Goal: Task Accomplishment & Management: Manage account settings

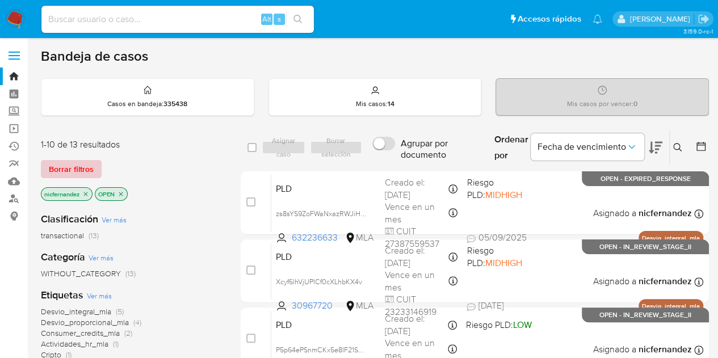
click at [79, 173] on span "Borrar filtros" at bounding box center [71, 169] width 45 height 16
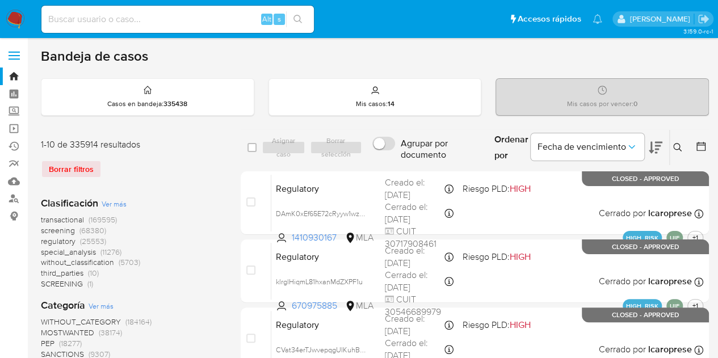
click at [680, 148] on icon at bounding box center [677, 147] width 9 height 9
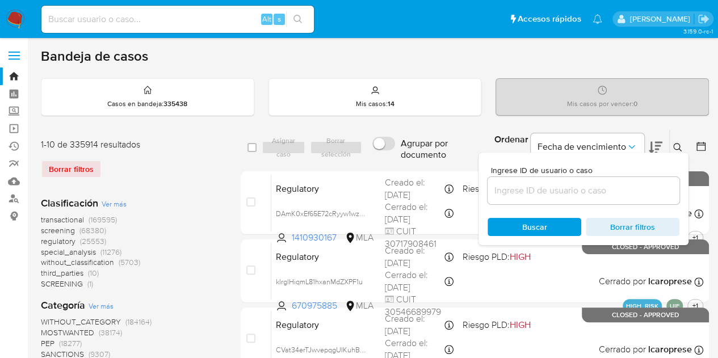
click at [580, 187] on input at bounding box center [583, 190] width 192 height 15
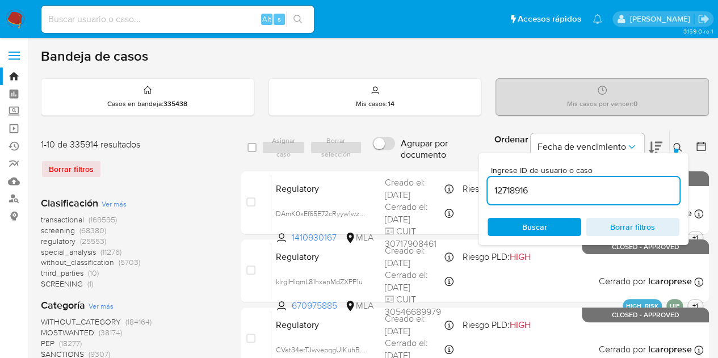
type input "12718916"
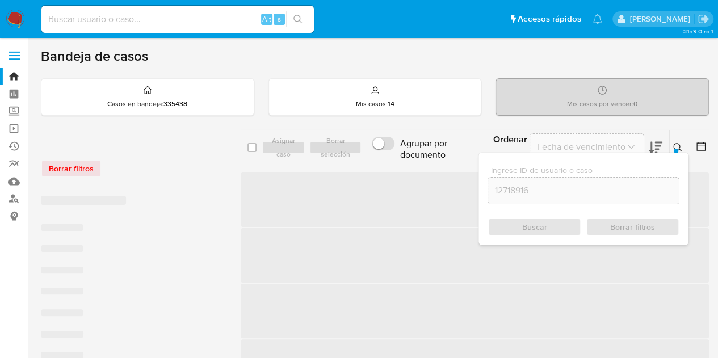
click at [675, 145] on icon at bounding box center [677, 147] width 9 height 9
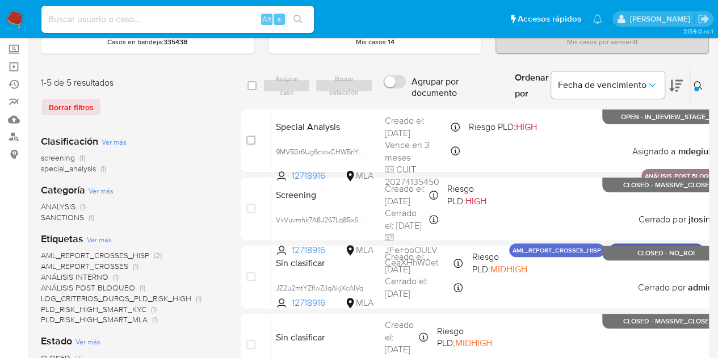
scroll to position [64, 0]
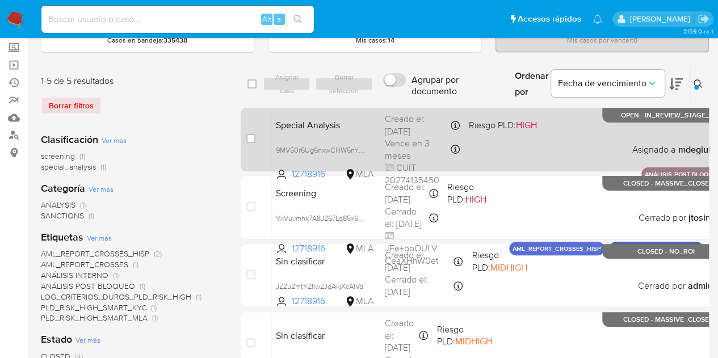
click at [306, 128] on span "Special Analysis" at bounding box center [326, 124] width 100 height 15
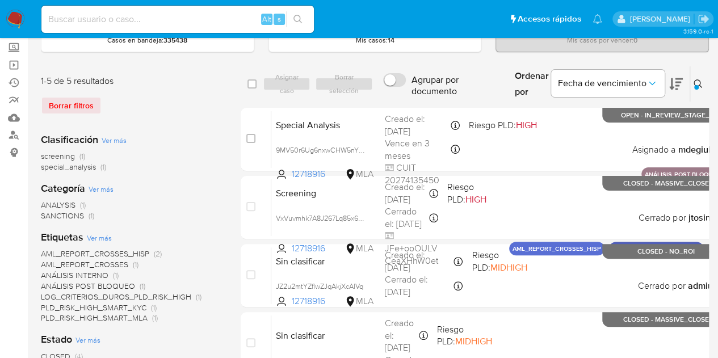
click at [693, 80] on icon at bounding box center [697, 83] width 9 height 9
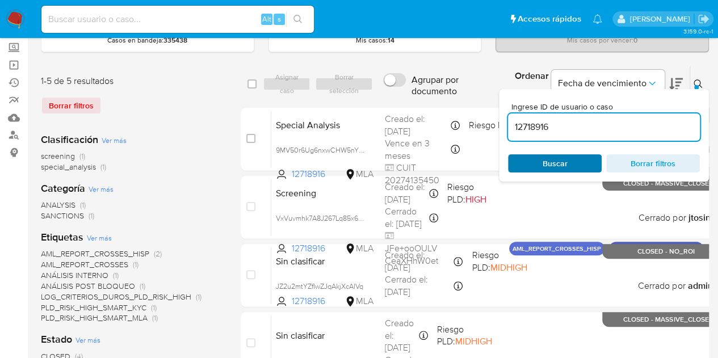
click at [531, 161] on span "Buscar" at bounding box center [555, 163] width 78 height 16
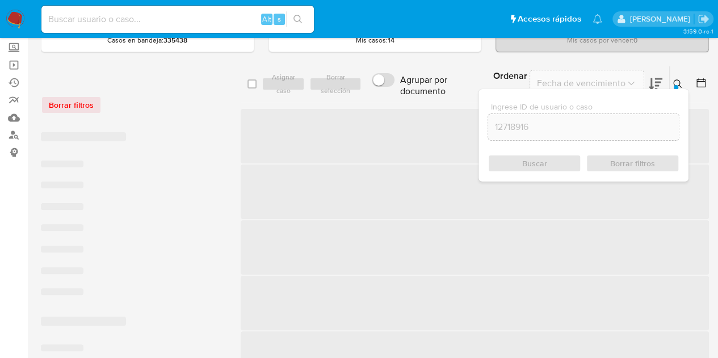
scroll to position [39, 0]
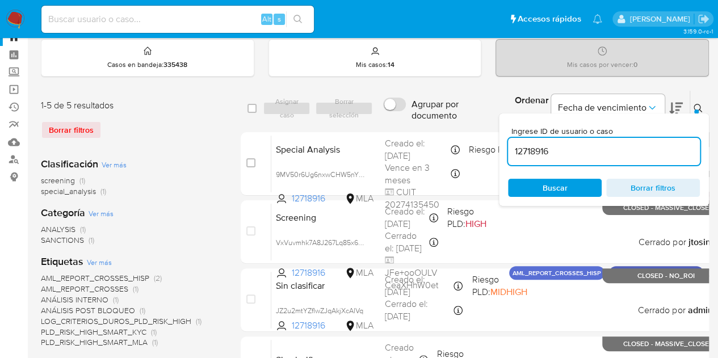
click at [693, 107] on icon at bounding box center [697, 108] width 9 height 9
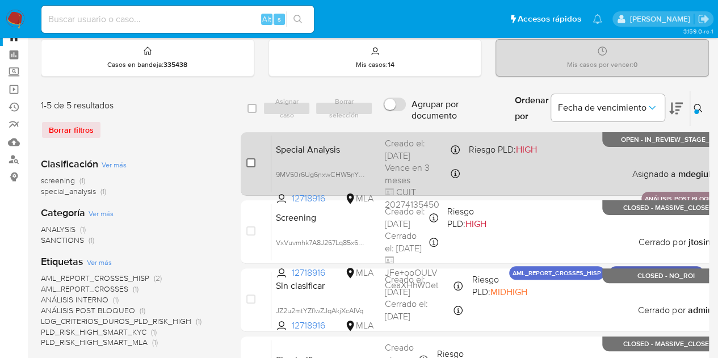
click at [253, 159] on input "checkbox" at bounding box center [250, 162] width 9 height 9
checkbox input "true"
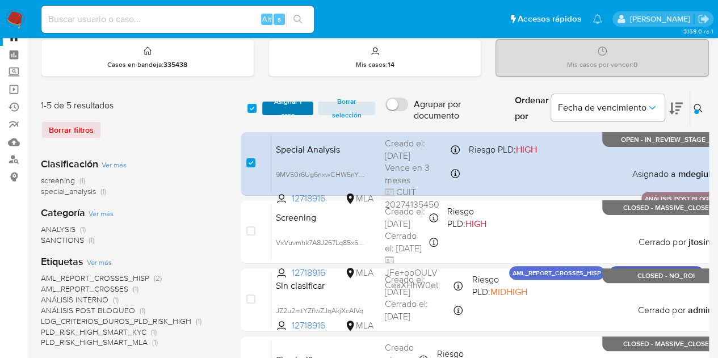
click at [284, 105] on span "Asignar 1 caso" at bounding box center [288, 108] width 40 height 11
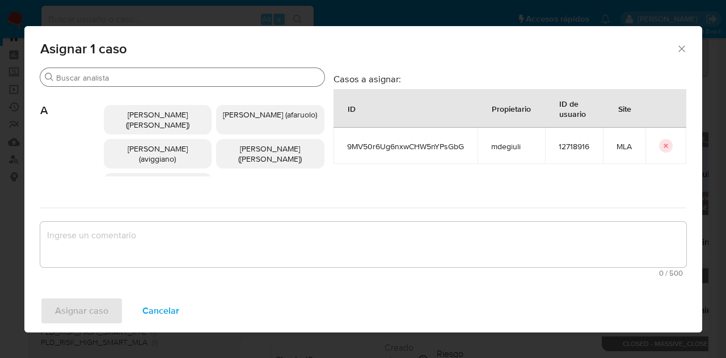
click at [146, 77] on input "Buscar" at bounding box center [188, 78] width 264 height 10
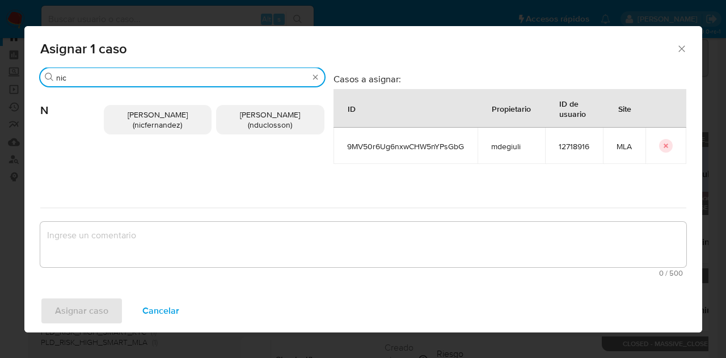
type input "nic"
click at [142, 122] on span "Nicolas Fernandez Allen (nicfernandez)" at bounding box center [158, 120] width 60 height 22
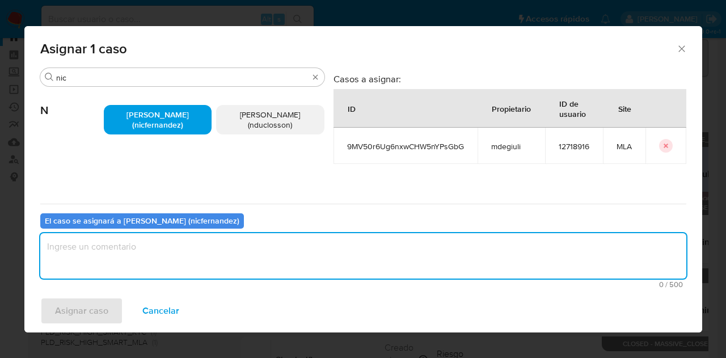
click at [195, 277] on textarea "assign-modal" at bounding box center [363, 255] width 646 height 45
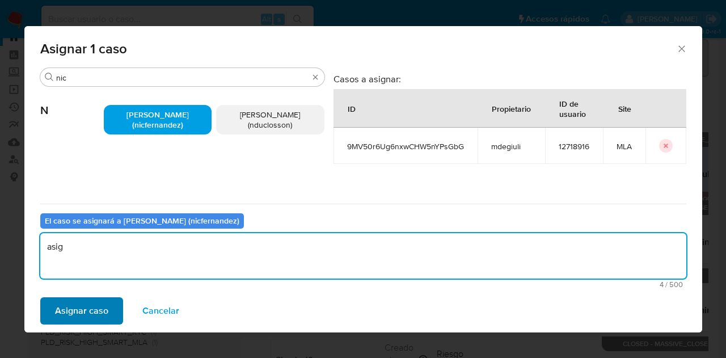
type textarea "asig"
click at [113, 302] on button "Asignar caso" at bounding box center [81, 310] width 83 height 27
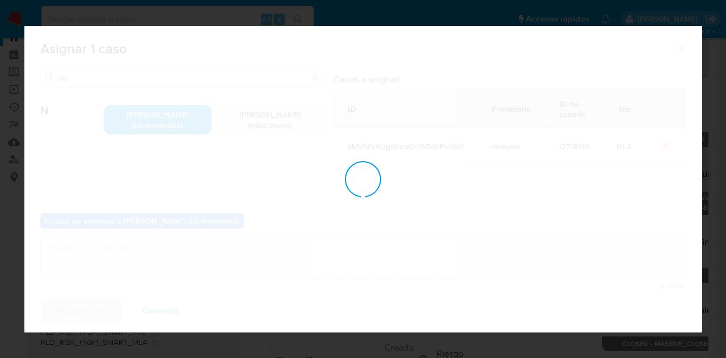
checkbox input "false"
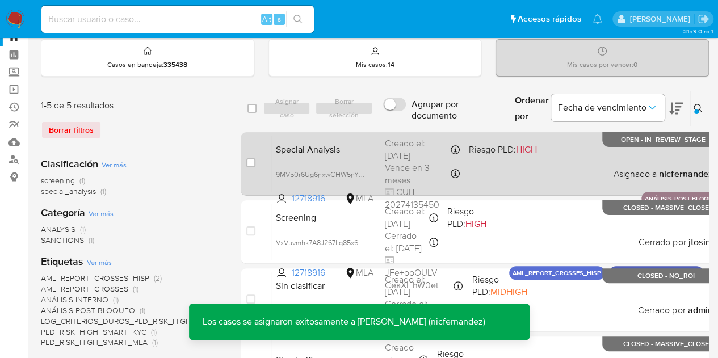
click at [322, 146] on span "Special Analysis" at bounding box center [326, 148] width 100 height 15
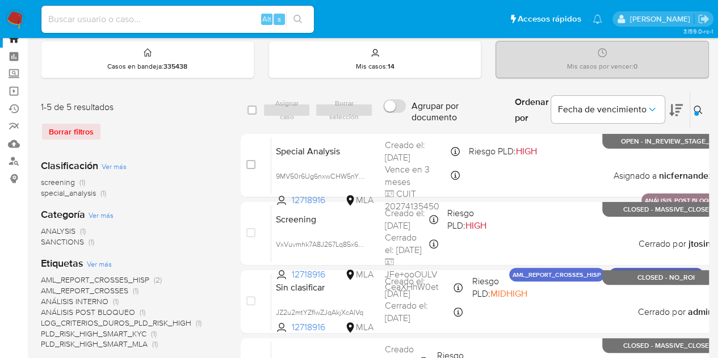
scroll to position [0, 0]
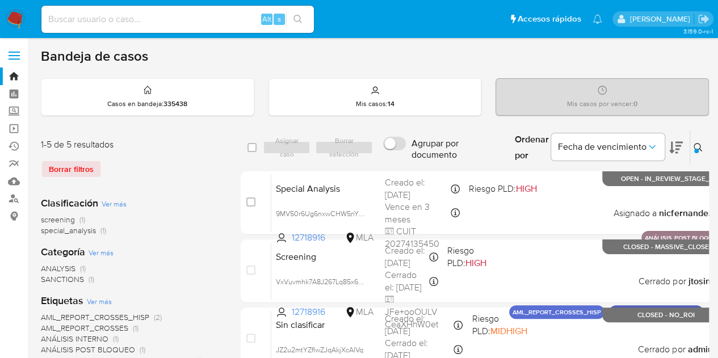
click at [27, 13] on nav "Pausado Ver notificaciones Alt s Accesos rápidos Presiona las siguientes teclas…" at bounding box center [359, 19] width 718 height 38
click at [17, 15] on img at bounding box center [15, 19] width 19 height 19
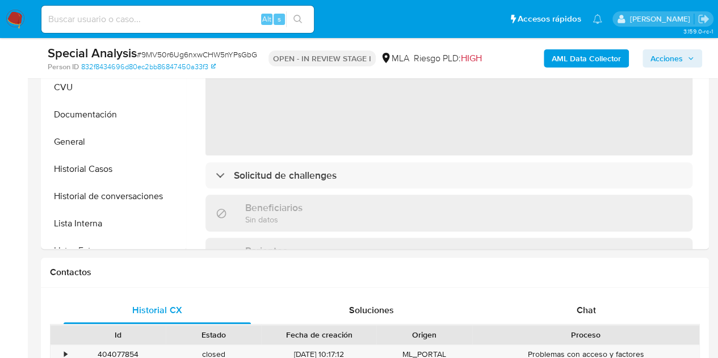
select select "10"
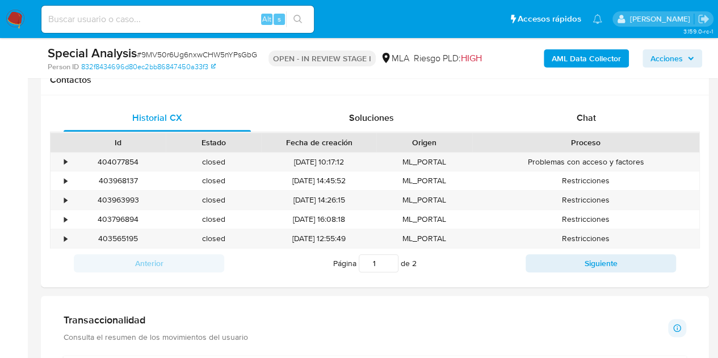
scroll to position [487, 0]
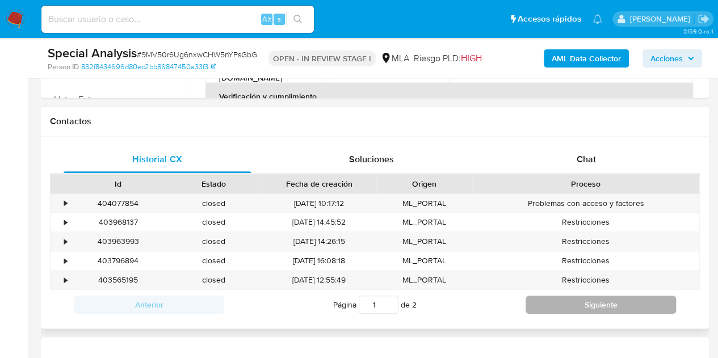
click at [570, 306] on button "Siguiente" at bounding box center [600, 305] width 150 height 18
type input "2"
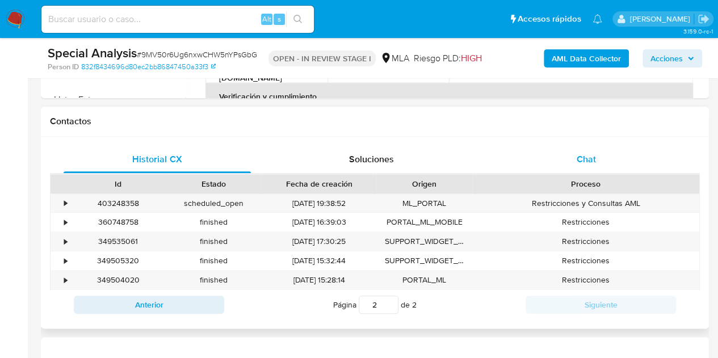
click at [603, 155] on div "Chat" at bounding box center [585, 159] width 187 height 27
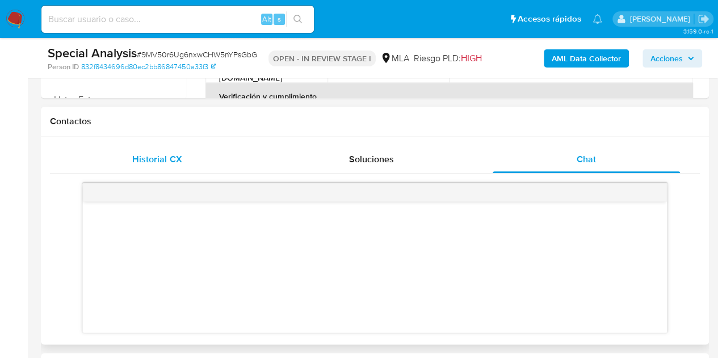
click at [195, 160] on div "Historial CX" at bounding box center [157, 159] width 187 height 27
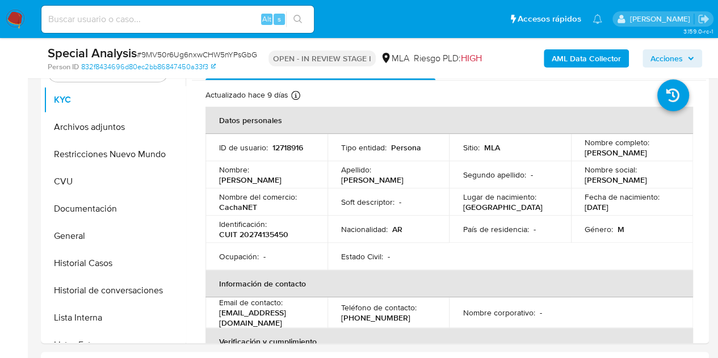
scroll to position [227, 0]
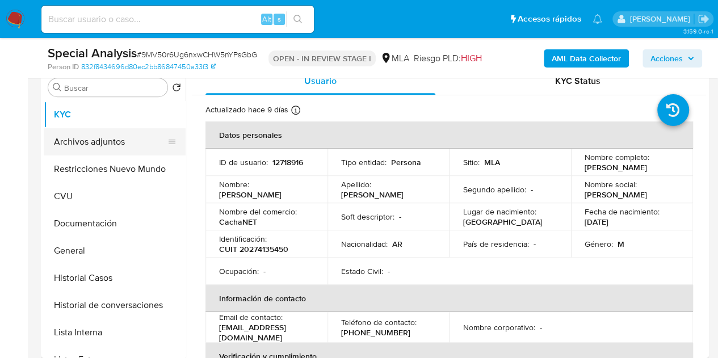
click at [102, 144] on button "Archivos adjuntos" at bounding box center [110, 141] width 133 height 27
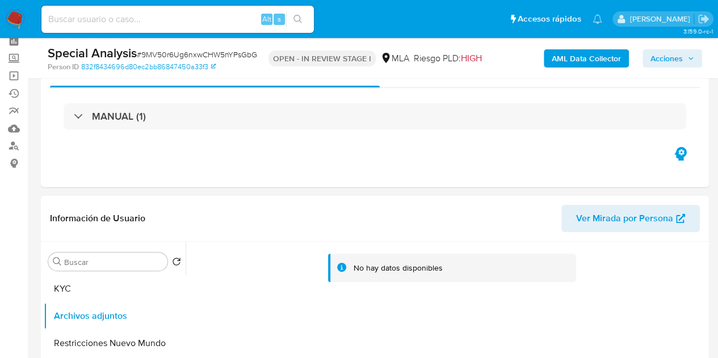
scroll to position [0, 0]
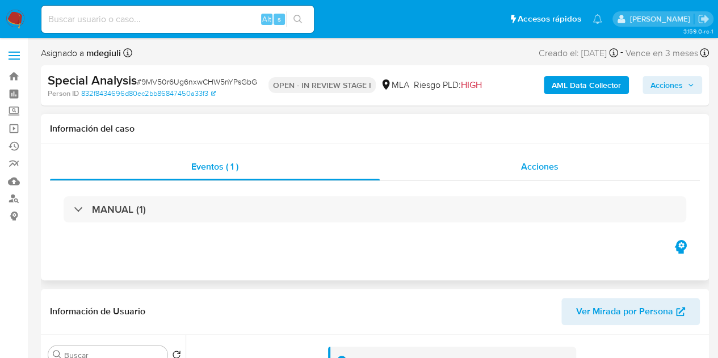
click at [550, 165] on span "Acciones" at bounding box center [539, 166] width 37 height 13
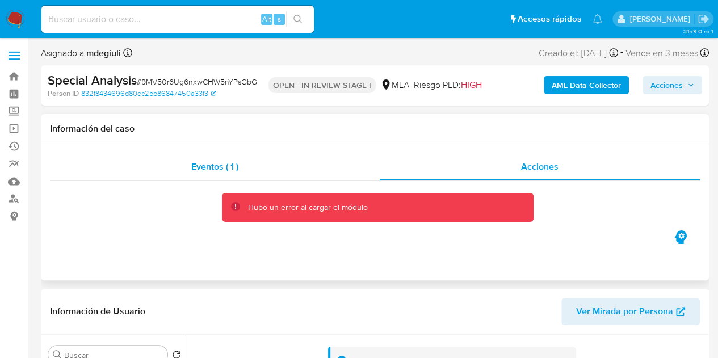
click at [250, 163] on div "Eventos ( 1 )" at bounding box center [215, 166] width 330 height 27
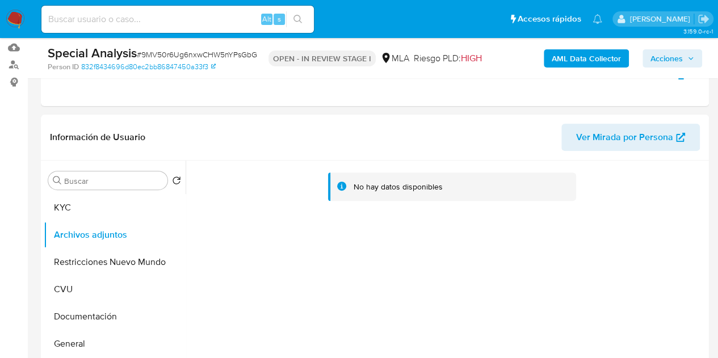
scroll to position [136, 0]
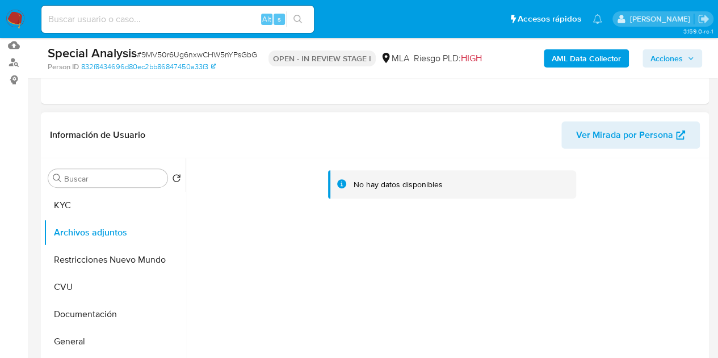
click at [608, 128] on span "Ver Mirada por Persona" at bounding box center [624, 134] width 97 height 27
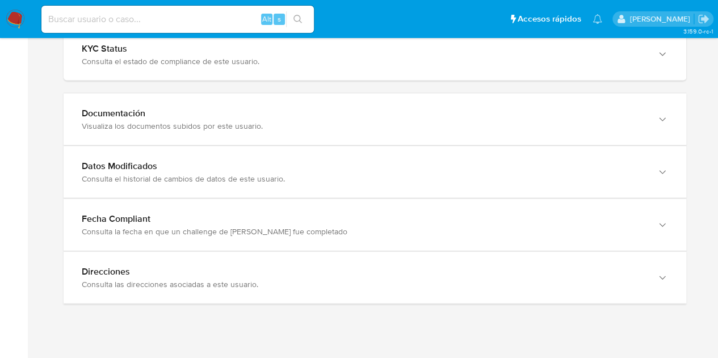
scroll to position [1136, 0]
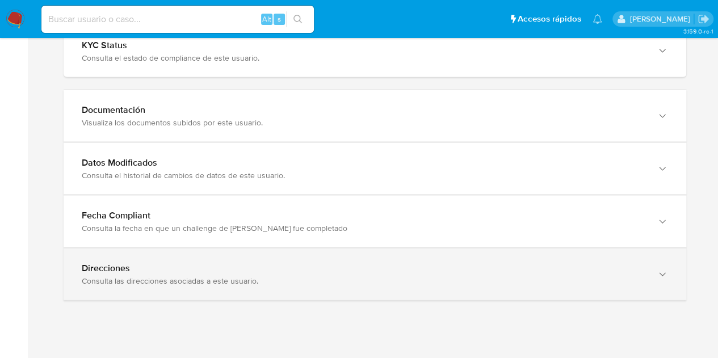
click at [618, 276] on div "Consulta las direcciones asociadas a este usuario." at bounding box center [363, 281] width 563 height 10
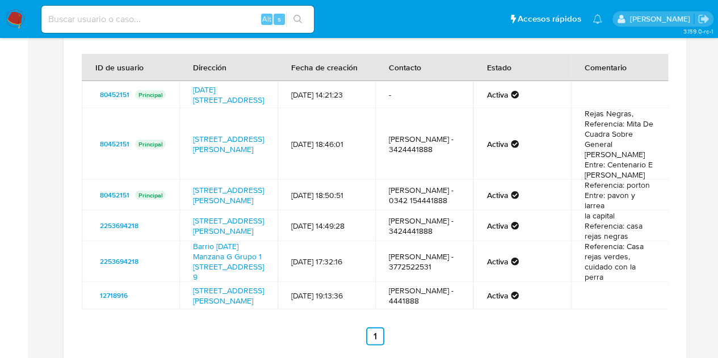
scroll to position [1416, 0]
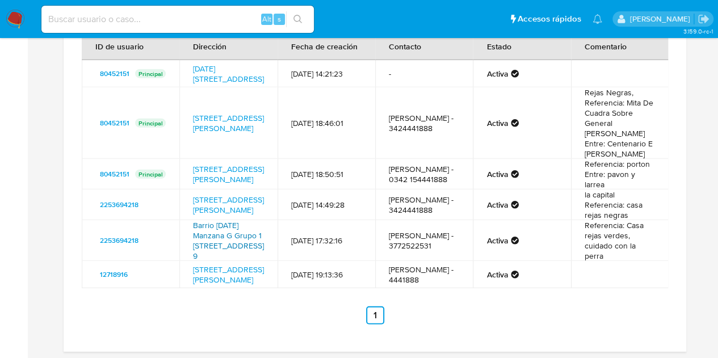
click at [241, 262] on link "Barrio 17 De Agosto Manzana G Grupo 1 Casa Número 9, Paso De Los Libres, Corrie…" at bounding box center [228, 241] width 71 height 42
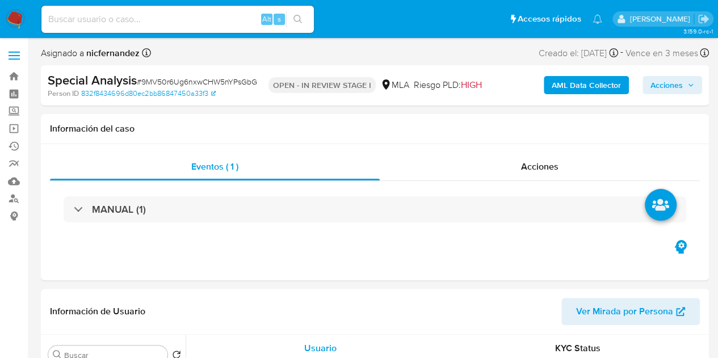
select select "10"
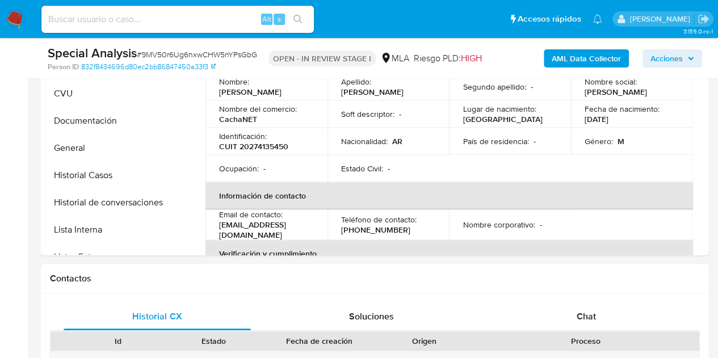
scroll to position [498, 0]
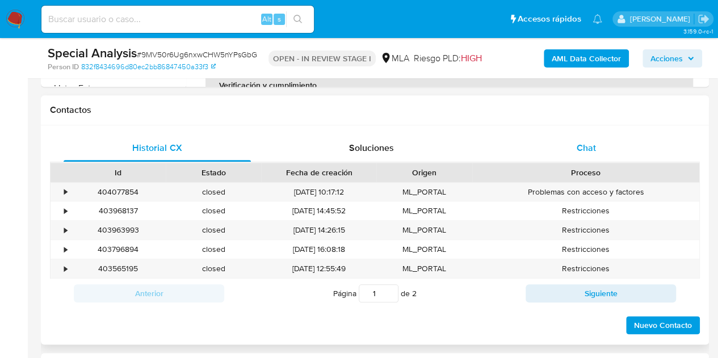
click at [588, 153] on span "Chat" at bounding box center [585, 147] width 19 height 13
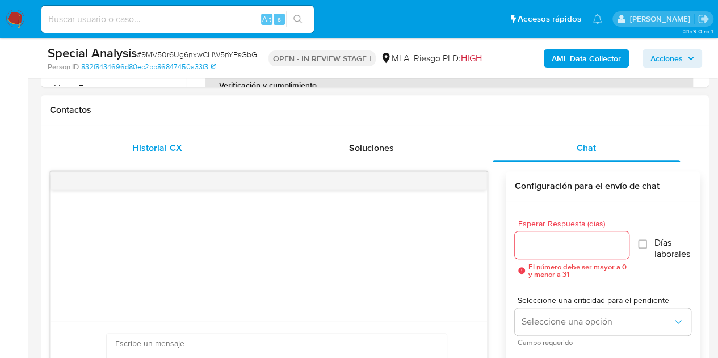
click at [172, 141] on span "Historial CX" at bounding box center [156, 147] width 49 height 13
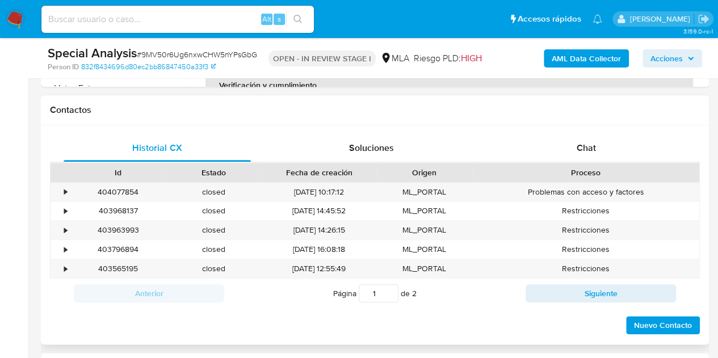
drag, startPoint x: 547, startPoint y: 292, endPoint x: 516, endPoint y: 282, distance: 32.1
click at [547, 291] on button "Siguiente" at bounding box center [600, 293] width 150 height 18
type input "2"
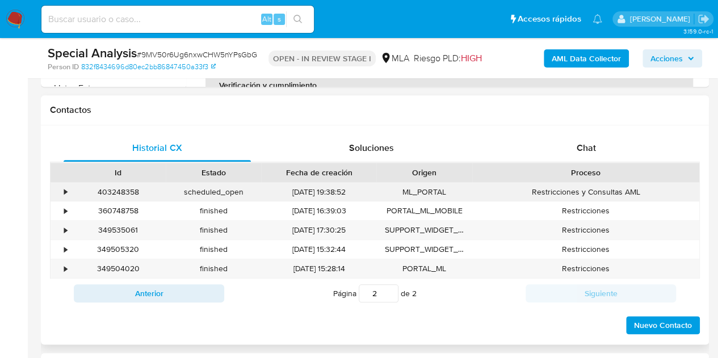
click at [111, 192] on div "403248358" at bounding box center [117, 192] width 95 height 19
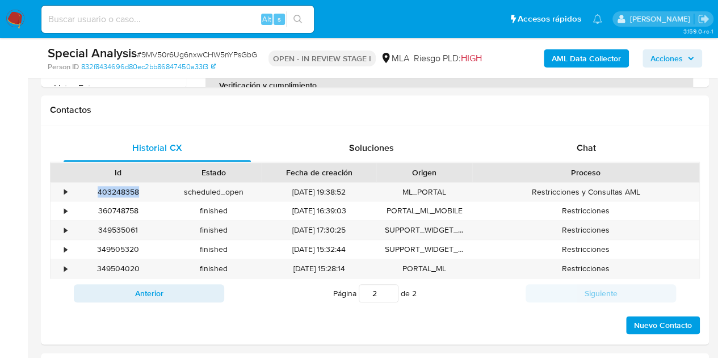
copy div "403248358"
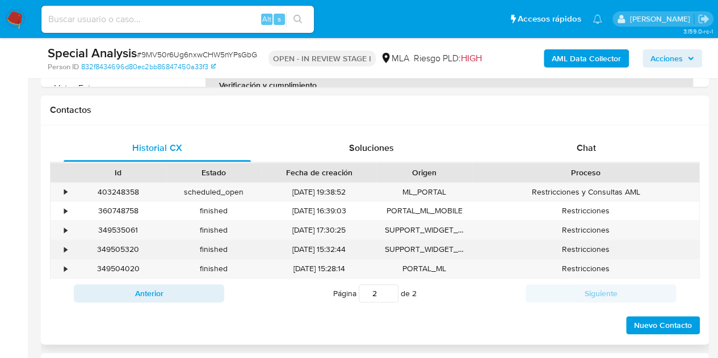
click at [465, 254] on div "SUPPORT_WIDGET_MP" at bounding box center [423, 249] width 95 height 19
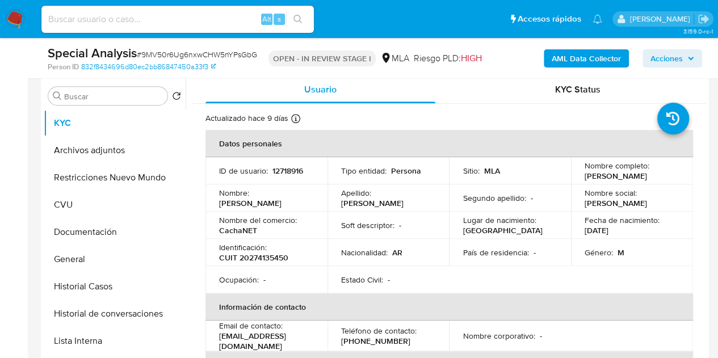
scroll to position [220, 0]
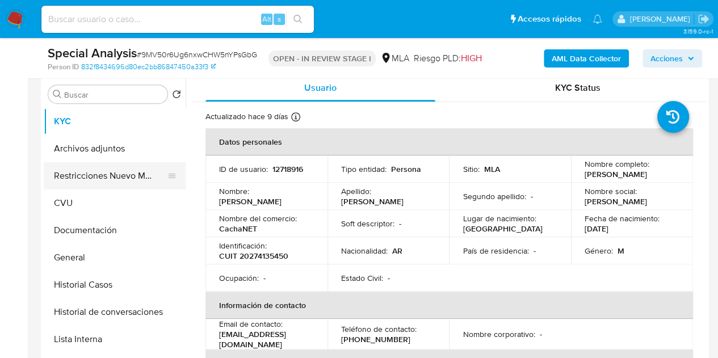
click at [74, 178] on button "Restricciones Nuevo Mundo" at bounding box center [110, 175] width 133 height 27
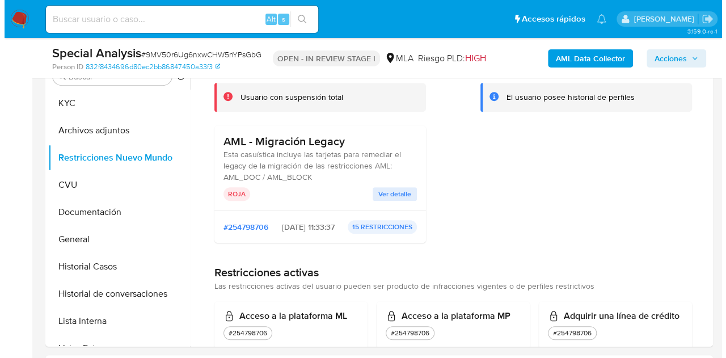
scroll to position [1636, 0]
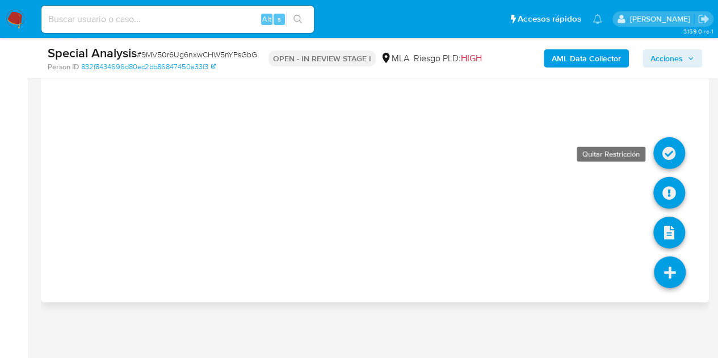
click at [667, 148] on icon at bounding box center [669, 153] width 32 height 32
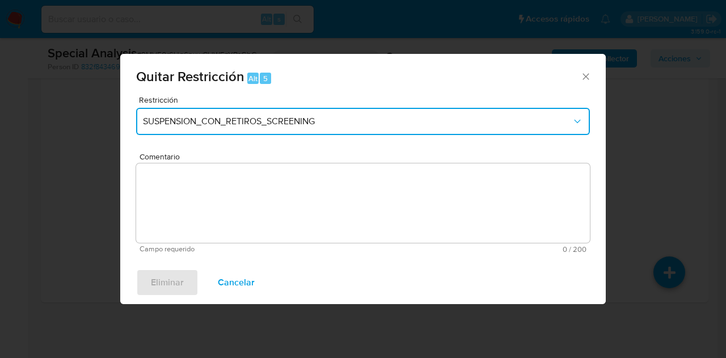
click at [356, 129] on button "SUSPENSION_CON_RETIROS_SCREENING" at bounding box center [363, 121] width 454 height 27
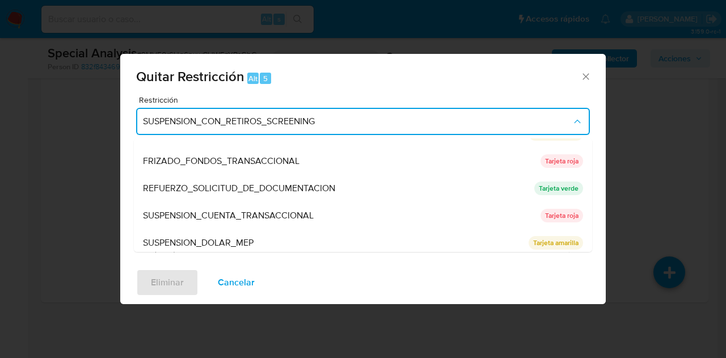
scroll to position [241, 0]
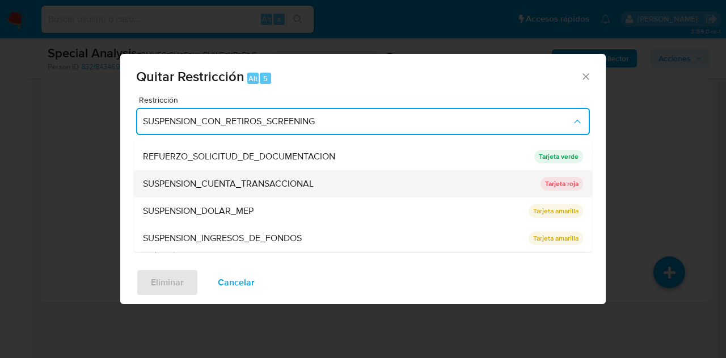
click at [245, 186] on span "SUSPENSION_CUENTA_TRANSACCIONAL" at bounding box center [228, 183] width 171 height 11
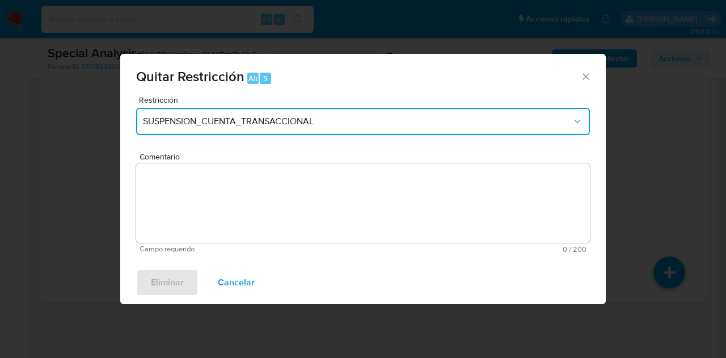
click at [572, 117] on icon "Restriction" at bounding box center [577, 121] width 11 height 11
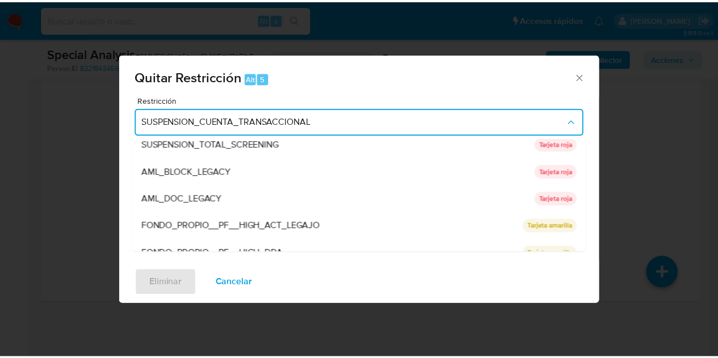
scroll to position [39, 0]
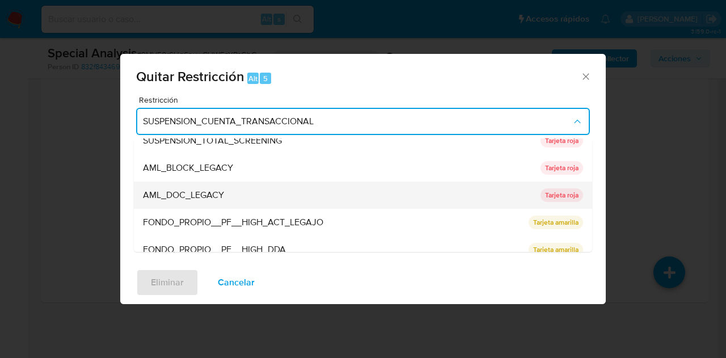
click at [174, 190] on span "AML_DOC_LEGACY" at bounding box center [183, 195] width 81 height 11
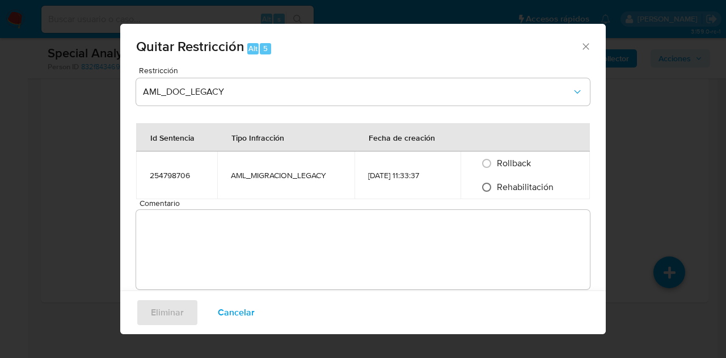
click at [483, 189] on input "Rehabilitación" at bounding box center [487, 187] width 18 height 18
radio input "true"
click at [288, 246] on textarea "Comentario" at bounding box center [363, 249] width 454 height 79
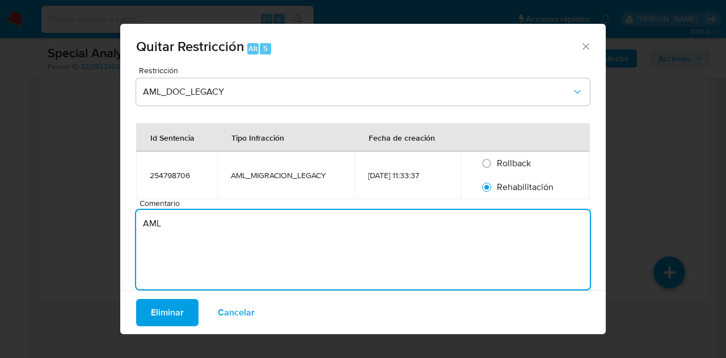
type textarea "AML"
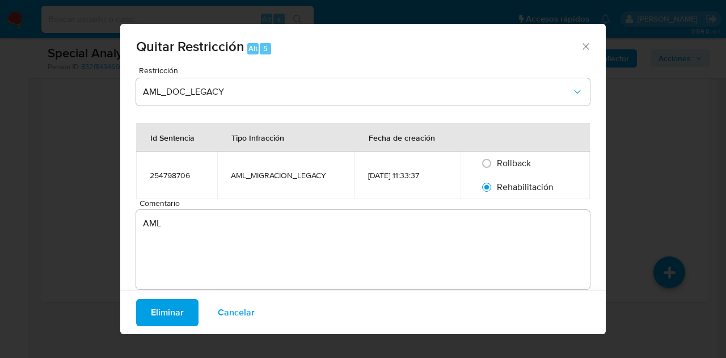
drag, startPoint x: 128, startPoint y: 243, endPoint x: 148, endPoint y: 240, distance: 19.5
click at [128, 243] on div "Restricción AML_DOC_LEGACY Id Sentencia Tipo Infracción Fecha de creación 25479…" at bounding box center [363, 186] width 486 height 241
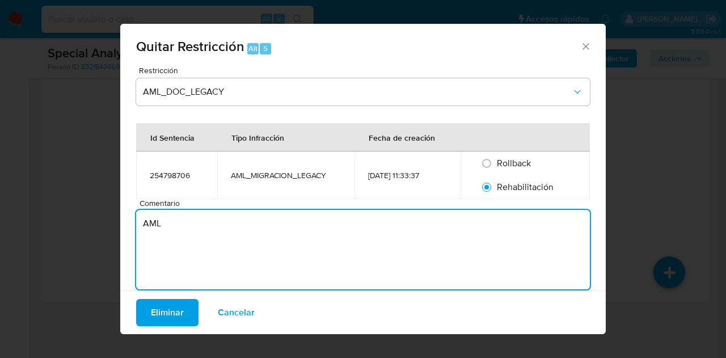
click at [182, 224] on textarea "AML" at bounding box center [363, 249] width 454 height 79
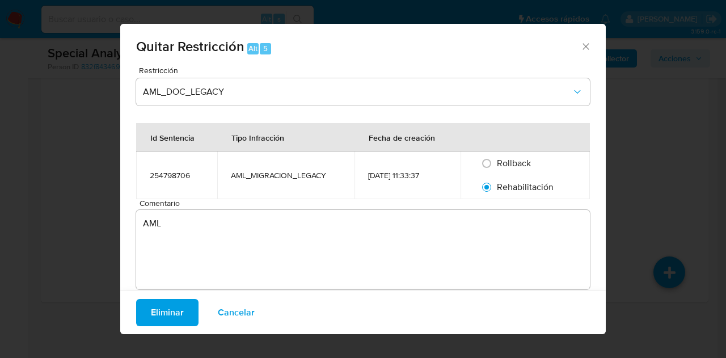
click at [160, 319] on span "Eliminar" at bounding box center [167, 312] width 33 height 25
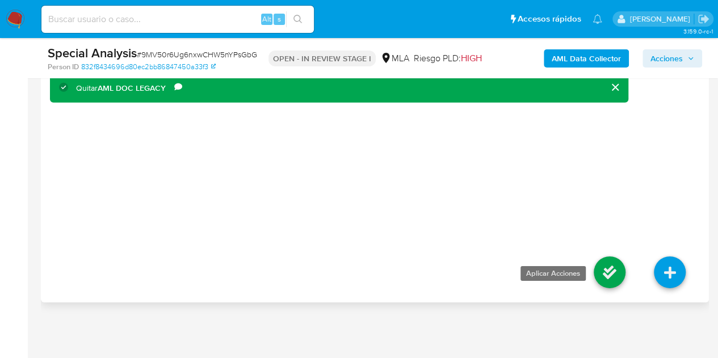
click at [601, 275] on icon at bounding box center [609, 272] width 32 height 32
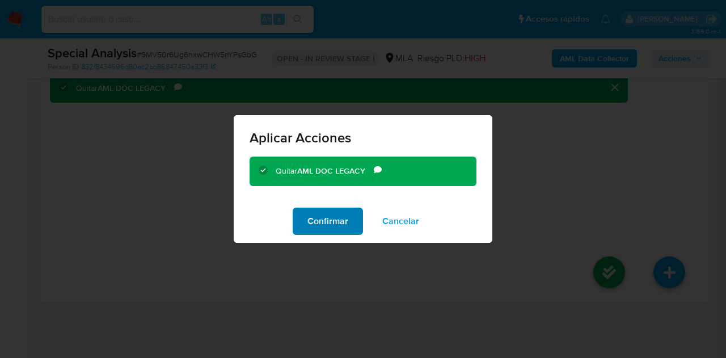
click at [338, 222] on span "Confirmar" at bounding box center [328, 221] width 41 height 25
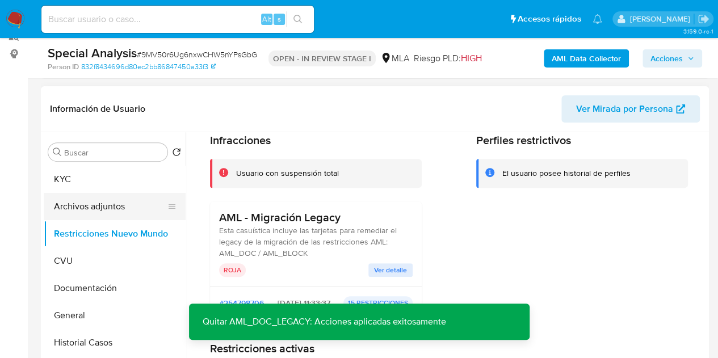
scroll to position [167, 0]
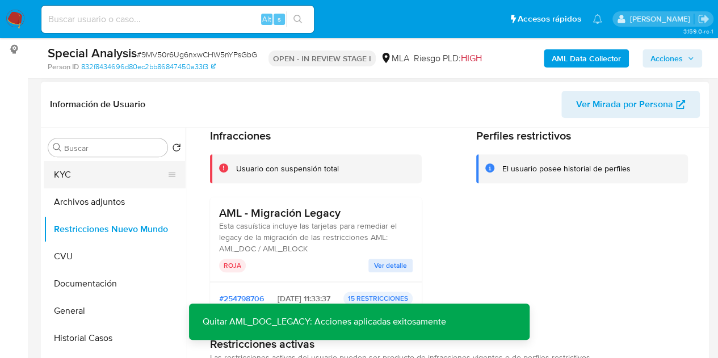
click at [84, 179] on button "KYC" at bounding box center [110, 174] width 133 height 27
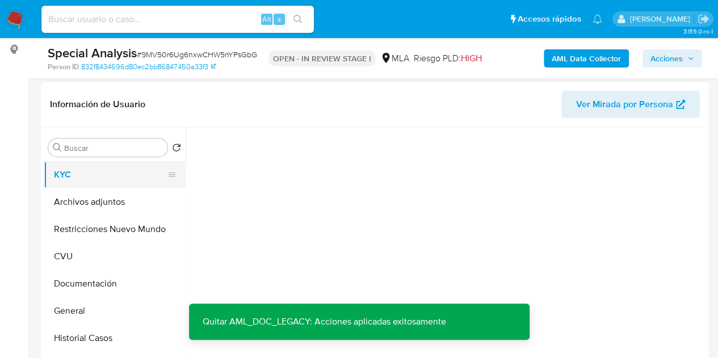
scroll to position [0, 0]
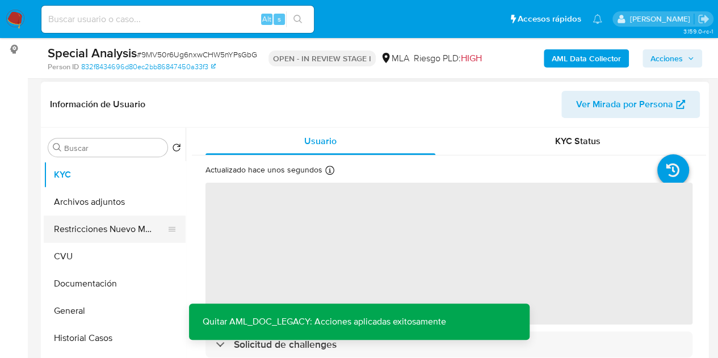
click at [100, 233] on button "Restricciones Nuevo Mundo" at bounding box center [110, 229] width 133 height 27
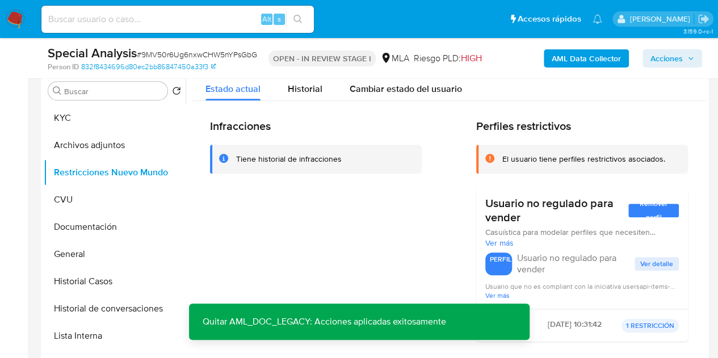
scroll to position [208, 0]
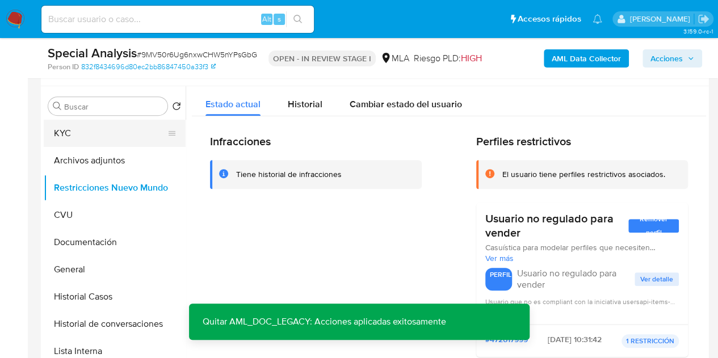
click at [73, 137] on button "KYC" at bounding box center [110, 133] width 133 height 27
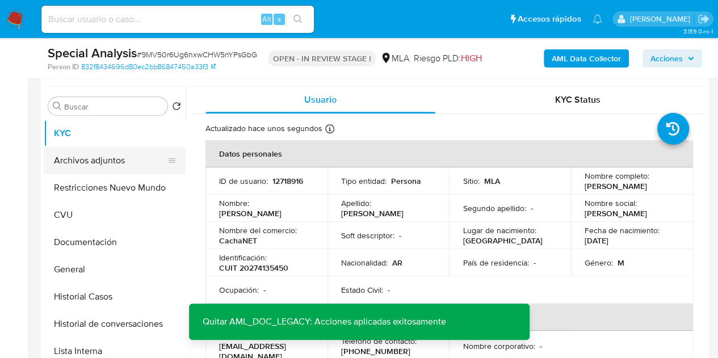
click at [104, 162] on button "Archivos adjuntos" at bounding box center [110, 160] width 133 height 27
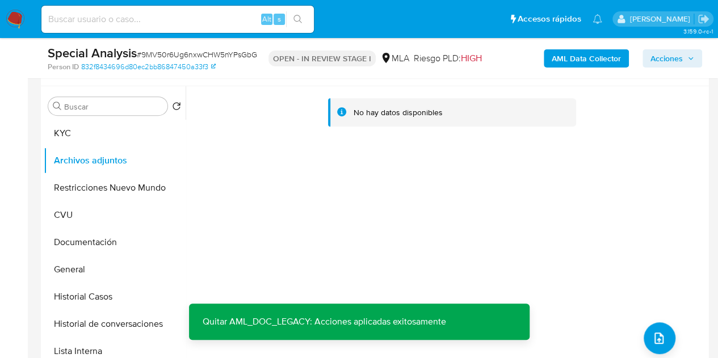
click at [582, 58] on b "AML Data Collector" at bounding box center [586, 58] width 69 height 18
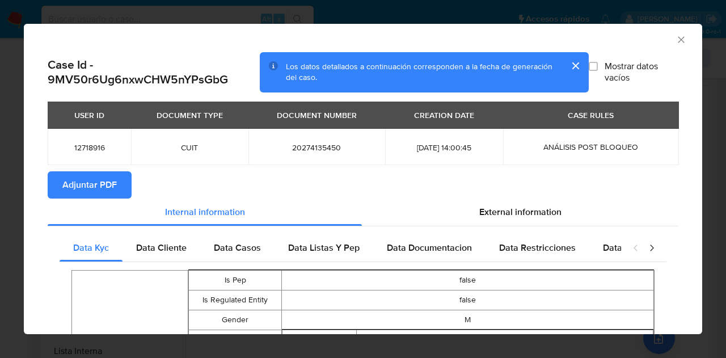
click at [103, 184] on span "Adjuntar PDF" at bounding box center [89, 184] width 54 height 25
click at [678, 42] on div "AML Data Collector" at bounding box center [363, 38] width 679 height 28
click at [676, 38] on icon "Cerrar ventana" at bounding box center [681, 39] width 11 height 11
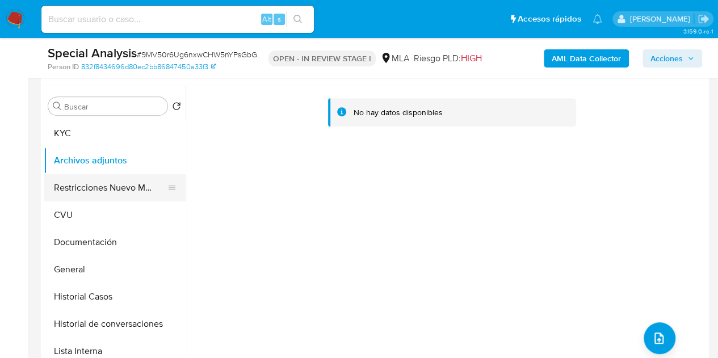
click at [76, 188] on button "Restricciones Nuevo Mundo" at bounding box center [110, 187] width 133 height 27
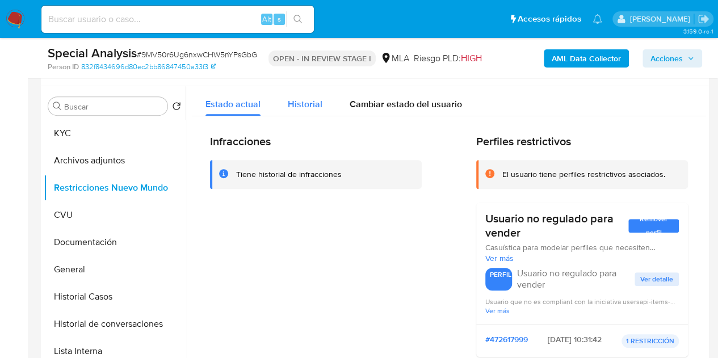
click at [313, 99] on span "Historial" at bounding box center [305, 104] width 35 height 13
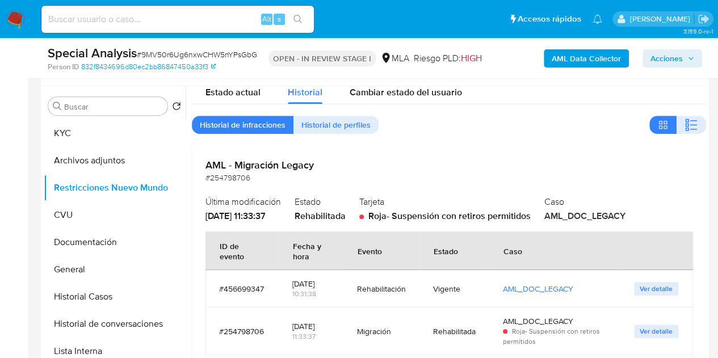
scroll to position [0, 0]
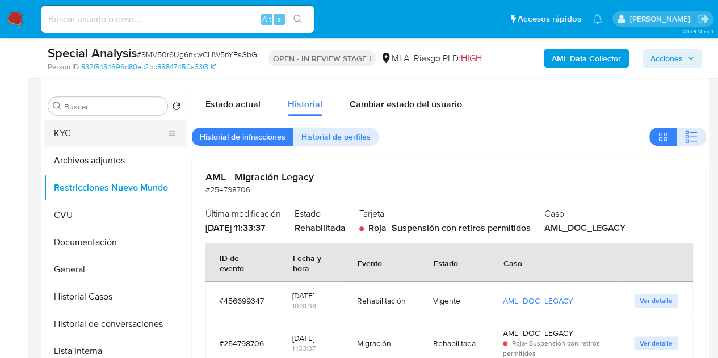
click at [85, 131] on button "KYC" at bounding box center [110, 133] width 133 height 27
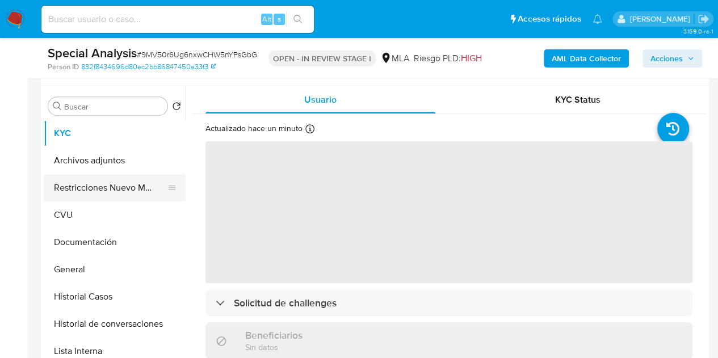
click at [92, 184] on button "Restricciones Nuevo Mundo" at bounding box center [110, 187] width 133 height 27
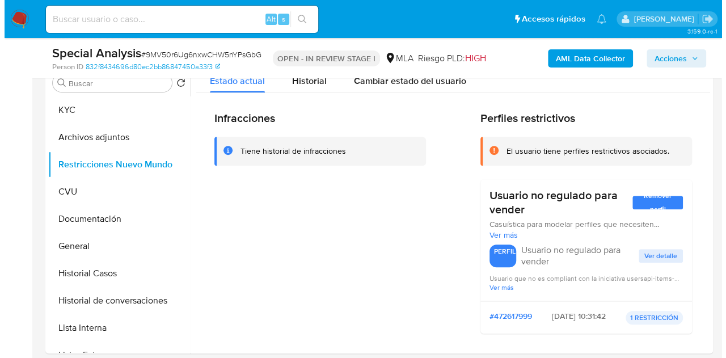
scroll to position [227, 0]
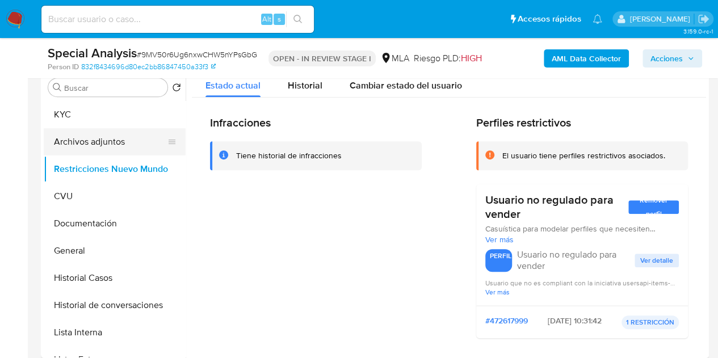
click at [79, 146] on button "Archivos adjuntos" at bounding box center [110, 141] width 133 height 27
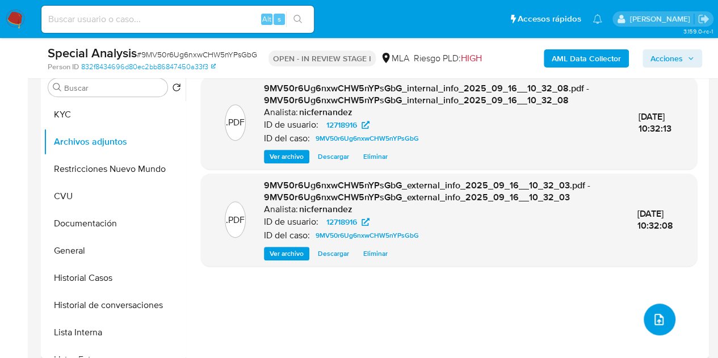
click at [657, 322] on icon "upload-file" at bounding box center [659, 320] width 14 height 14
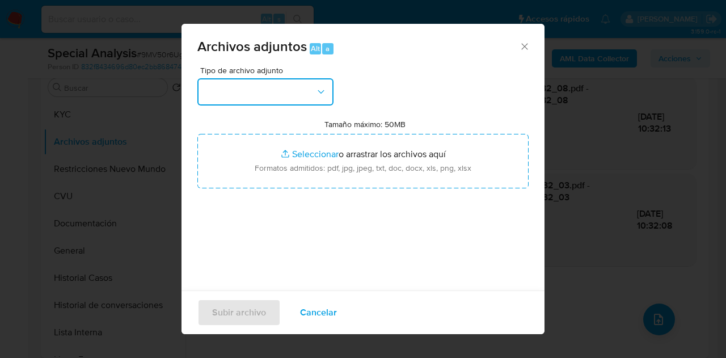
click at [318, 94] on icon "button" at bounding box center [320, 91] width 11 height 11
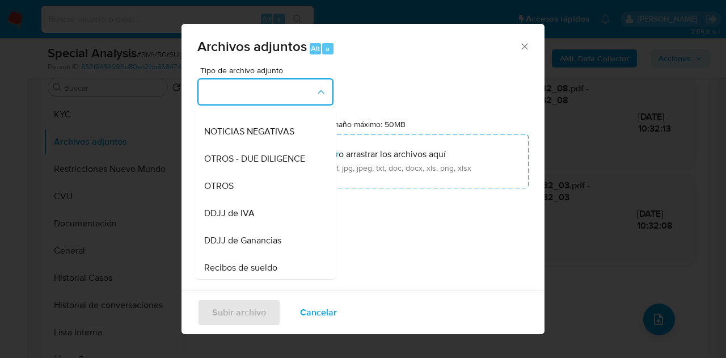
scroll to position [179, 0]
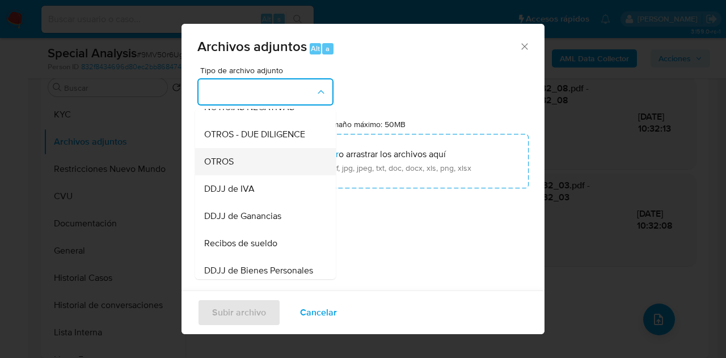
click at [254, 175] on div "OTROS" at bounding box center [262, 161] width 116 height 27
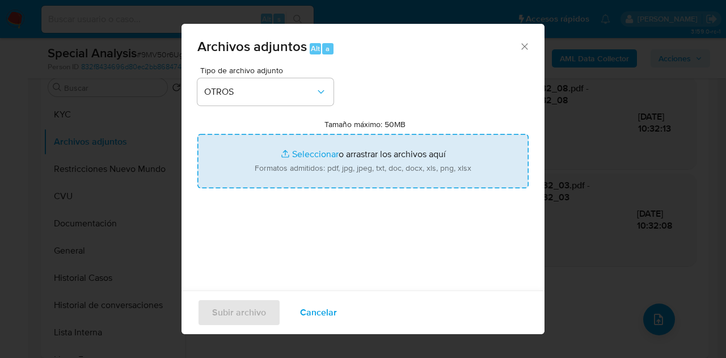
click at [306, 156] on input "Tamaño máximo: 50MB Seleccionar archivos" at bounding box center [362, 161] width 331 height 54
type input "C:\fakepath\Comprobantes emitidos 2025.pdf"
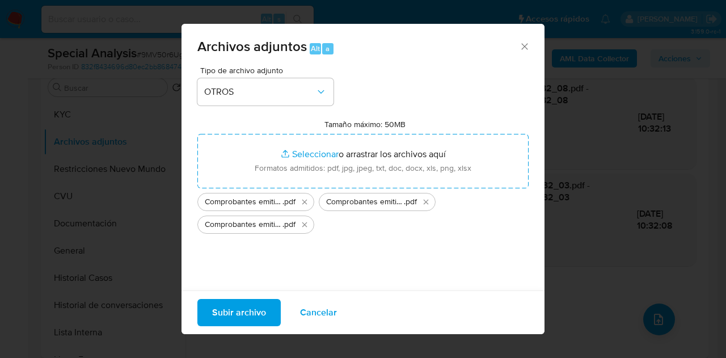
click at [230, 312] on span "Subir archivo" at bounding box center [239, 312] width 54 height 25
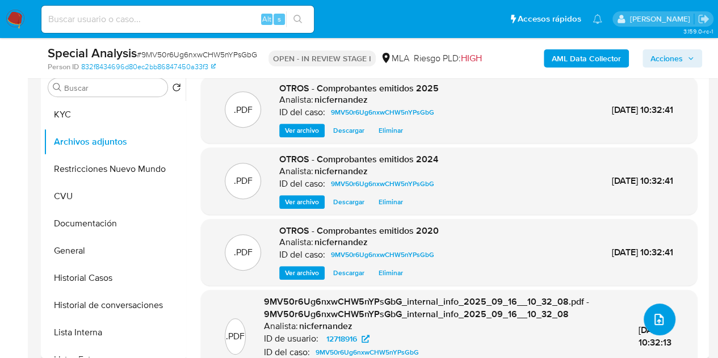
click at [654, 318] on icon "upload-file" at bounding box center [659, 320] width 14 height 14
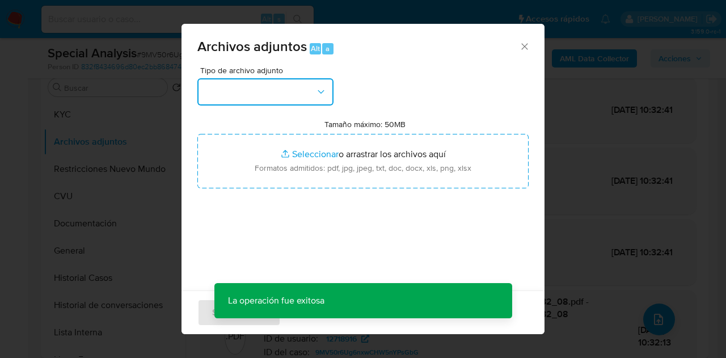
click at [298, 97] on button "button" at bounding box center [265, 91] width 136 height 27
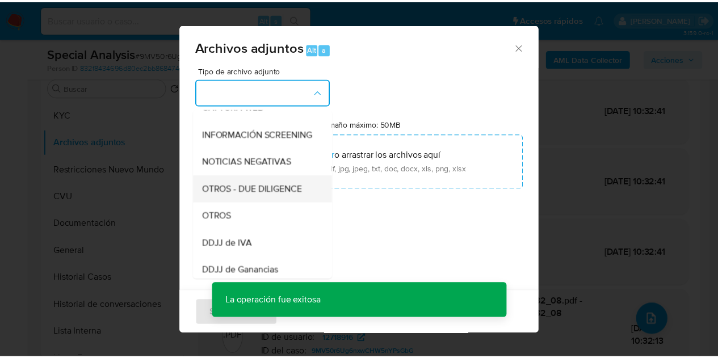
scroll to position [132, 0]
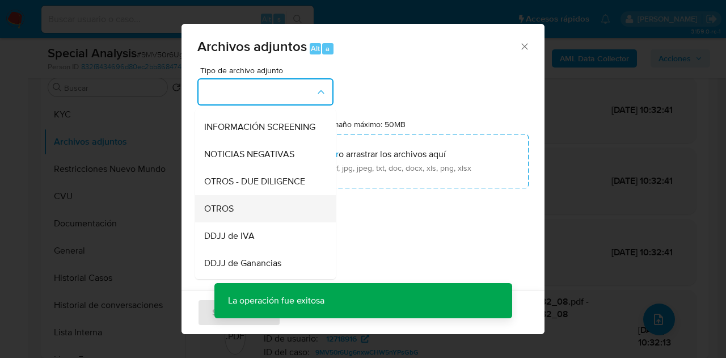
click at [238, 222] on div "OTROS" at bounding box center [262, 208] width 116 height 27
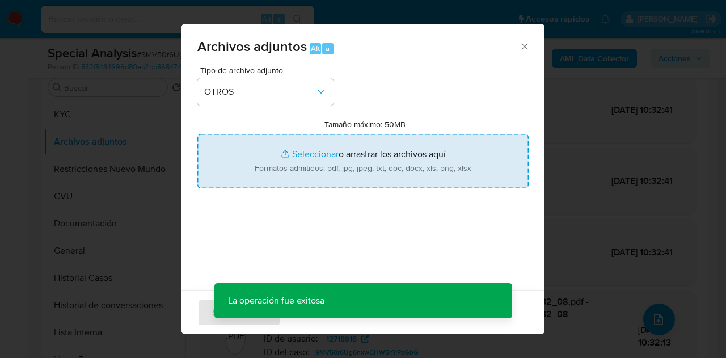
click at [285, 156] on input "Tamaño máximo: 50MB Seleccionar archivos" at bounding box center [362, 161] width 331 height 54
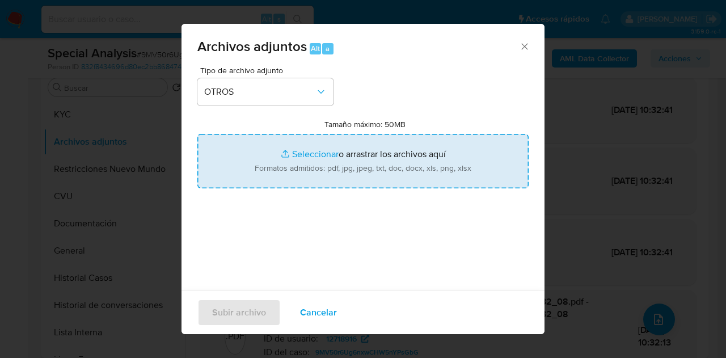
type input "C:\fakepath\DDJJ IIBB 2024.pdf"
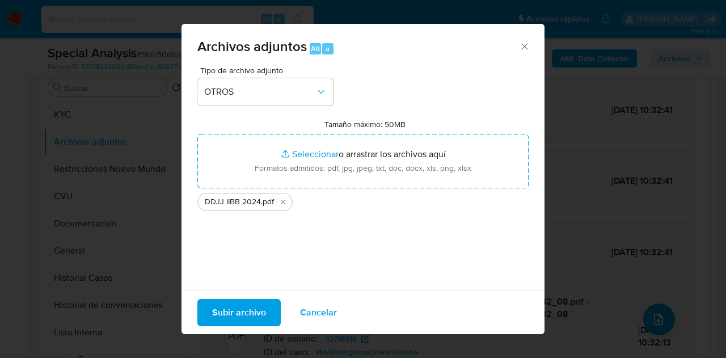
click at [222, 314] on span "Subir archivo" at bounding box center [239, 312] width 54 height 25
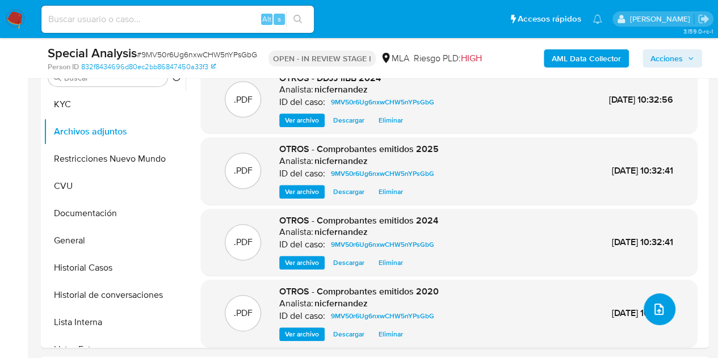
scroll to position [206, 0]
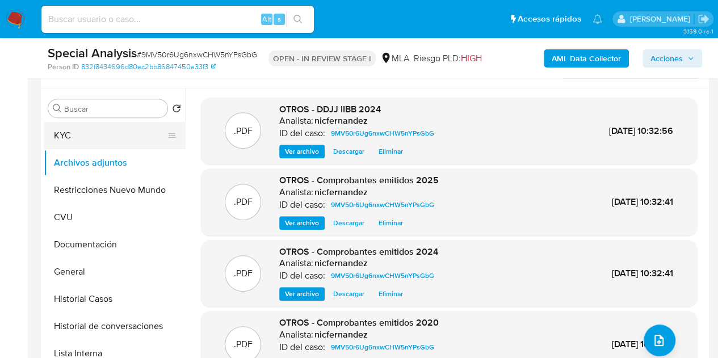
click at [83, 137] on button "KYC" at bounding box center [110, 135] width 133 height 27
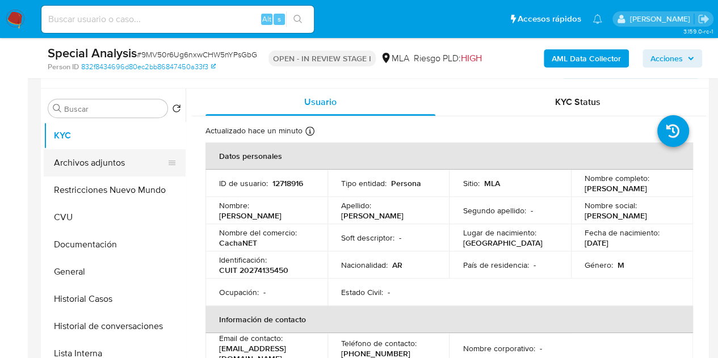
click at [86, 164] on button "Archivos adjuntos" at bounding box center [110, 162] width 133 height 27
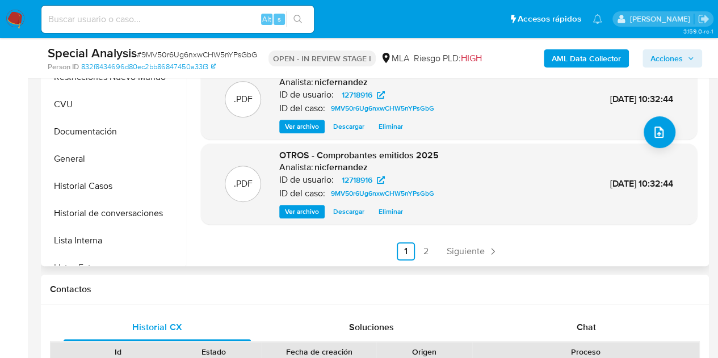
scroll to position [321, 0]
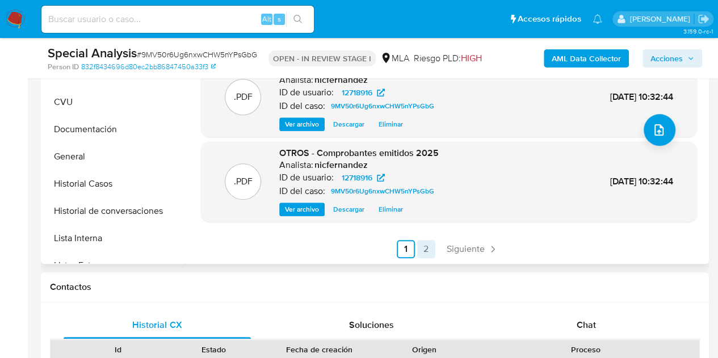
click at [424, 252] on link "2" at bounding box center [426, 249] width 18 height 18
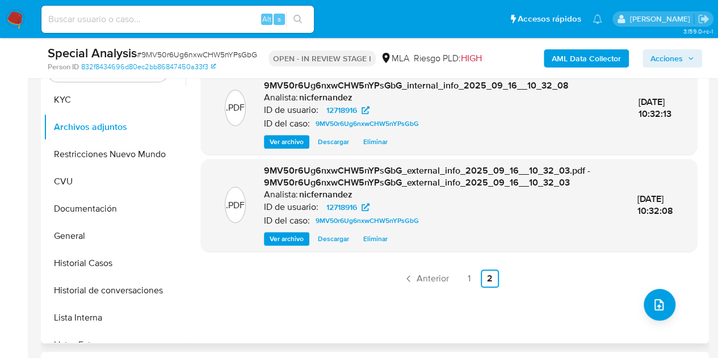
scroll to position [244, 0]
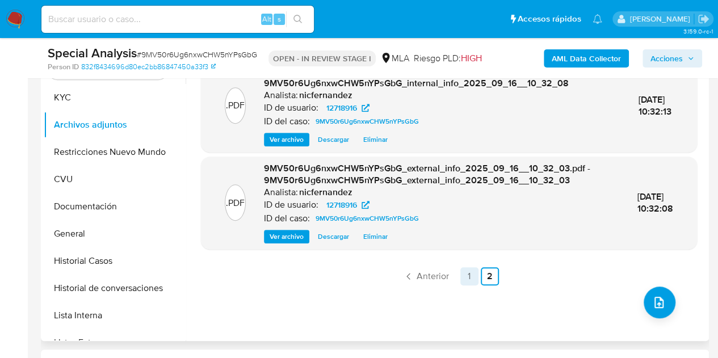
click at [466, 275] on link "1" at bounding box center [469, 276] width 18 height 18
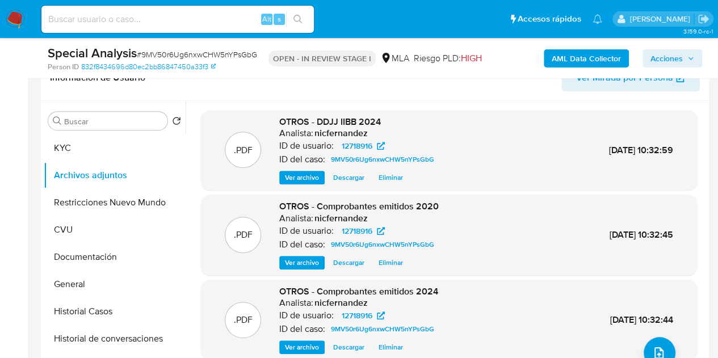
scroll to position [216, 0]
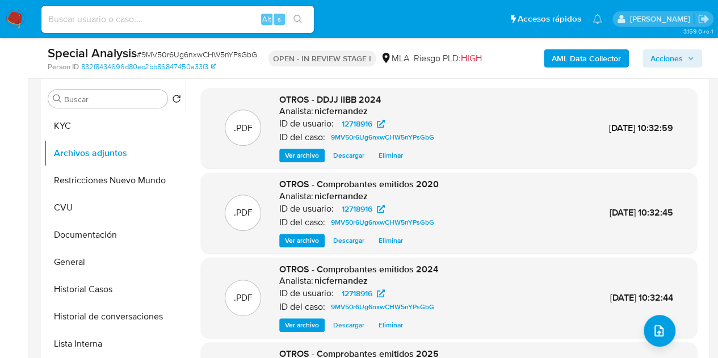
click at [286, 160] on span "Ver archivo" at bounding box center [302, 155] width 34 height 11
click at [297, 152] on span "Ver archivo" at bounding box center [302, 155] width 34 height 11
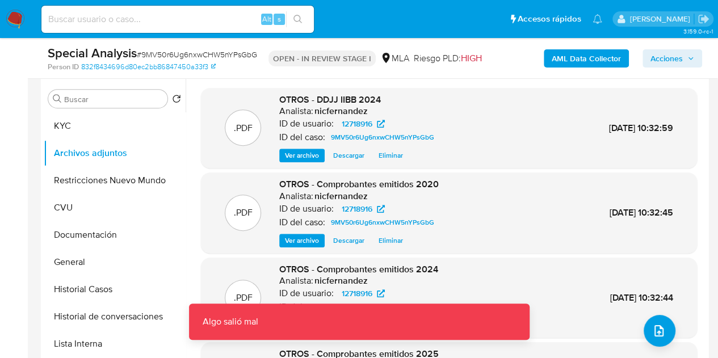
click at [300, 238] on span "Ver archivo" at bounding box center [302, 240] width 34 height 11
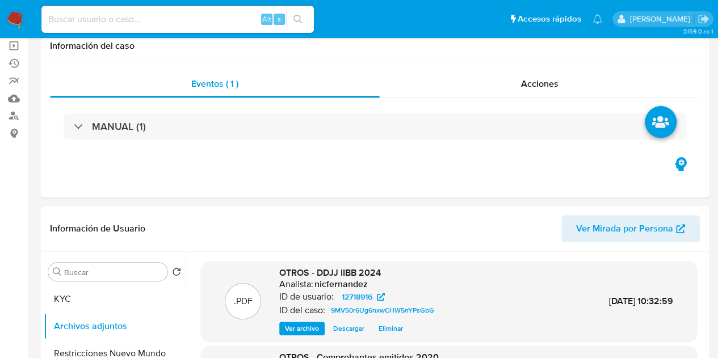
scroll to position [0, 0]
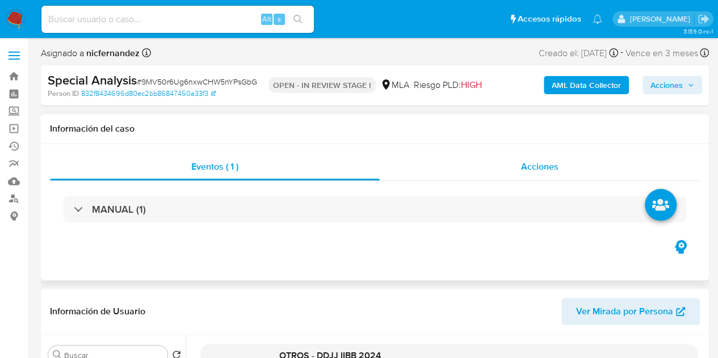
click at [470, 176] on div "Acciones" at bounding box center [540, 166] width 320 height 27
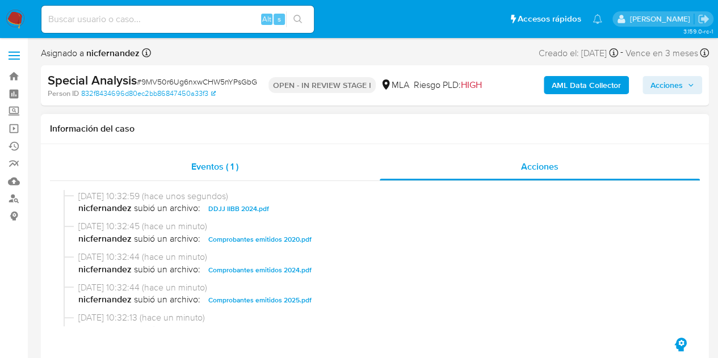
click at [244, 167] on div "Eventos ( 1 )" at bounding box center [215, 166] width 330 height 27
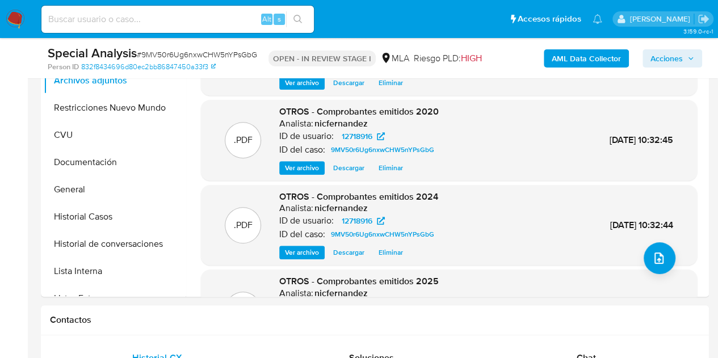
scroll to position [275, 0]
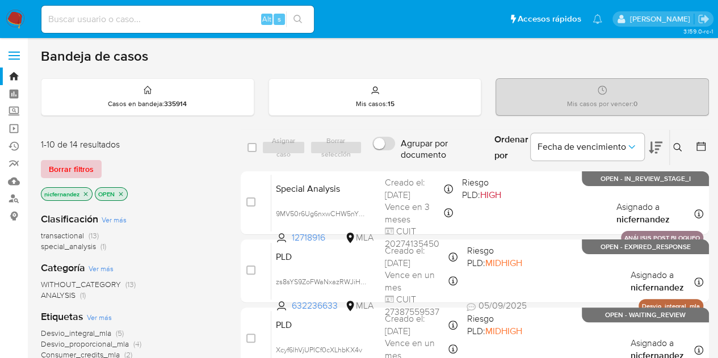
click at [91, 165] on span "Borrar filtros" at bounding box center [71, 169] width 45 height 16
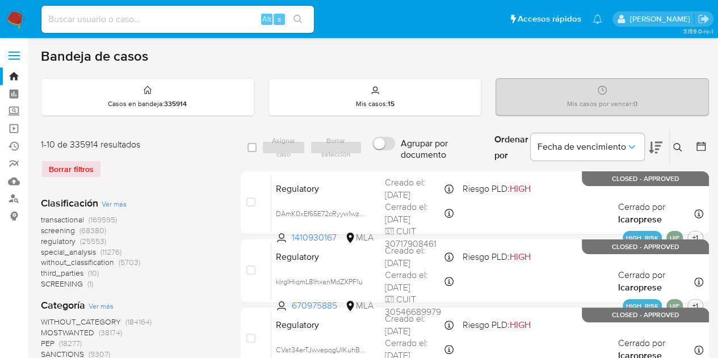
click at [676, 144] on icon at bounding box center [677, 147] width 9 height 9
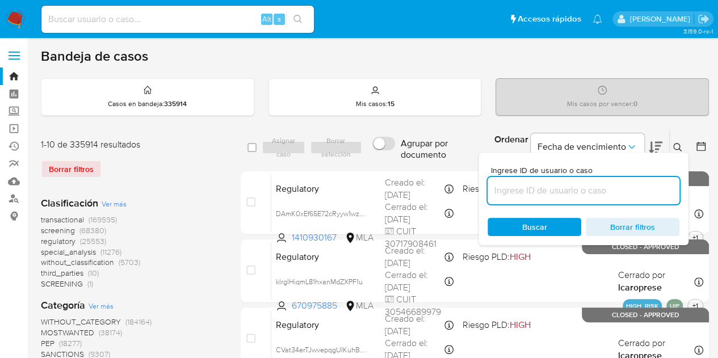
drag, startPoint x: 561, startPoint y: 184, endPoint x: 573, endPoint y: 182, distance: 12.8
click at [561, 184] on input at bounding box center [583, 190] width 192 height 15
type input "12718916"
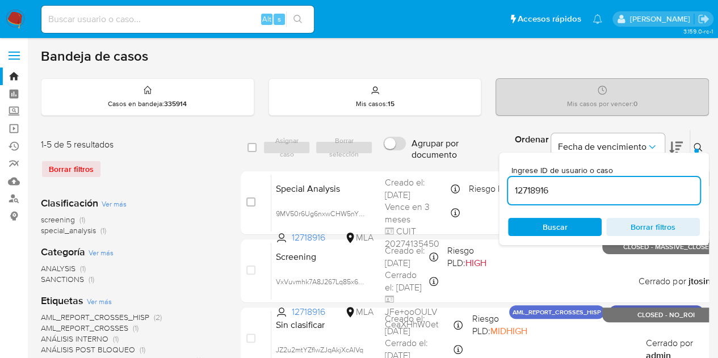
click at [676, 148] on div "Ordenar por Fecha de vencimiento" at bounding box center [598, 147] width 184 height 35
click at [693, 146] on icon at bounding box center [697, 147] width 9 height 9
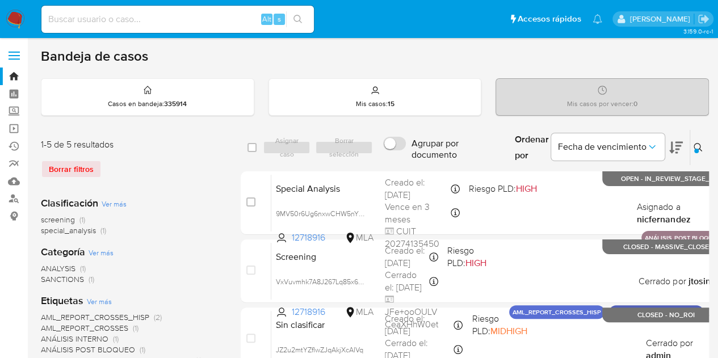
click at [14, 15] on img at bounding box center [15, 19] width 19 height 19
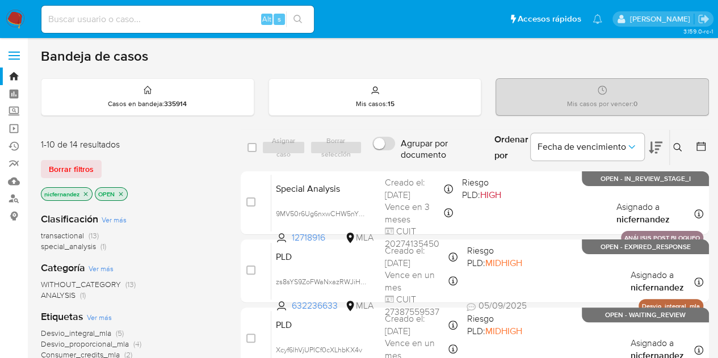
click at [47, 139] on div "1-10 de 14 resultados" at bounding box center [132, 144] width 182 height 12
click at [90, 168] on span "Borrar filtros" at bounding box center [71, 169] width 45 height 16
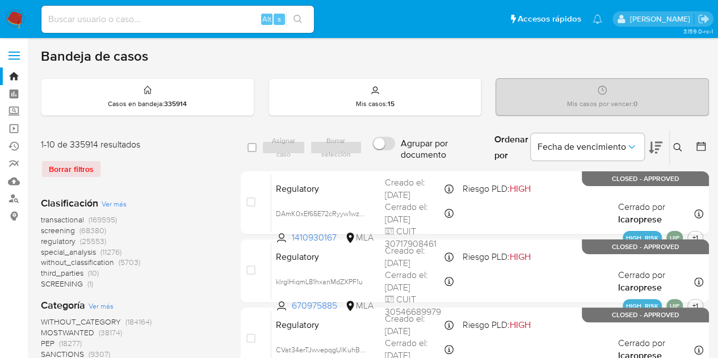
click at [675, 149] on icon at bounding box center [677, 147] width 9 height 9
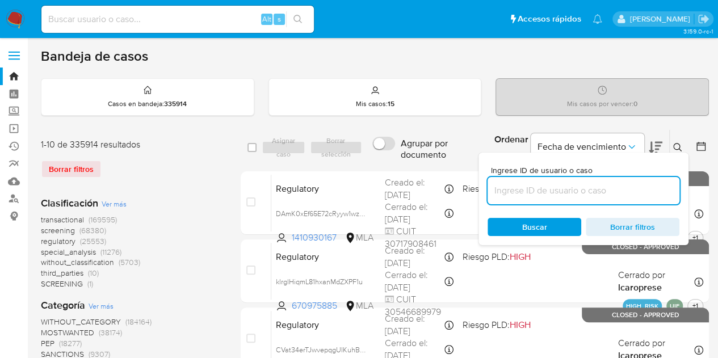
click at [582, 192] on input at bounding box center [583, 190] width 192 height 15
type input "12718916"
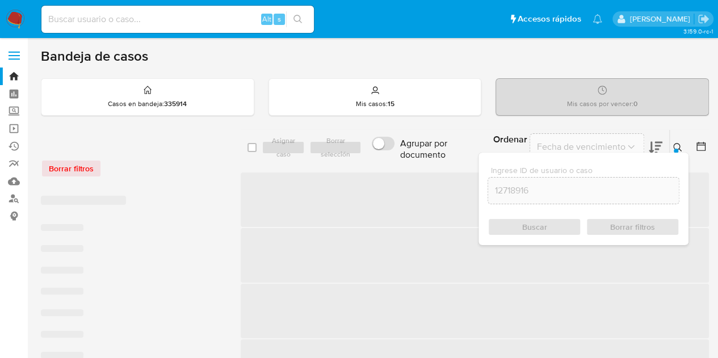
click at [676, 145] on icon at bounding box center [677, 147] width 9 height 9
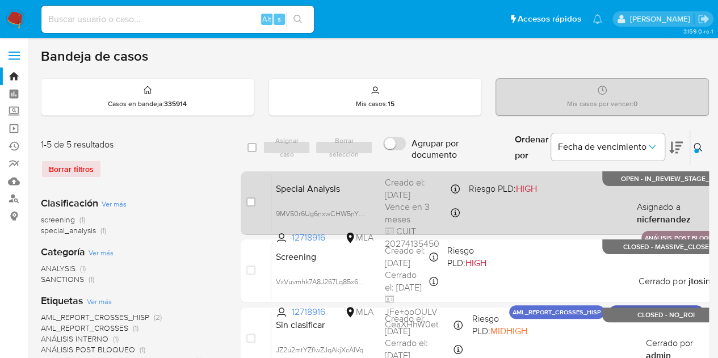
click at [326, 187] on span "Special Analysis" at bounding box center [326, 187] width 100 height 15
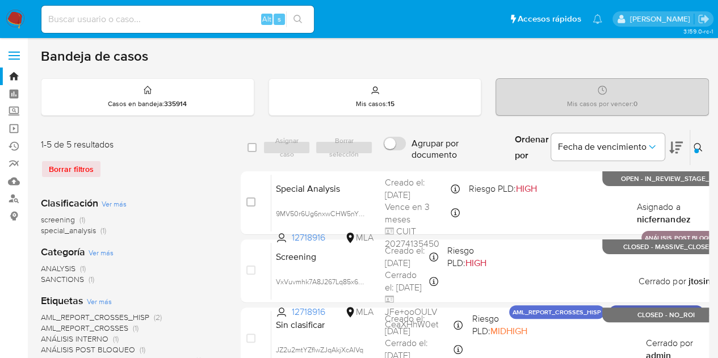
click at [693, 145] on icon at bounding box center [697, 147] width 9 height 9
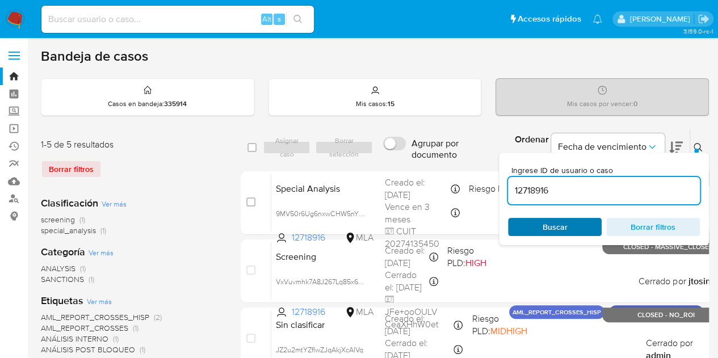
click at [549, 234] on span "Buscar" at bounding box center [554, 227] width 25 height 18
click at [693, 148] on icon at bounding box center [697, 147] width 9 height 9
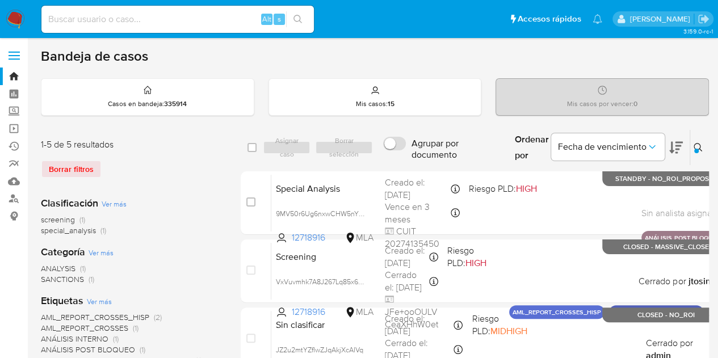
click at [693, 146] on icon at bounding box center [697, 147] width 9 height 9
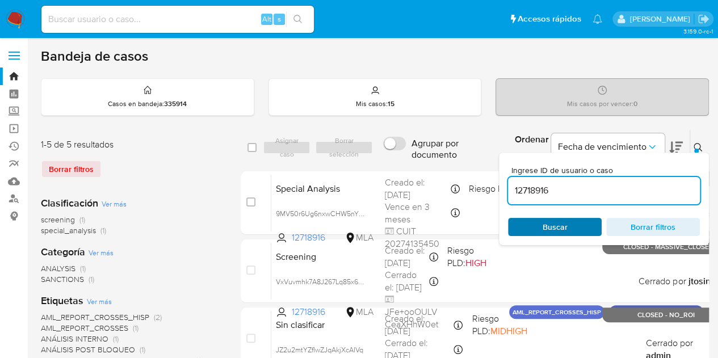
drag, startPoint x: 563, startPoint y: 225, endPoint x: 558, endPoint y: 227, distance: 6.1
click at [563, 225] on span "Buscar" at bounding box center [555, 227] width 78 height 16
click at [561, 220] on span "Buscar" at bounding box center [555, 227] width 78 height 16
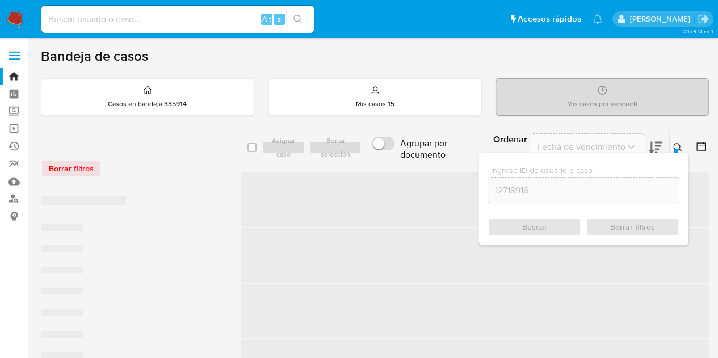
click at [692, 142] on div at bounding box center [698, 147] width 20 height 35
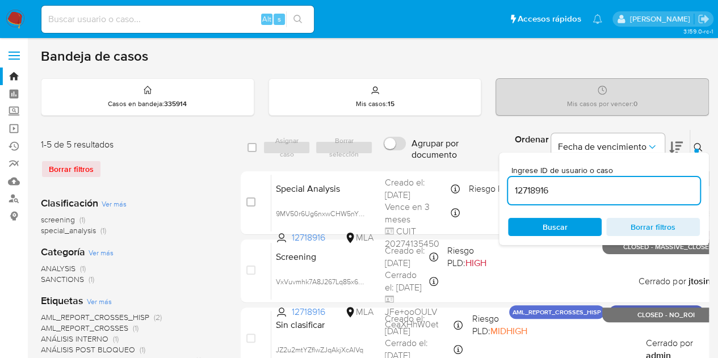
click at [690, 148] on button at bounding box center [699, 148] width 19 height 14
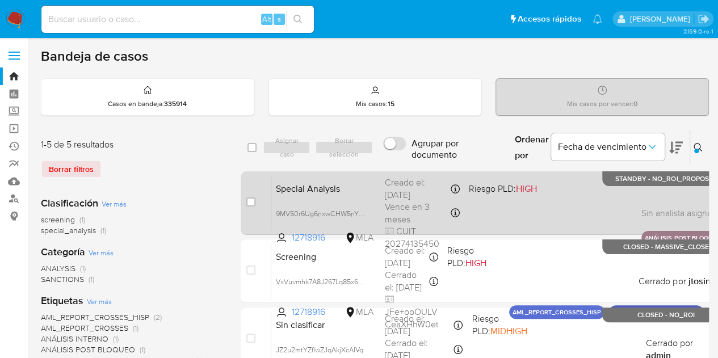
click at [315, 183] on span "Special Analysis" at bounding box center [326, 187] width 100 height 15
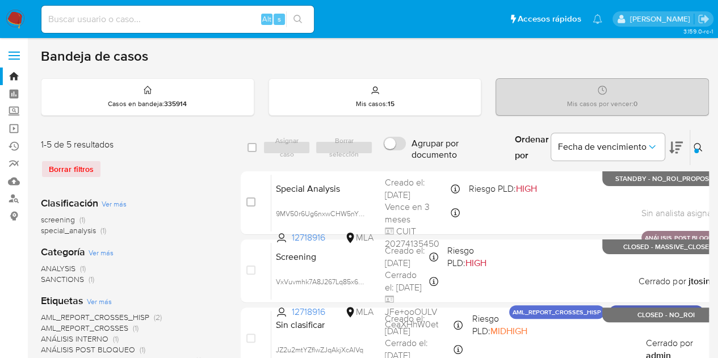
click at [700, 150] on button at bounding box center [699, 148] width 19 height 14
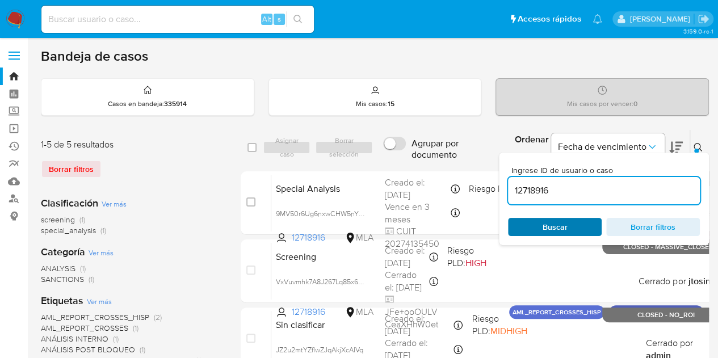
click at [580, 228] on span "Buscar" at bounding box center [555, 227] width 78 height 16
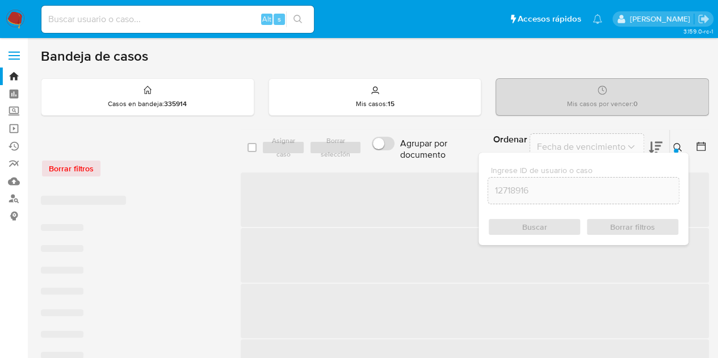
click at [687, 141] on button at bounding box center [679, 148] width 19 height 14
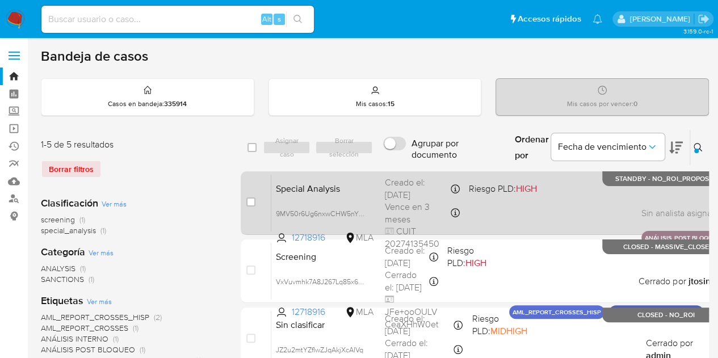
click at [321, 193] on span "Special Analysis" at bounding box center [326, 187] width 100 height 15
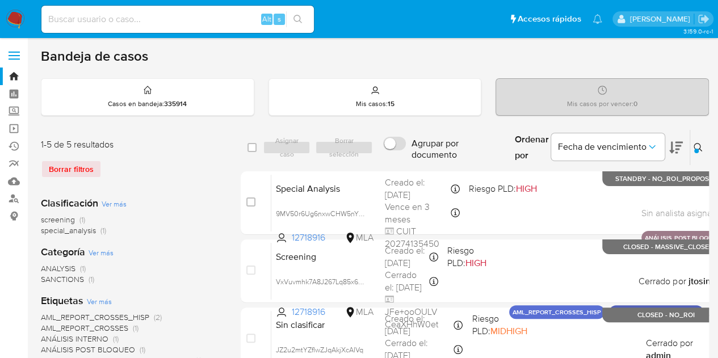
click at [693, 146] on icon at bounding box center [697, 147] width 9 height 9
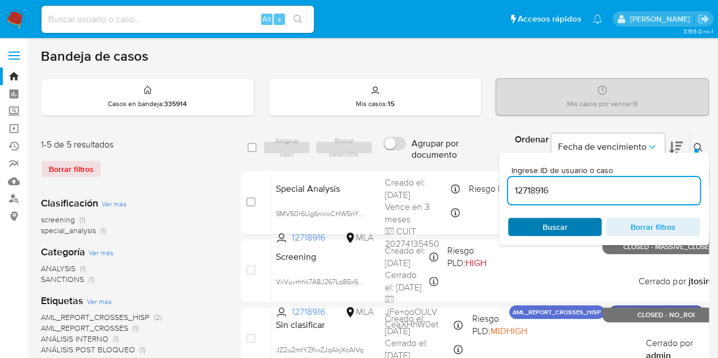
click at [575, 225] on span "Buscar" at bounding box center [555, 227] width 78 height 16
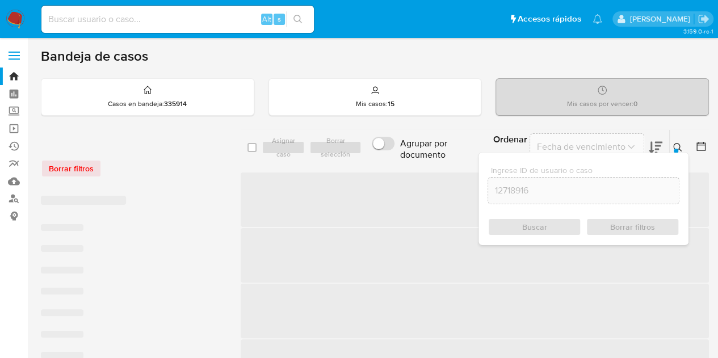
drag, startPoint x: 689, startPoint y: 144, endPoint x: 660, endPoint y: 153, distance: 30.0
click at [689, 144] on div at bounding box center [698, 147] width 20 height 35
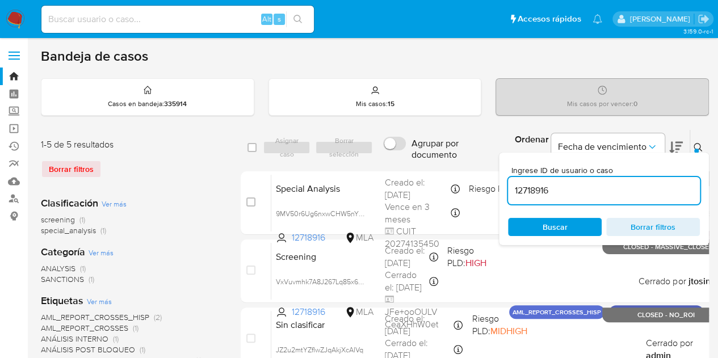
click at [693, 148] on icon at bounding box center [697, 147] width 9 height 9
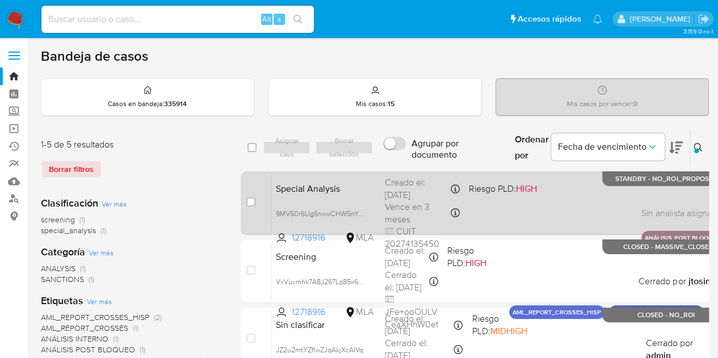
click at [287, 193] on span "Special Analysis" at bounding box center [326, 187] width 100 height 15
click at [338, 183] on span "Special Analysis" at bounding box center [326, 187] width 100 height 15
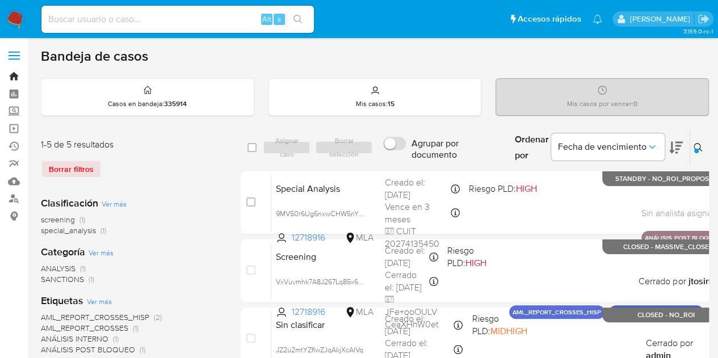
click at [15, 72] on link "Bandeja" at bounding box center [67, 77] width 135 height 18
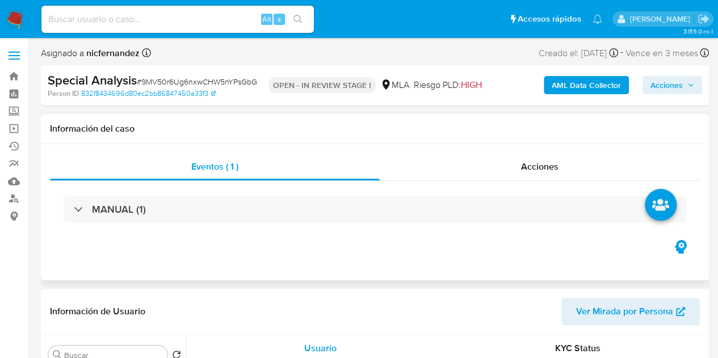
select select "10"
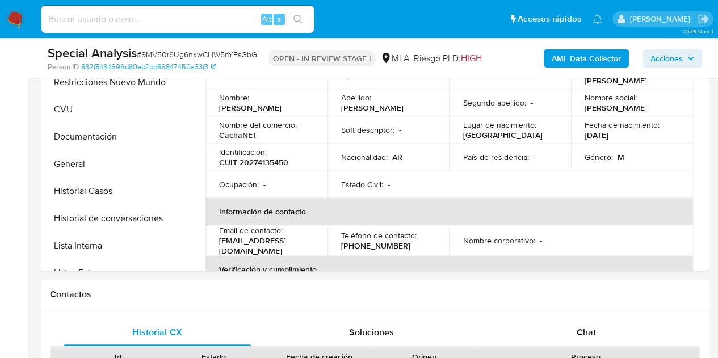
scroll to position [213, 0]
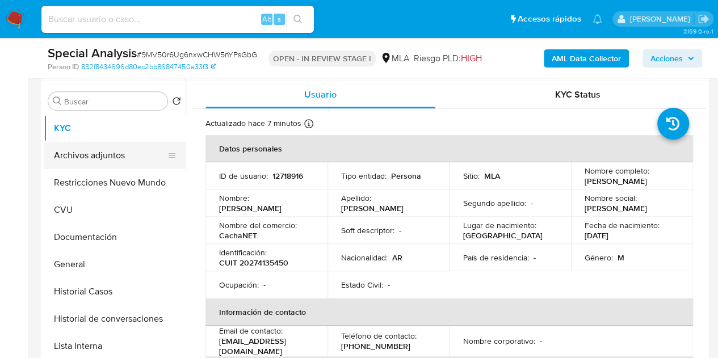
click at [102, 150] on button "Archivos adjuntos" at bounding box center [110, 155] width 133 height 27
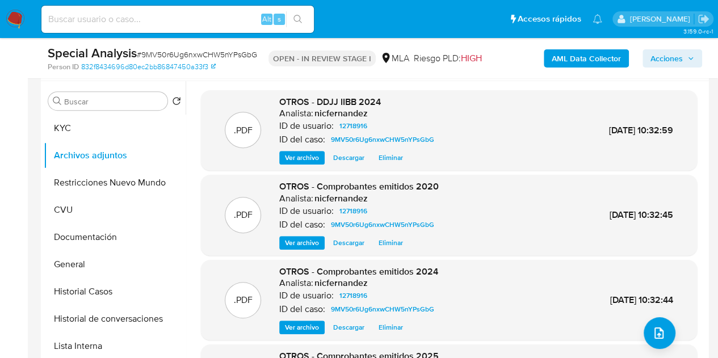
click at [287, 157] on span "Ver archivo" at bounding box center [302, 157] width 34 height 11
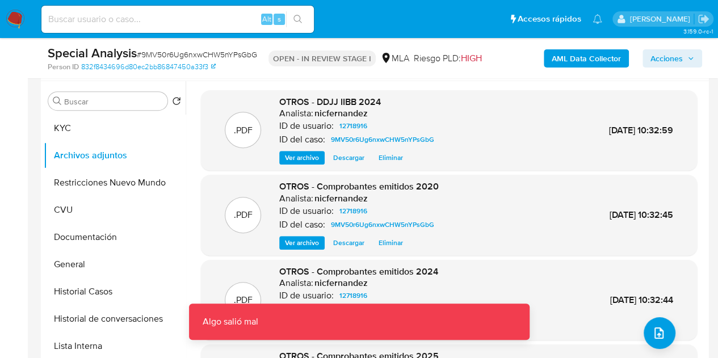
click at [301, 239] on span "Ver archivo" at bounding box center [302, 242] width 34 height 11
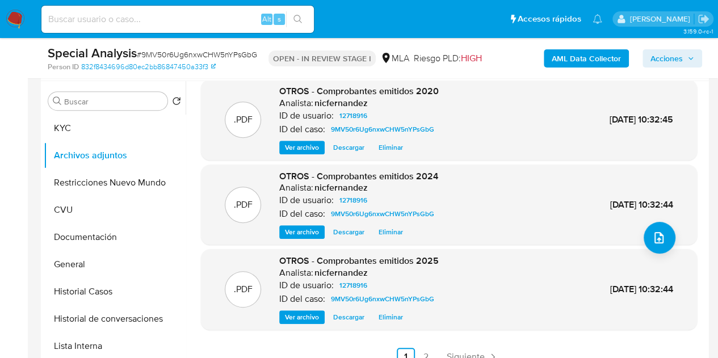
click at [429, 352] on div "Algo salió mal Algo salió mal" at bounding box center [359, 358] width 340 height 36
click at [425, 352] on link "2" at bounding box center [426, 357] width 18 height 18
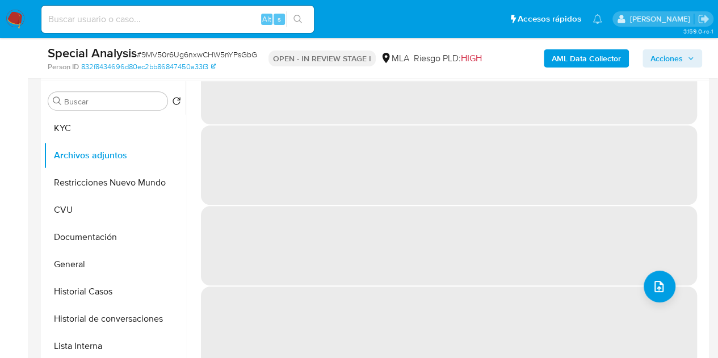
scroll to position [0, 0]
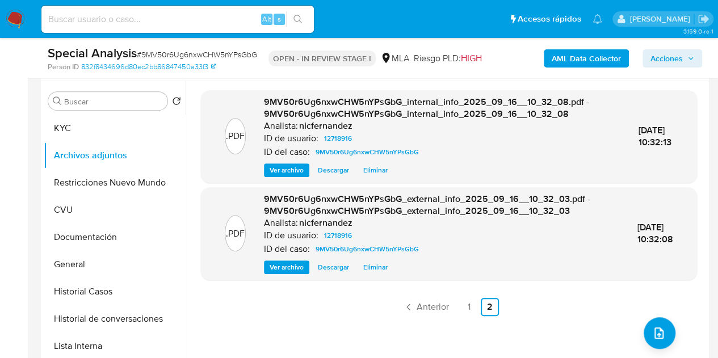
click at [281, 166] on span "Ver archivo" at bounding box center [287, 170] width 34 height 11
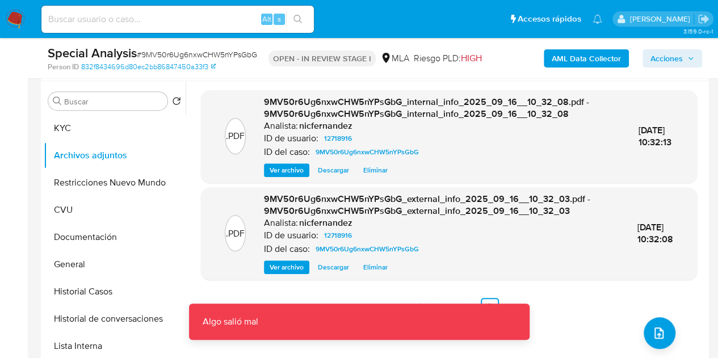
click at [290, 262] on span "Ver archivo" at bounding box center [287, 267] width 34 height 11
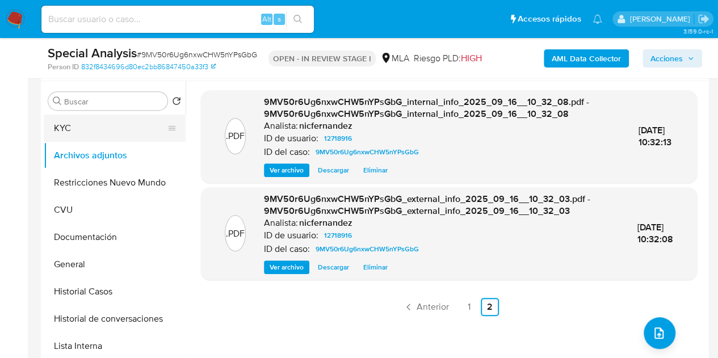
click at [91, 125] on button "KYC" at bounding box center [110, 128] width 133 height 27
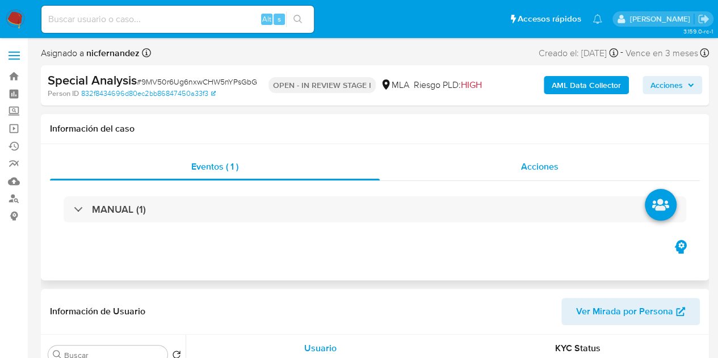
click at [537, 169] on span "Acciones" at bounding box center [539, 166] width 37 height 13
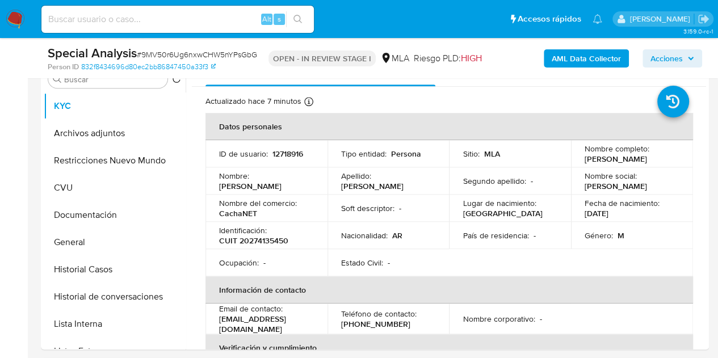
scroll to position [317, 0]
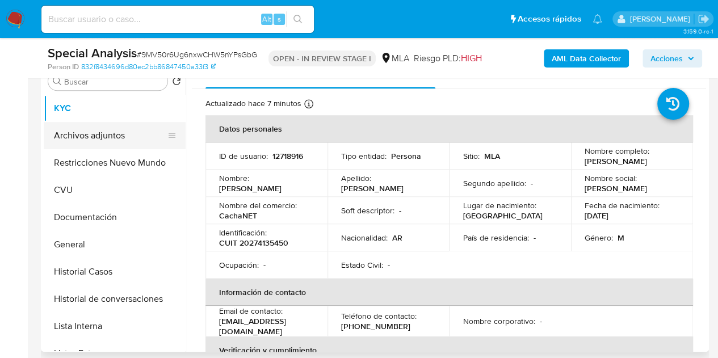
click at [111, 133] on button "Archivos adjuntos" at bounding box center [110, 135] width 133 height 27
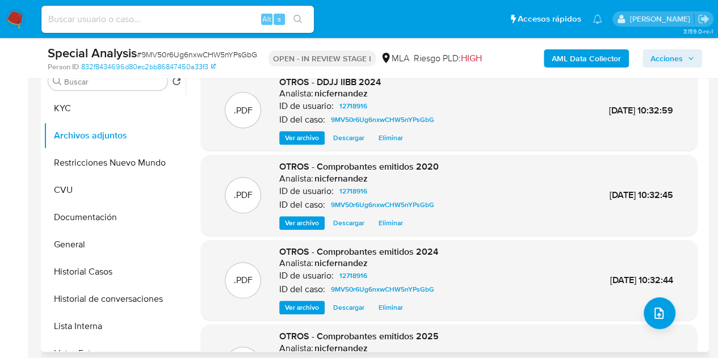
click at [296, 223] on span "Ver archivo" at bounding box center [302, 222] width 34 height 11
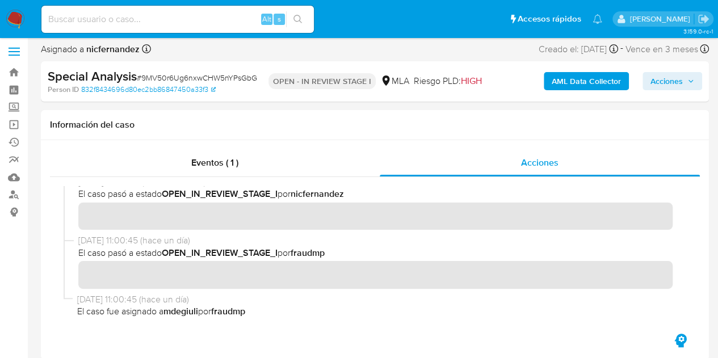
scroll to position [0, 0]
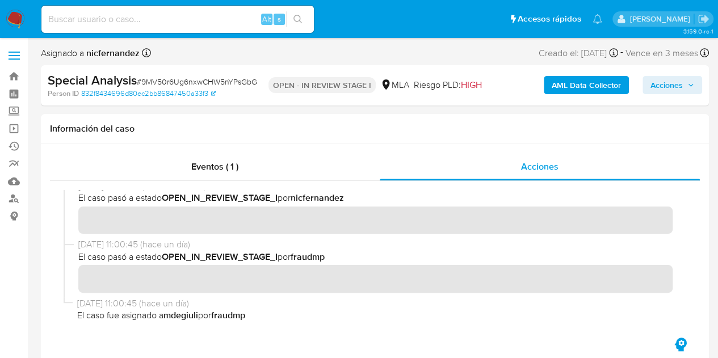
click at [673, 81] on span "Acciones" at bounding box center [666, 85] width 32 height 18
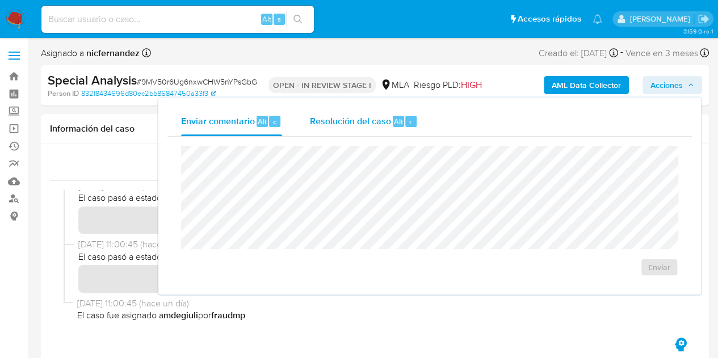
click at [361, 121] on span "Resolución del caso" at bounding box center [349, 121] width 81 height 13
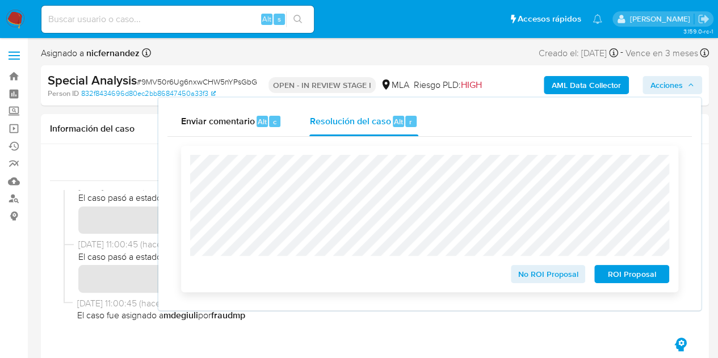
click at [530, 277] on span "No ROI Proposal" at bounding box center [548, 274] width 59 height 16
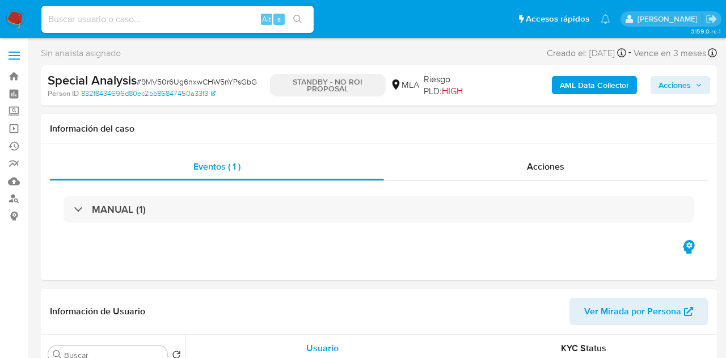
select select "10"
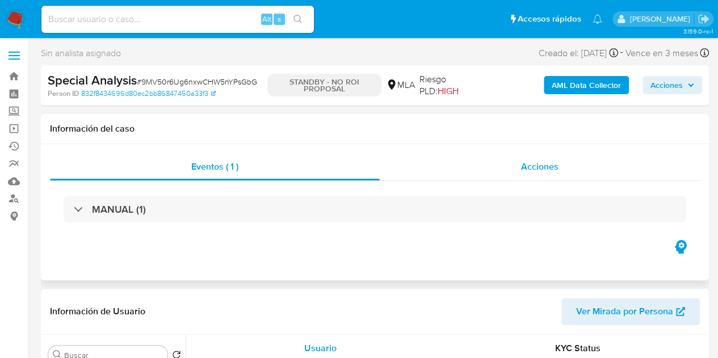
click at [593, 165] on div "Acciones" at bounding box center [540, 166] width 320 height 27
select select "10"
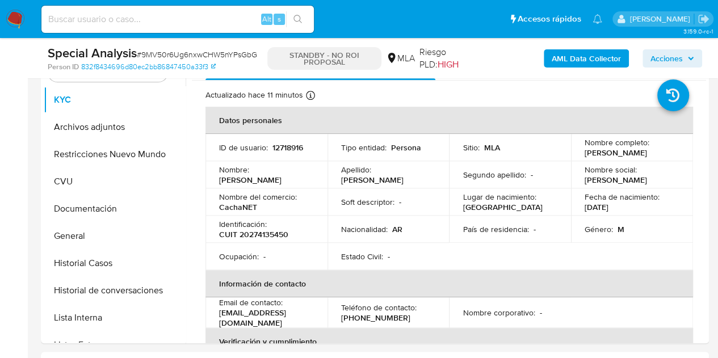
scroll to position [154, 0]
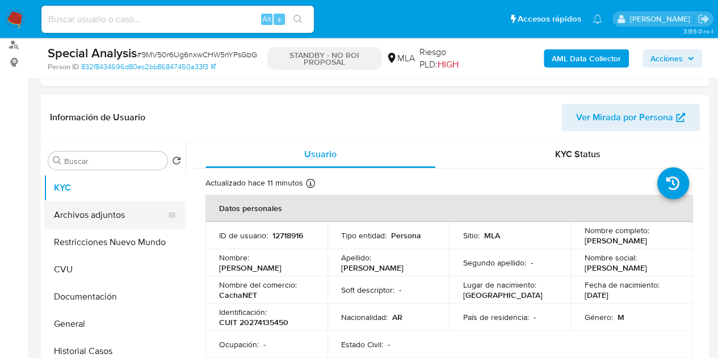
click at [87, 211] on button "Archivos adjuntos" at bounding box center [110, 214] width 133 height 27
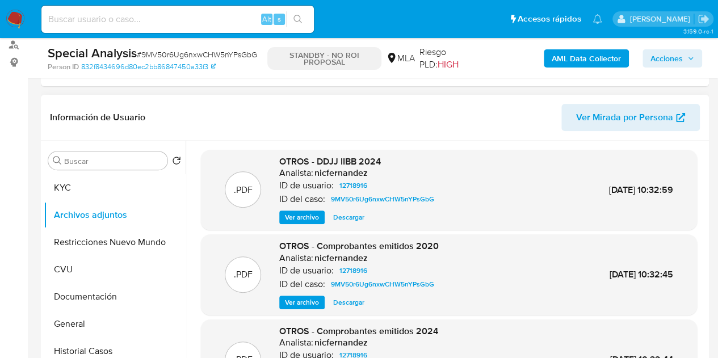
click at [301, 214] on span "Ver archivo" at bounding box center [302, 217] width 34 height 11
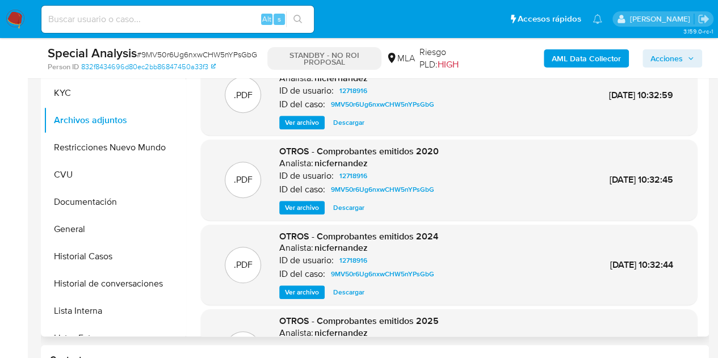
scroll to position [95, 0]
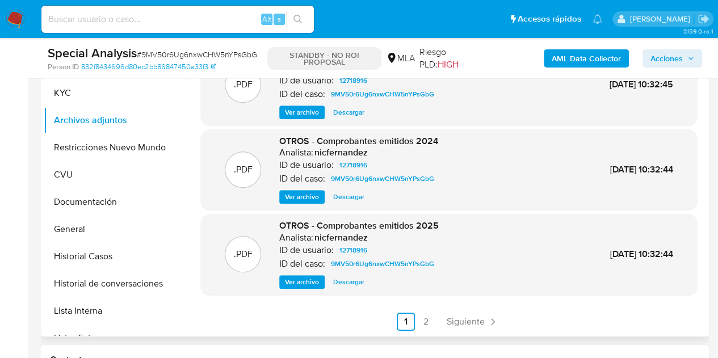
click at [295, 280] on span "Ver archivo" at bounding box center [302, 281] width 34 height 11
click at [100, 140] on button "Restricciones Nuevo Mundo" at bounding box center [110, 147] width 133 height 27
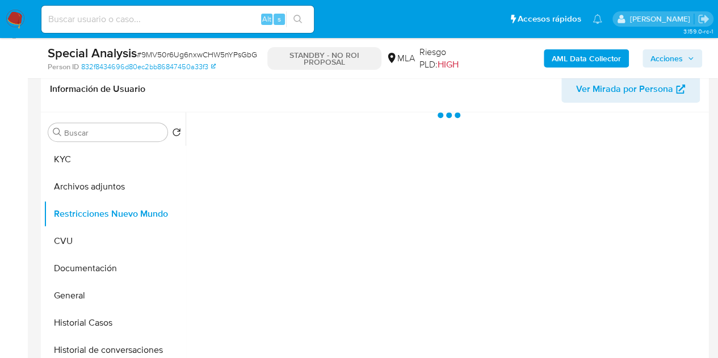
scroll to position [175, 0]
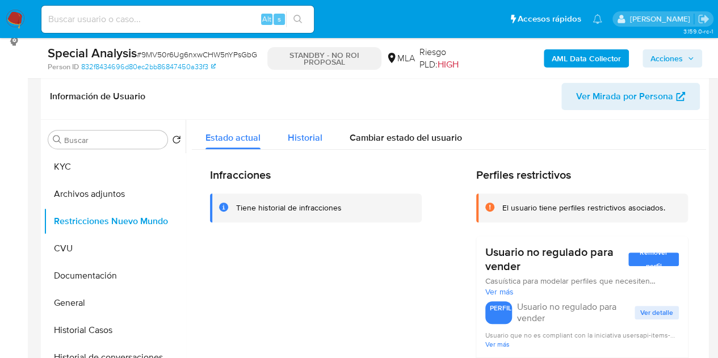
click at [291, 136] on span "Historial" at bounding box center [305, 137] width 35 height 13
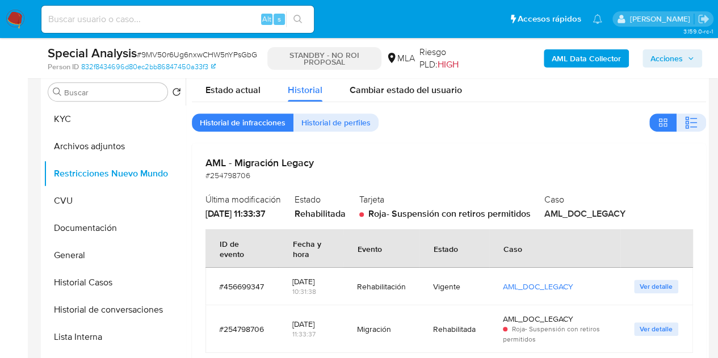
scroll to position [221, 0]
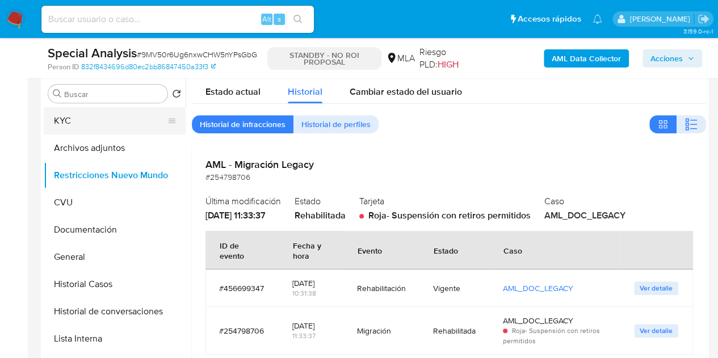
click at [86, 129] on button "KYC" at bounding box center [110, 120] width 133 height 27
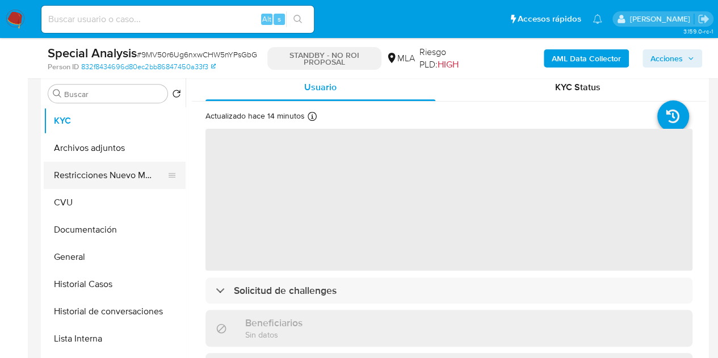
click at [72, 171] on button "Restricciones Nuevo Mundo" at bounding box center [110, 175] width 133 height 27
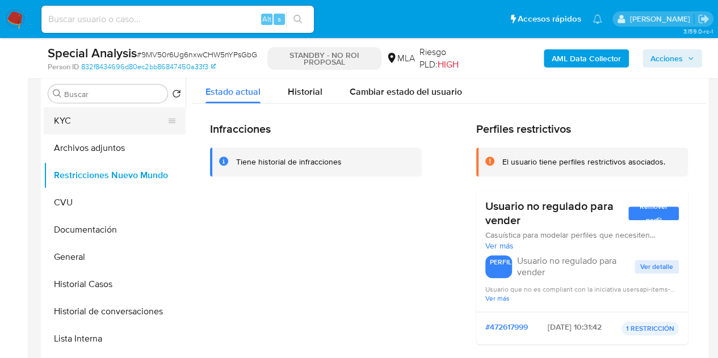
drag, startPoint x: 83, startPoint y: 150, endPoint x: 100, endPoint y: 127, distance: 29.0
click at [83, 150] on button "Archivos adjuntos" at bounding box center [115, 147] width 142 height 27
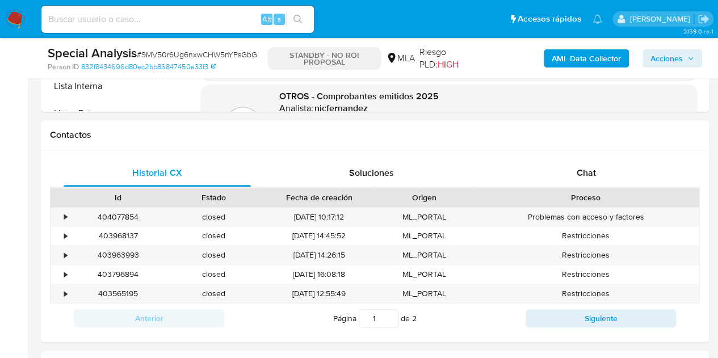
scroll to position [505, 0]
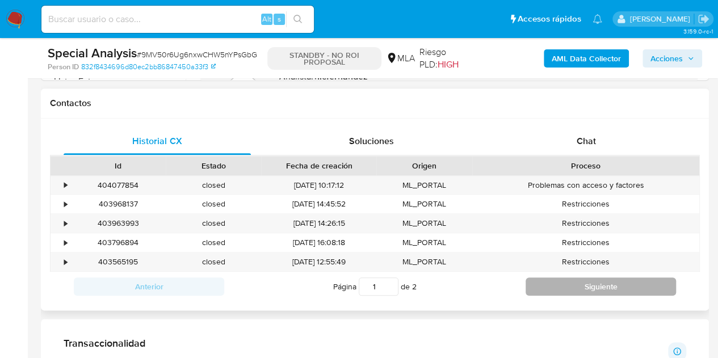
click at [571, 282] on button "Siguiente" at bounding box center [600, 286] width 150 height 18
type input "2"
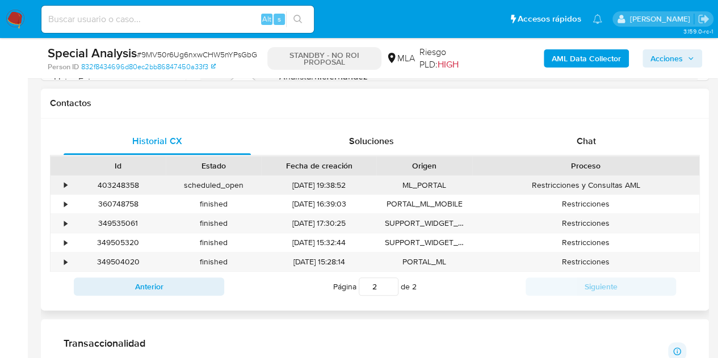
click at [121, 186] on div "403248358" at bounding box center [117, 185] width 95 height 19
copy div "403248358"
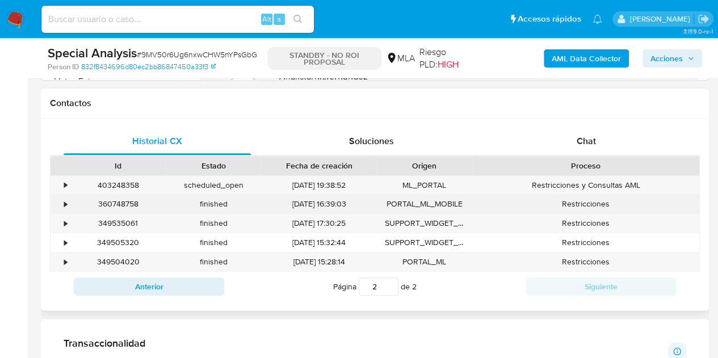
click at [207, 196] on div "finished" at bounding box center [213, 204] width 95 height 19
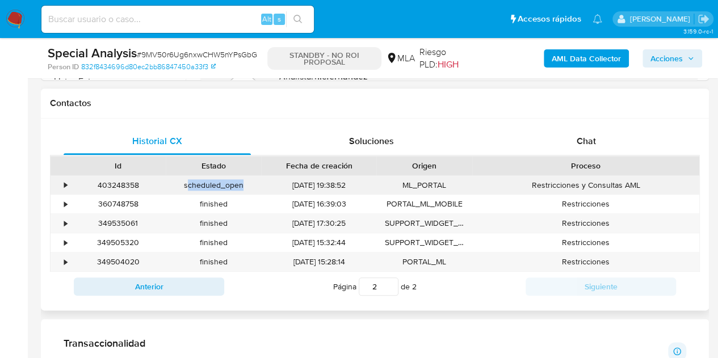
drag, startPoint x: 186, startPoint y: 187, endPoint x: 193, endPoint y: 191, distance: 7.9
click at [257, 182] on div "scheduled_open" at bounding box center [213, 185] width 95 height 19
click at [193, 191] on div "scheduled_open" at bounding box center [213, 185] width 95 height 19
click at [192, 184] on div "scheduled_open" at bounding box center [213, 185] width 95 height 19
drag, startPoint x: 182, startPoint y: 183, endPoint x: 255, endPoint y: 189, distance: 73.4
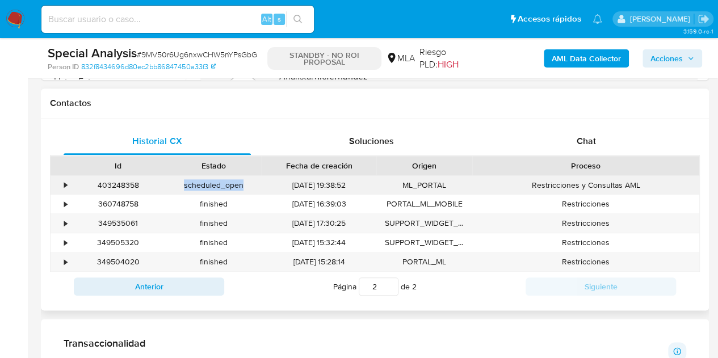
click at [255, 189] on div "scheduled_open" at bounding box center [213, 185] width 95 height 19
copy div "scheduled_open"
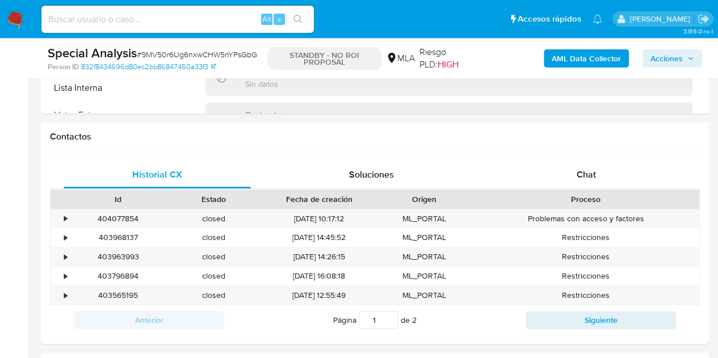
select select "10"
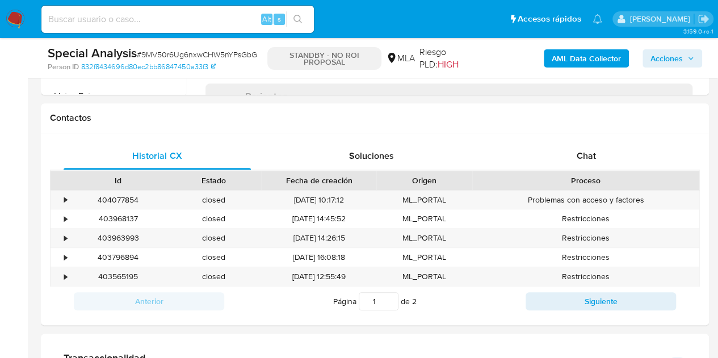
scroll to position [502, 0]
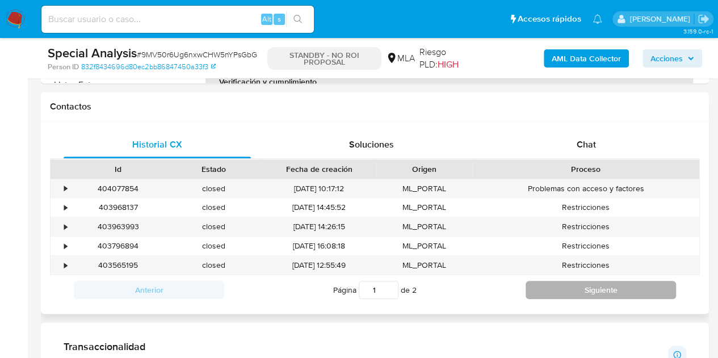
drag, startPoint x: 562, startPoint y: 277, endPoint x: 566, endPoint y: 283, distance: 6.9
click at [566, 283] on div "Anterior Página 1 de 2 Siguiente" at bounding box center [375, 290] width 650 height 30
click at [566, 283] on button "Siguiente" at bounding box center [600, 290] width 150 height 18
type input "2"
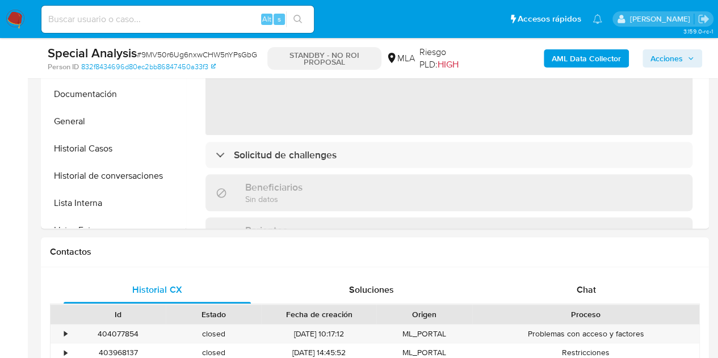
select select "10"
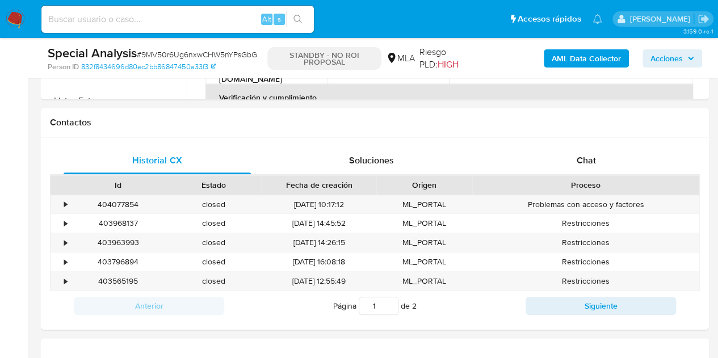
scroll to position [493, 0]
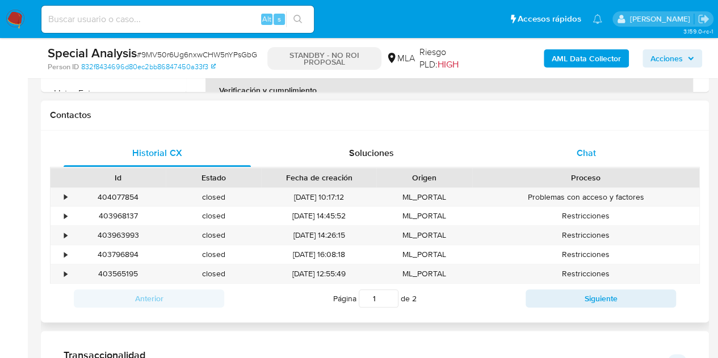
click at [584, 157] on span "Chat" at bounding box center [585, 152] width 19 height 13
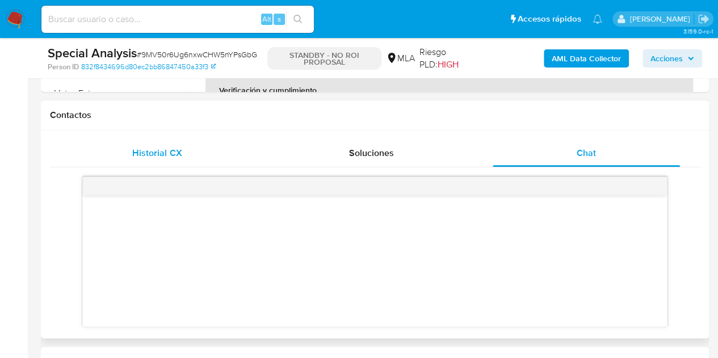
click at [198, 158] on div "Historial CX" at bounding box center [157, 153] width 187 height 27
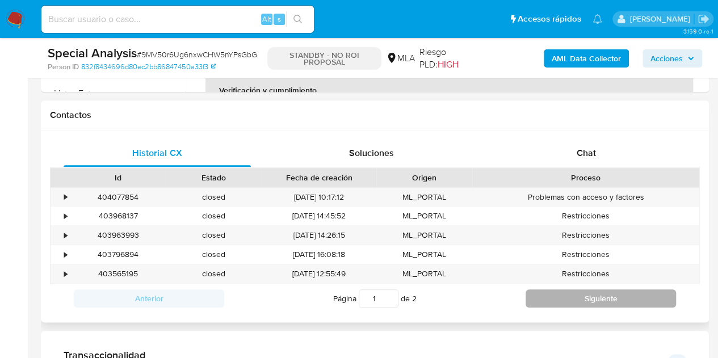
click at [534, 300] on button "Siguiente" at bounding box center [600, 298] width 150 height 18
type input "2"
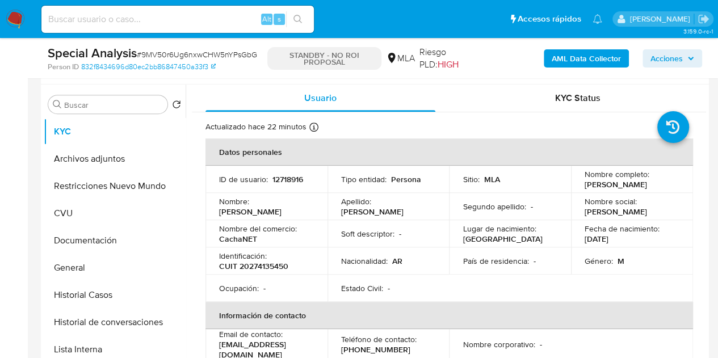
scroll to position [218, 0]
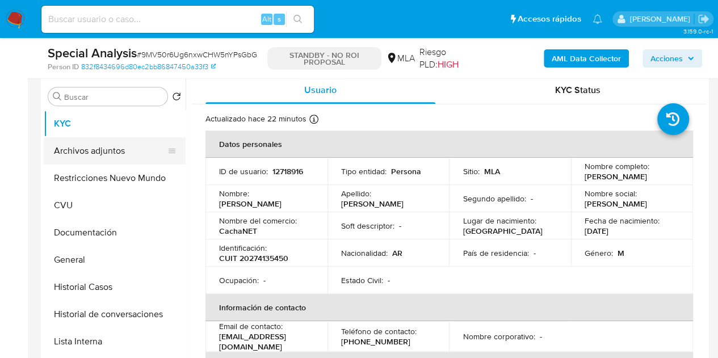
click at [106, 156] on button "Archivos adjuntos" at bounding box center [110, 150] width 133 height 27
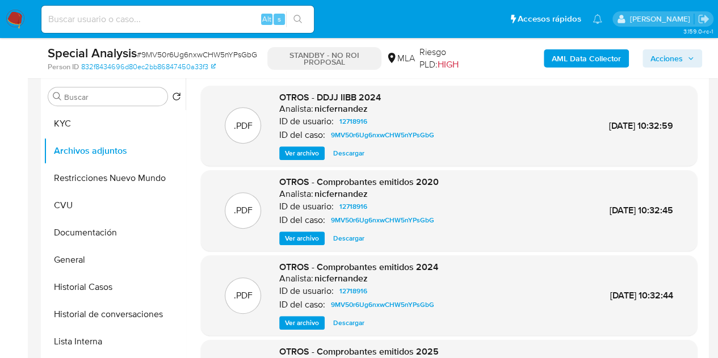
click at [300, 228] on div "OTROS - Comprobantes emitidos 2020 Analista: nicfernandez ID de usuario: 127189…" at bounding box center [358, 210] width 159 height 69
click at [302, 233] on span "Ver archivo" at bounding box center [302, 238] width 34 height 11
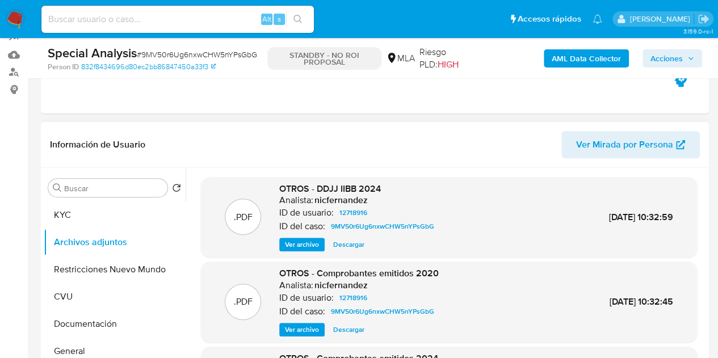
scroll to position [128, 0]
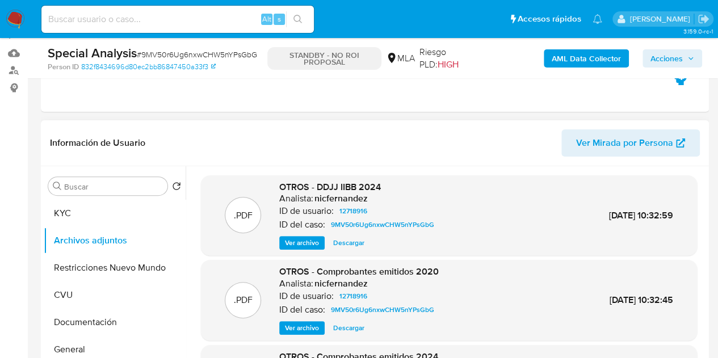
click at [344, 242] on span "Descargar" at bounding box center [348, 242] width 31 height 11
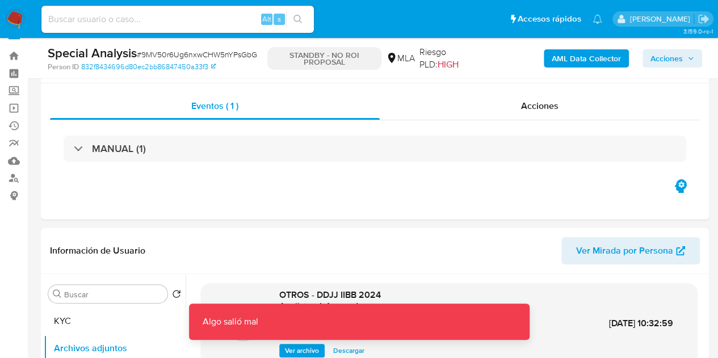
scroll to position [0, 0]
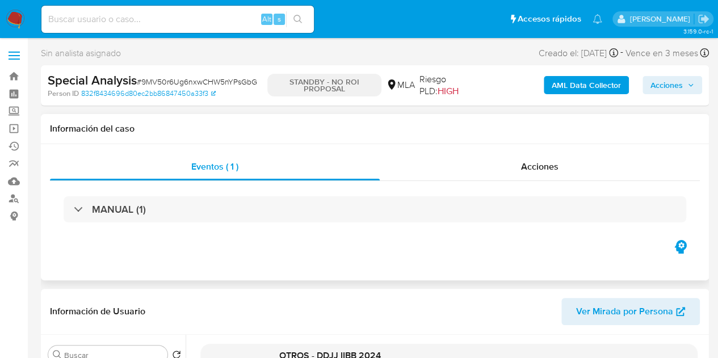
click at [566, 151] on div "Eventos ( 1 ) Acciones MANUAL (1)" at bounding box center [375, 212] width 668 height 136
click at [564, 155] on div "Acciones" at bounding box center [540, 166] width 320 height 27
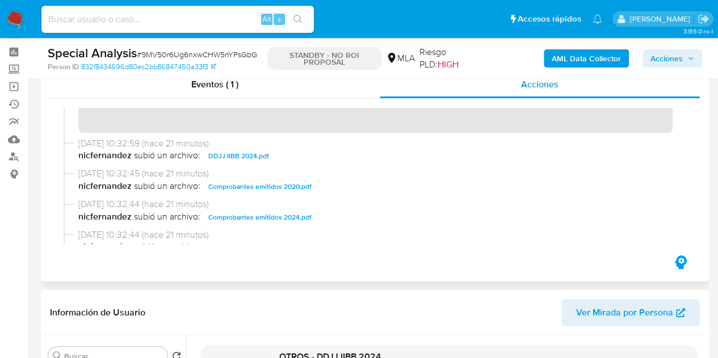
scroll to position [123, 0]
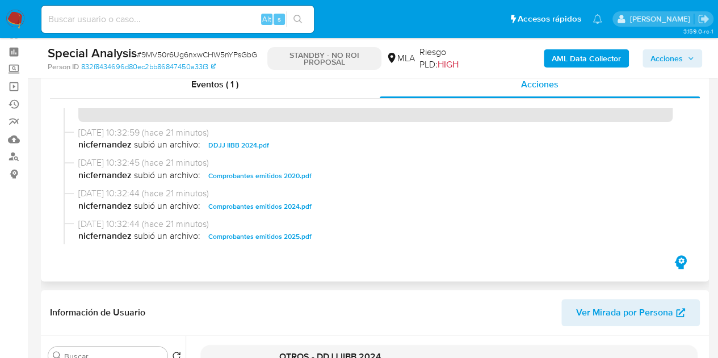
click at [272, 175] on span "Comprobantes emitidos 2020.pdf" at bounding box center [259, 176] width 103 height 14
click at [196, 256] on div "Eventos ( 1 ) Acciones" at bounding box center [375, 172] width 668 height 220
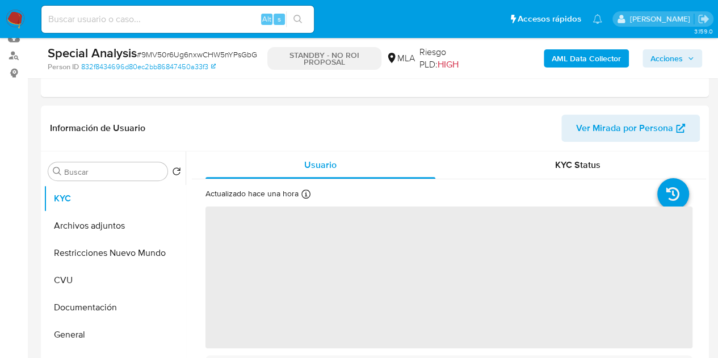
scroll to position [236, 0]
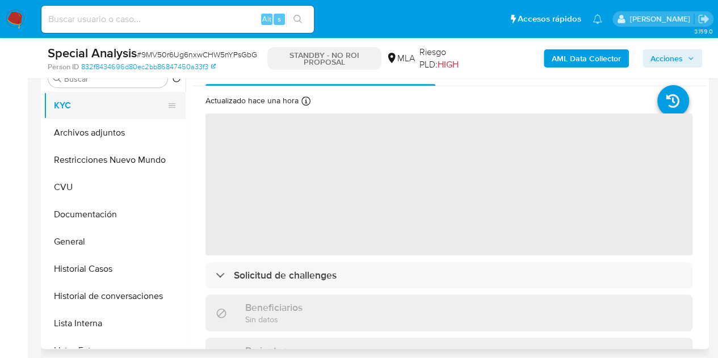
select select "10"
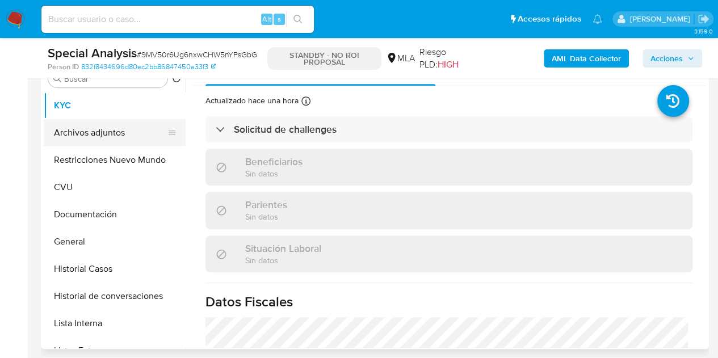
click at [100, 127] on button "Archivos adjuntos" at bounding box center [110, 132] width 133 height 27
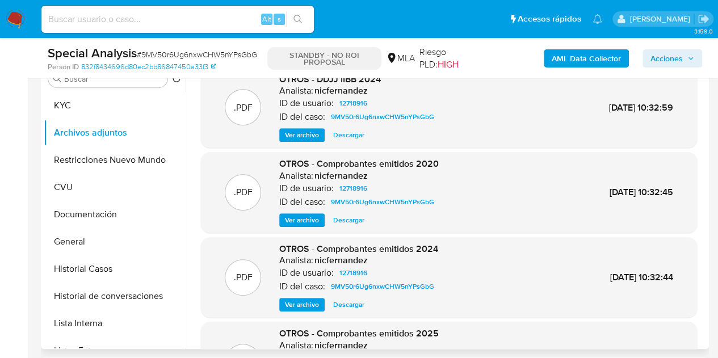
click at [296, 216] on span "Ver archivo" at bounding box center [302, 219] width 34 height 11
click at [306, 221] on span "Ver archivo" at bounding box center [302, 219] width 34 height 11
click at [350, 221] on span "Descargar" at bounding box center [348, 219] width 31 height 11
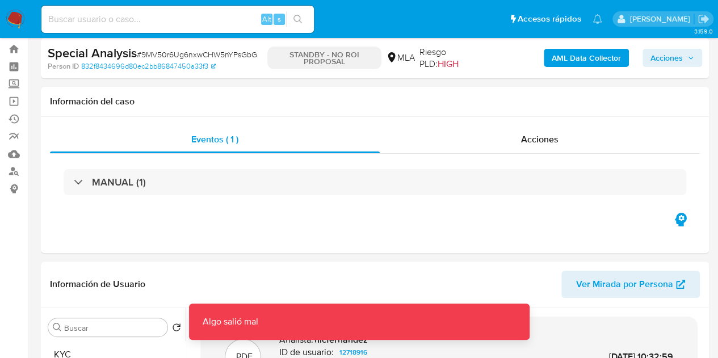
scroll to position [0, 0]
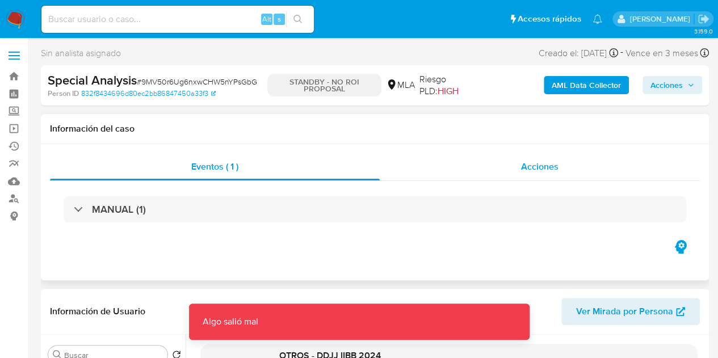
click at [561, 166] on div "Acciones" at bounding box center [540, 166] width 320 height 27
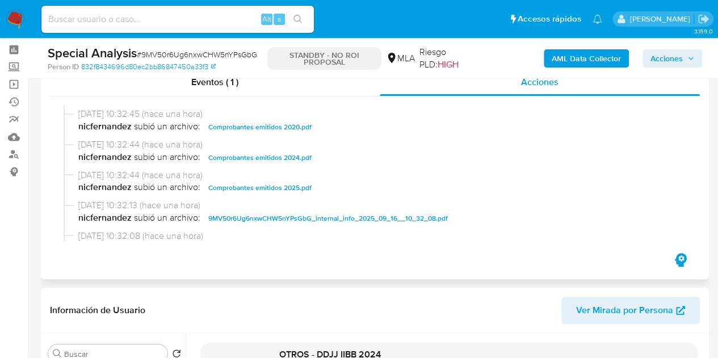
scroll to position [175, 0]
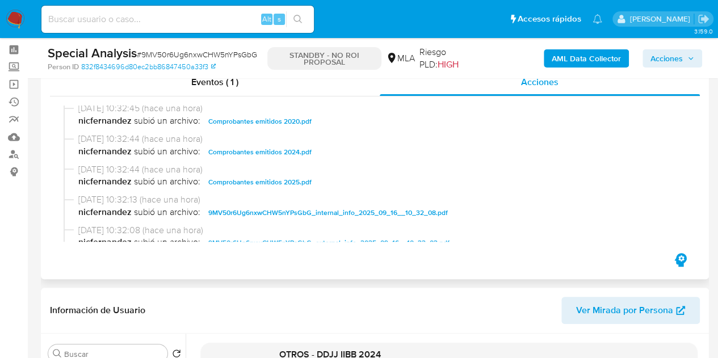
click at [287, 153] on span "Comprobantes emitidos 2024.pdf" at bounding box center [259, 152] width 103 height 14
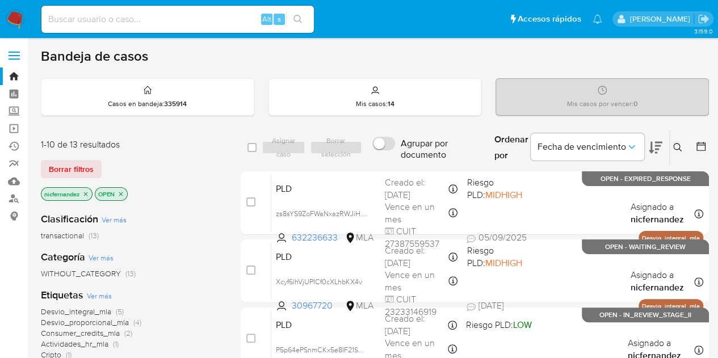
scroll to position [578, 0]
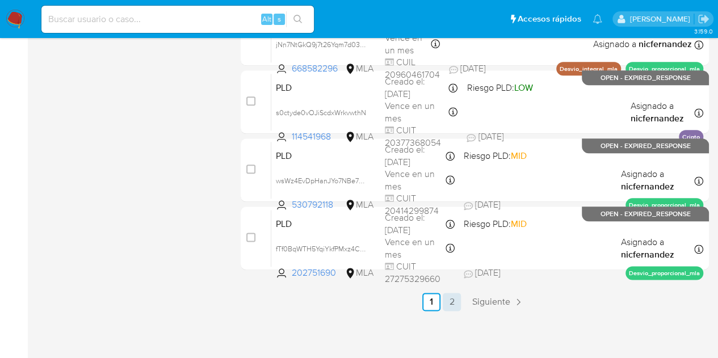
click at [456, 300] on link "2" at bounding box center [452, 302] width 18 height 18
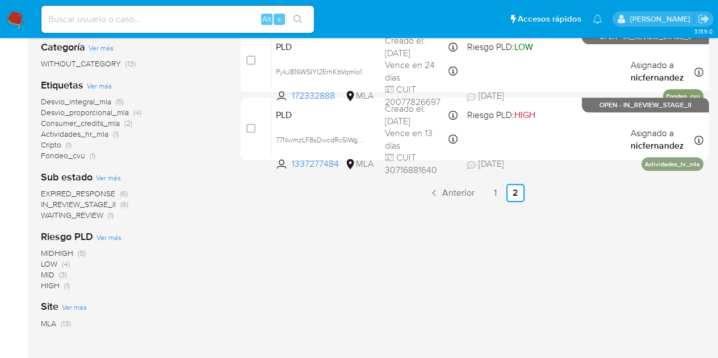
scroll to position [103, 0]
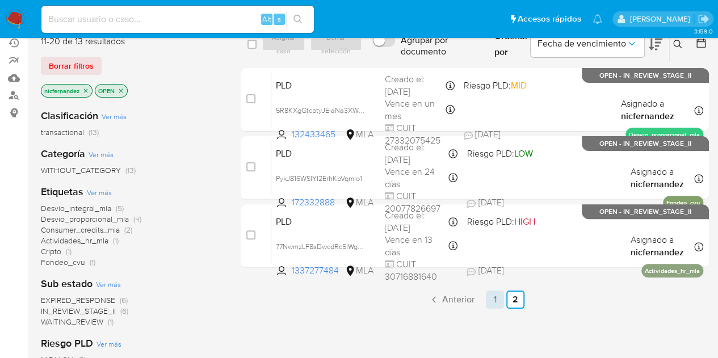
click at [495, 295] on link "1" at bounding box center [495, 300] width 18 height 18
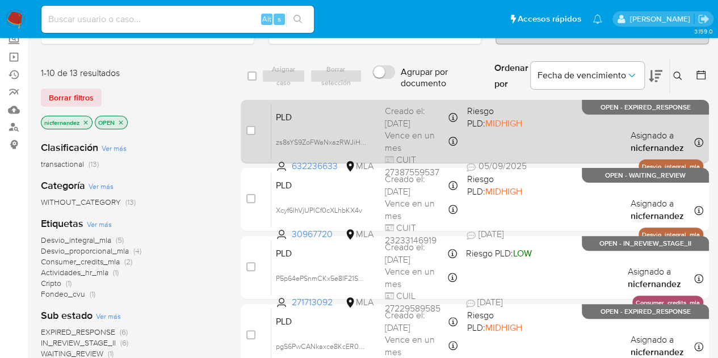
scroll to position [73, 0]
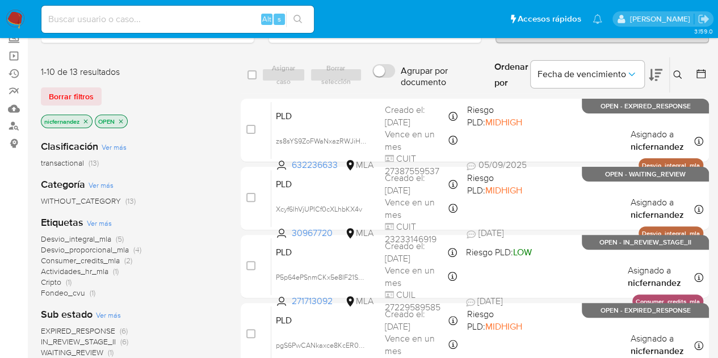
click at [86, 121] on icon "close-filter" at bounding box center [85, 121] width 7 height 7
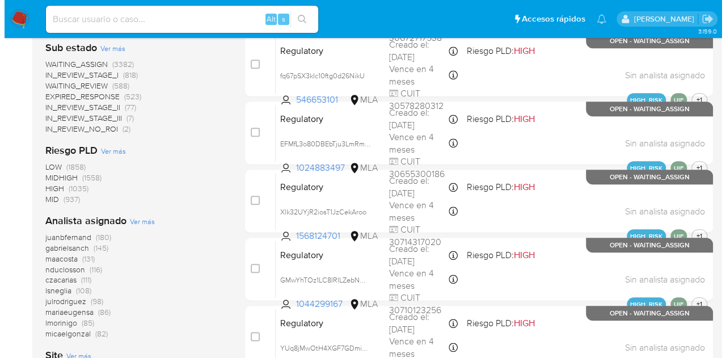
scroll to position [490, 0]
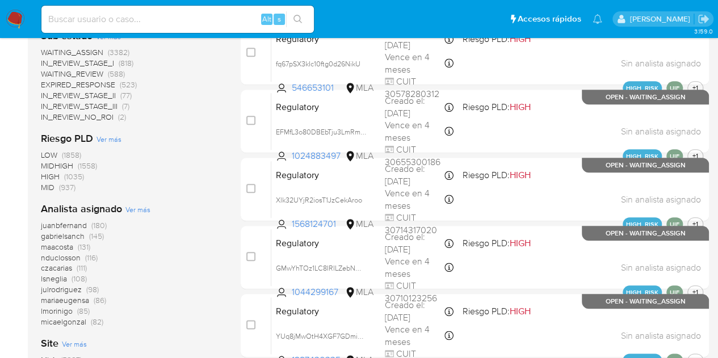
click at [132, 211] on span "Ver más" at bounding box center [137, 209] width 25 height 10
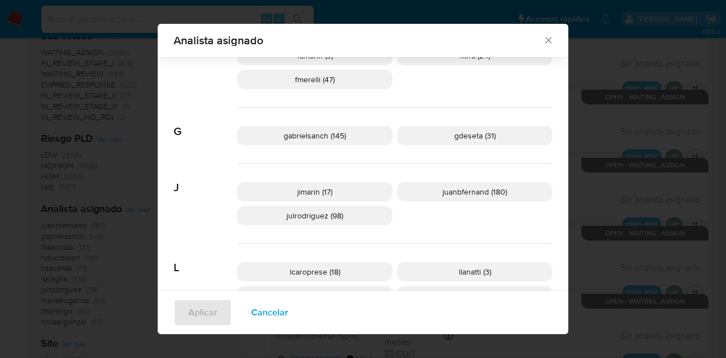
scroll to position [305, 0]
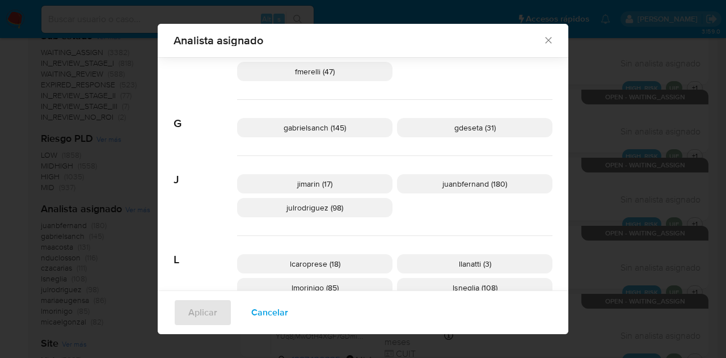
click at [319, 181] on span "jimarin (17)" at bounding box center [314, 183] width 35 height 11
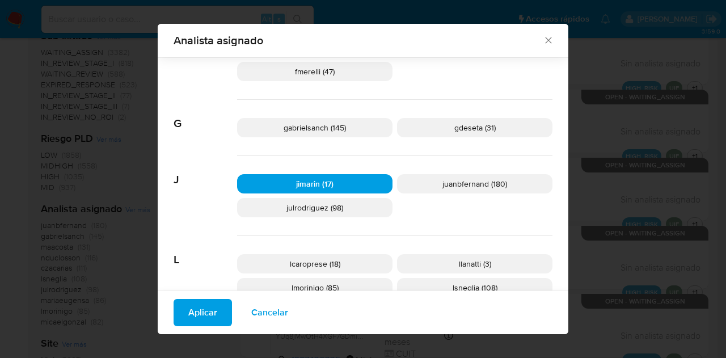
click at [194, 308] on span "Aplicar" at bounding box center [202, 312] width 29 height 25
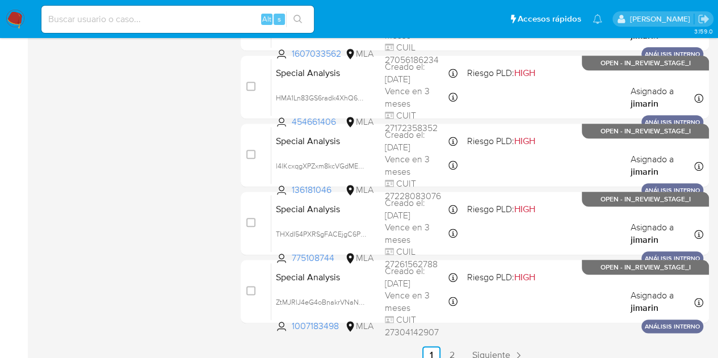
scroll to position [578, 0]
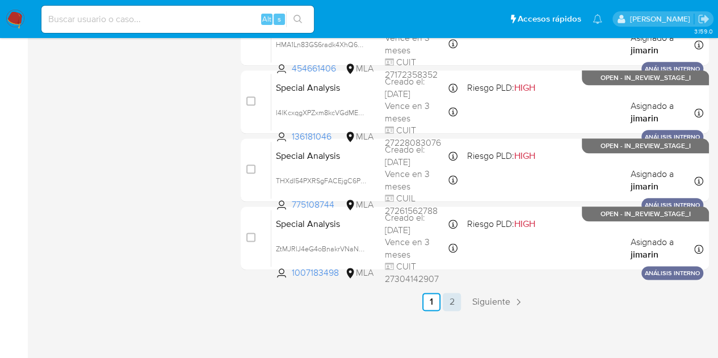
click at [461, 299] on ul "Anterior 1 2 Siguiente" at bounding box center [475, 302] width 468 height 18
click at [453, 300] on link "2" at bounding box center [452, 302] width 18 height 18
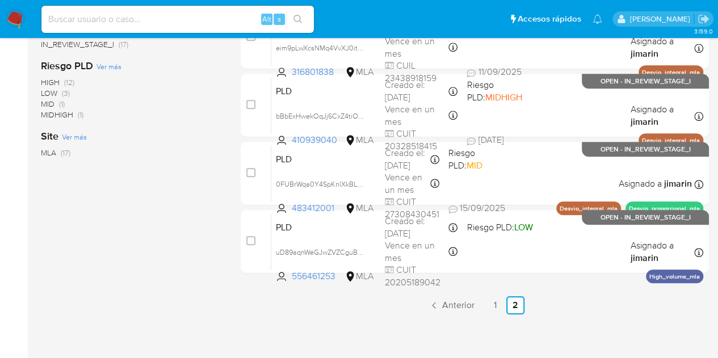
scroll to position [373, 0]
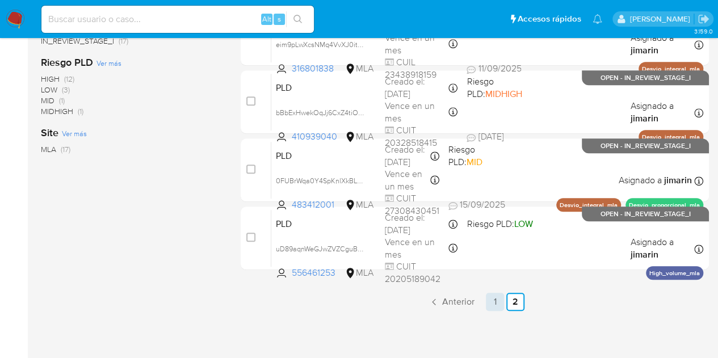
click at [496, 302] on link "1" at bounding box center [495, 302] width 18 height 18
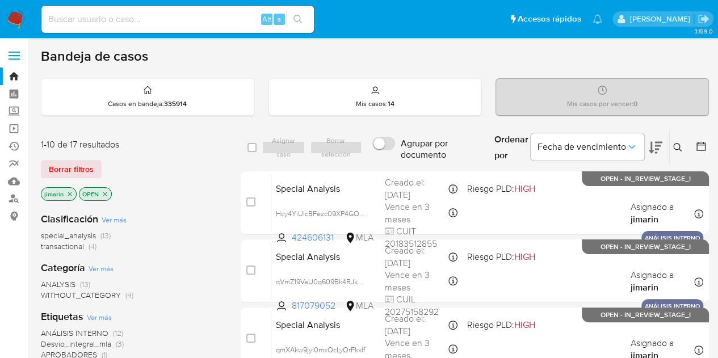
click at [104, 192] on icon "close-filter" at bounding box center [105, 194] width 7 height 7
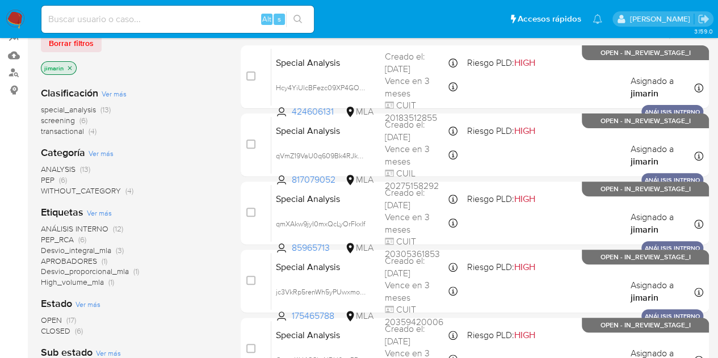
scroll to position [121, 0]
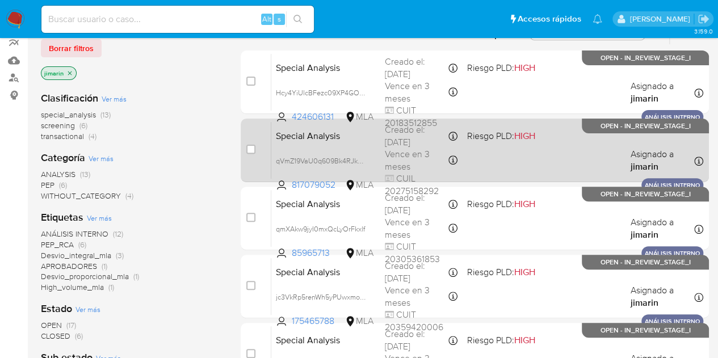
click at [338, 145] on div "Special Analysis qVmZ19VaU0q609Bk4RJkQQ9V 817079052 MLA Riesgo PLD: HIGH Creado…" at bounding box center [487, 149] width 432 height 57
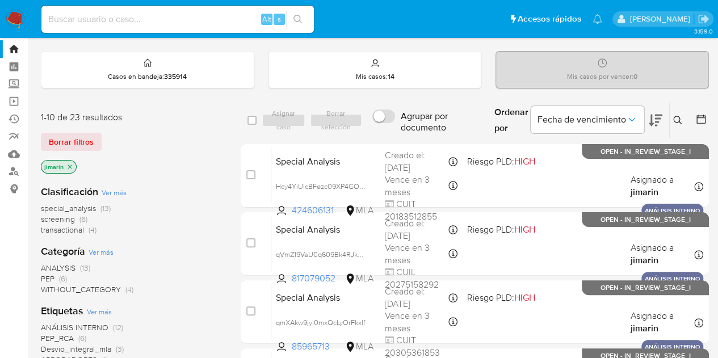
scroll to position [0, 0]
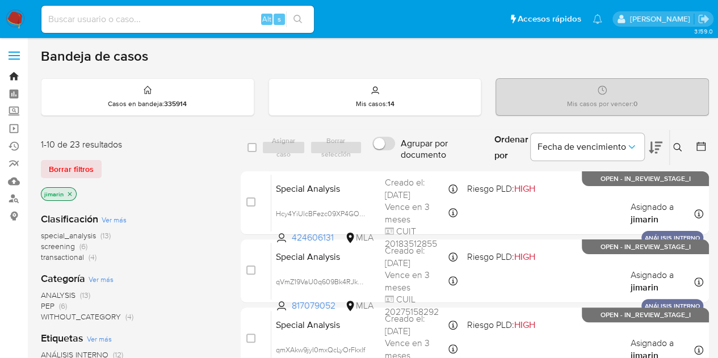
click at [16, 78] on link "Bandeja" at bounding box center [67, 77] width 135 height 18
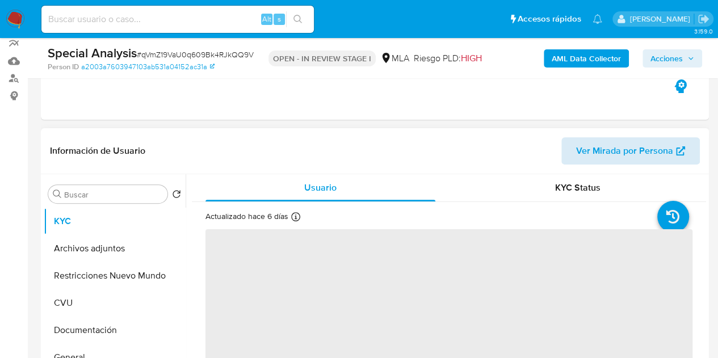
scroll to position [146, 0]
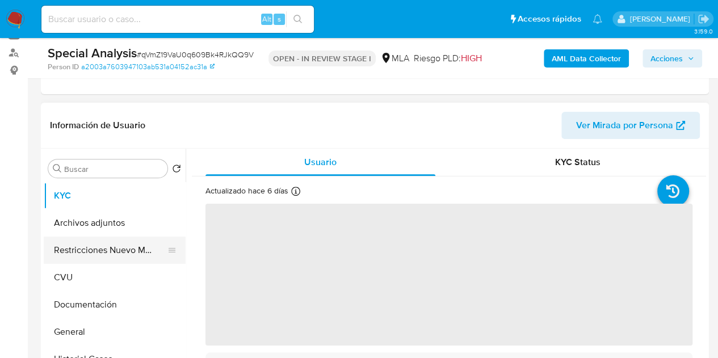
select select "10"
click at [88, 257] on button "Restricciones Nuevo Mundo" at bounding box center [110, 250] width 133 height 27
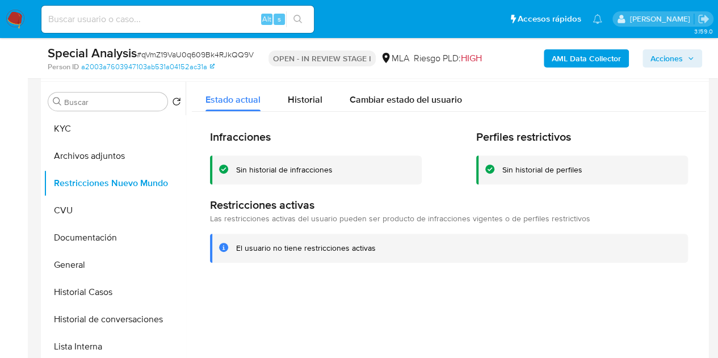
scroll to position [205, 0]
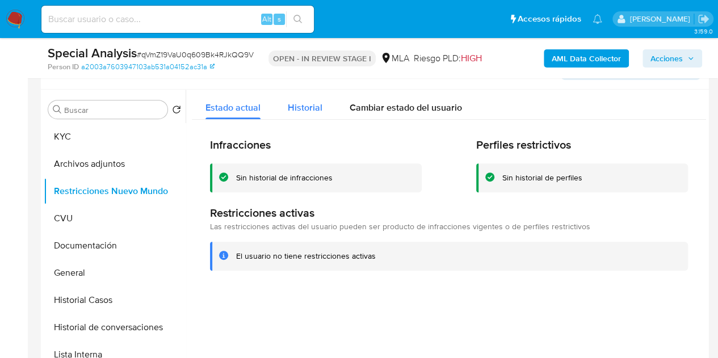
click at [295, 96] on div "Historial" at bounding box center [305, 105] width 35 height 30
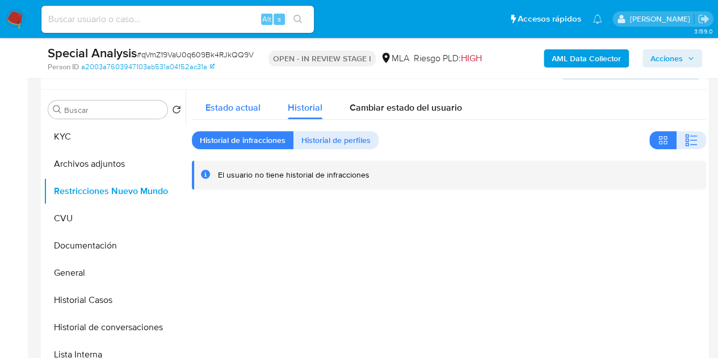
click at [260, 100] on button "Estado actual" at bounding box center [233, 105] width 82 height 30
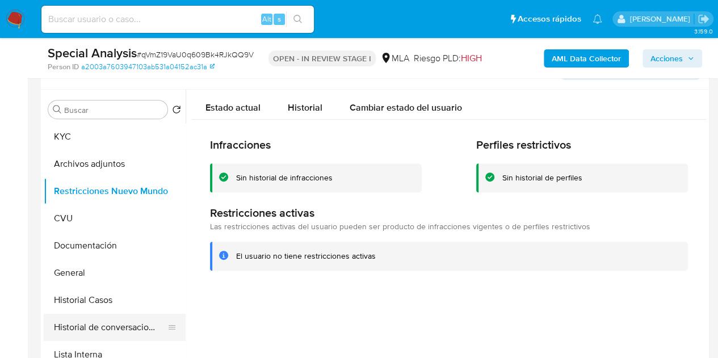
click at [90, 321] on button "Historial de conversaciones" at bounding box center [110, 327] width 133 height 27
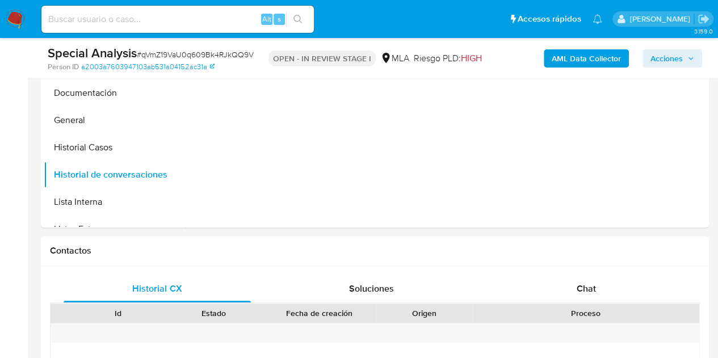
scroll to position [208, 0]
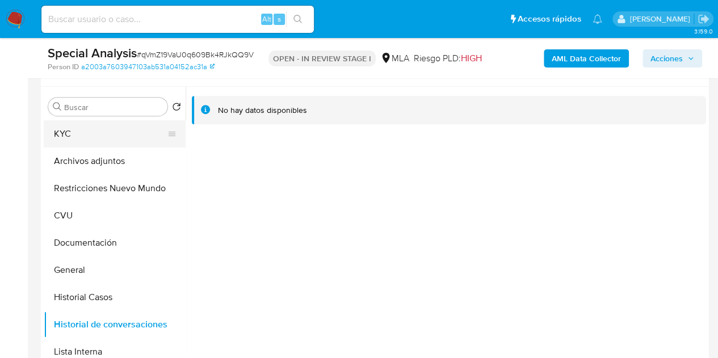
click at [79, 134] on button "KYC" at bounding box center [110, 133] width 133 height 27
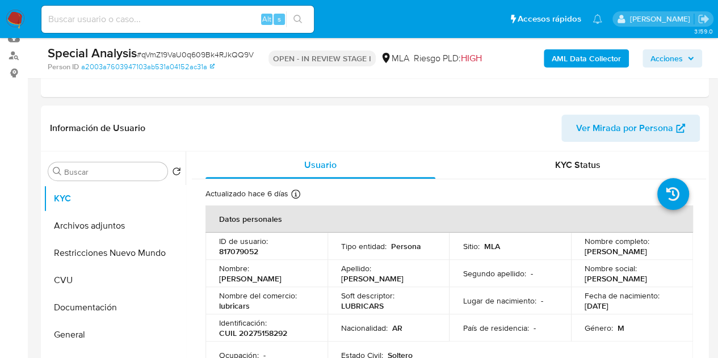
scroll to position [23, 0]
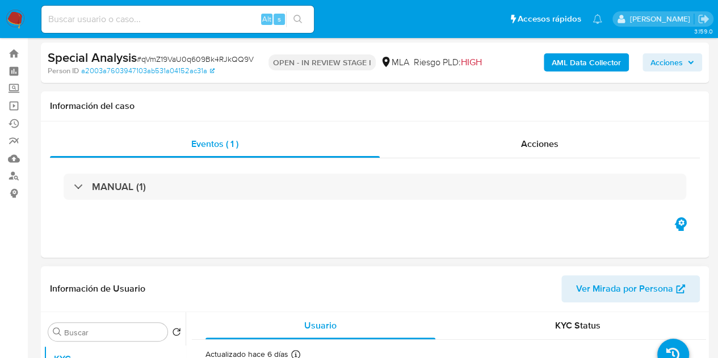
click at [622, 297] on span "Ver Mirada por Persona" at bounding box center [624, 288] width 97 height 27
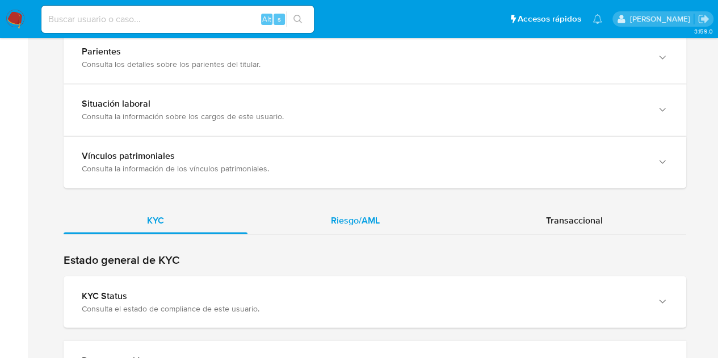
scroll to position [882, 0]
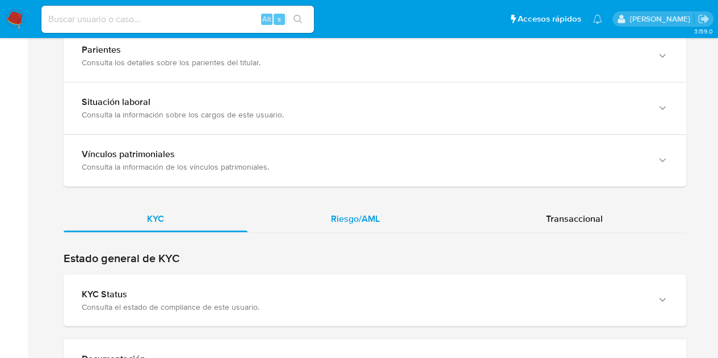
click at [364, 219] on span "Riesgo/AML" at bounding box center [355, 218] width 49 height 13
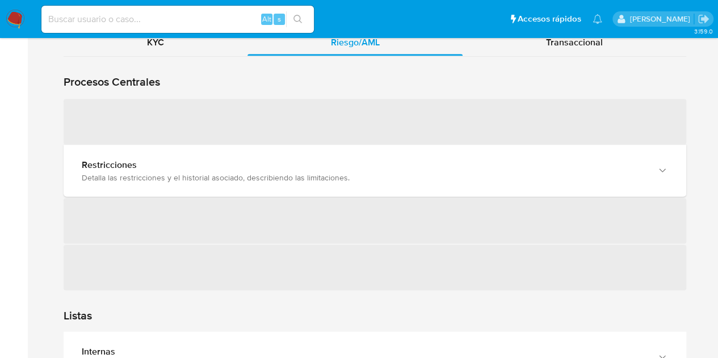
scroll to position [1075, 0]
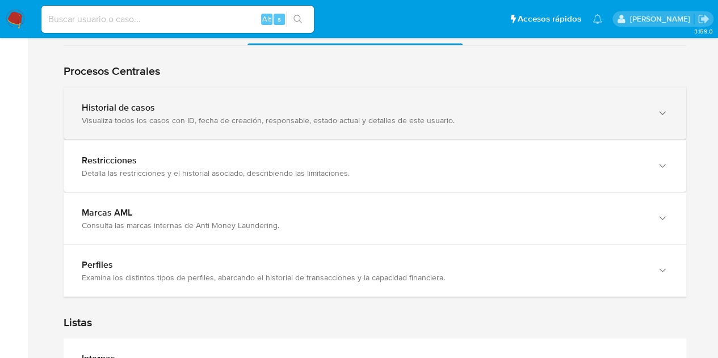
click at [145, 115] on div "Visualiza todos los casos con ID, fecha de creación, responsable, estado actual…" at bounding box center [363, 120] width 563 height 10
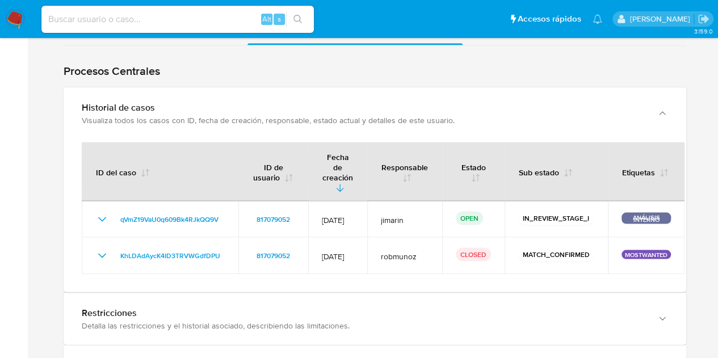
scroll to position [0, 12]
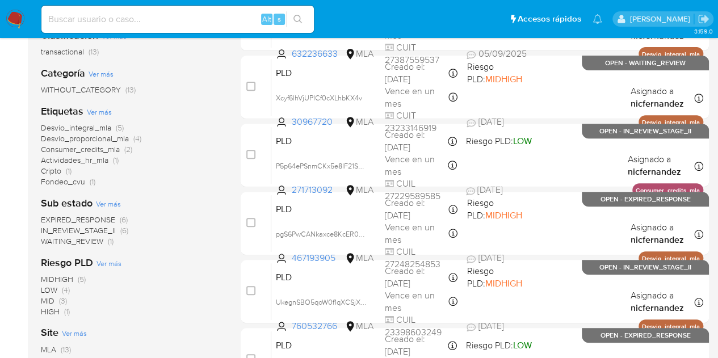
scroll to position [236, 0]
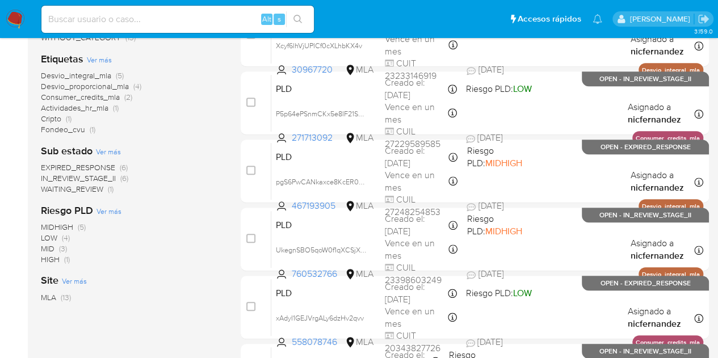
click at [91, 187] on span "WAITING_REVIEW" at bounding box center [72, 188] width 62 height 11
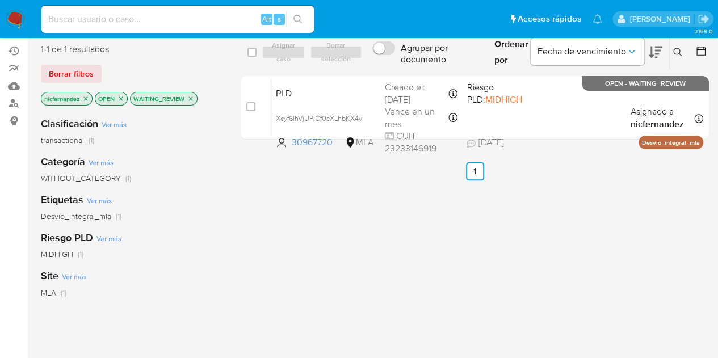
scroll to position [67, 0]
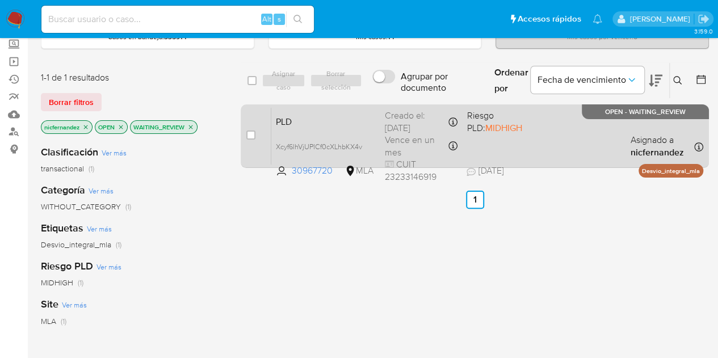
click at [330, 127] on span "PLD" at bounding box center [326, 120] width 100 height 15
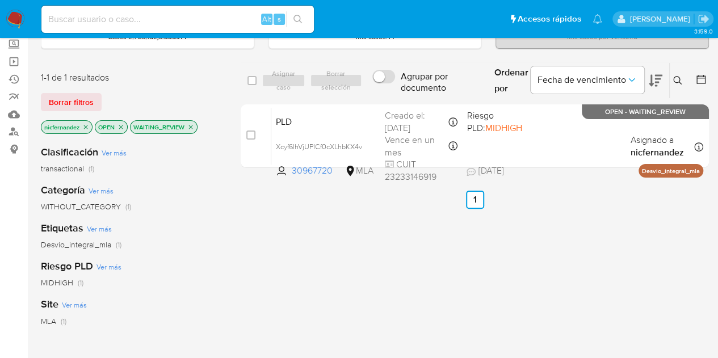
drag, startPoint x: 85, startPoint y: 100, endPoint x: 92, endPoint y: 100, distance: 6.8
click at [85, 99] on span "Borrar filtros" at bounding box center [71, 102] width 45 height 16
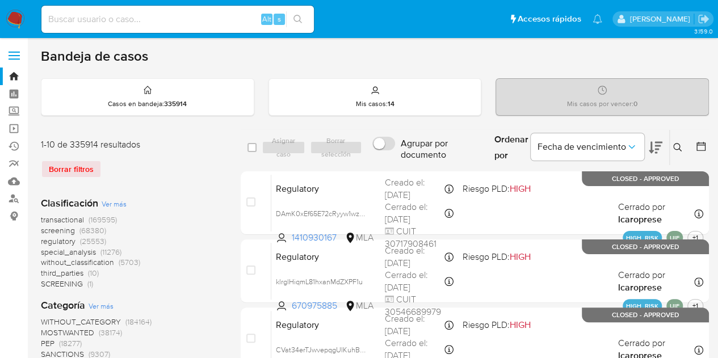
click at [673, 143] on icon at bounding box center [677, 147] width 9 height 9
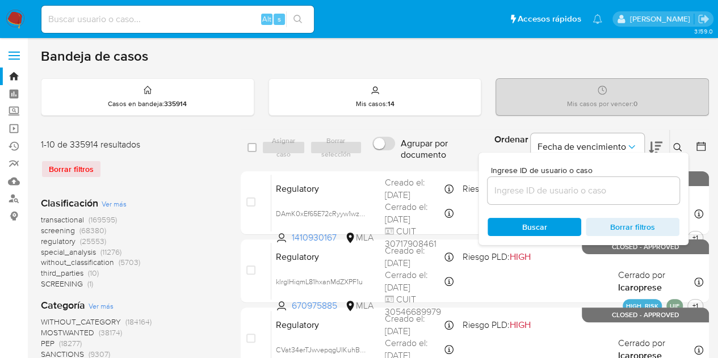
click at [561, 184] on input at bounding box center [583, 190] width 192 height 15
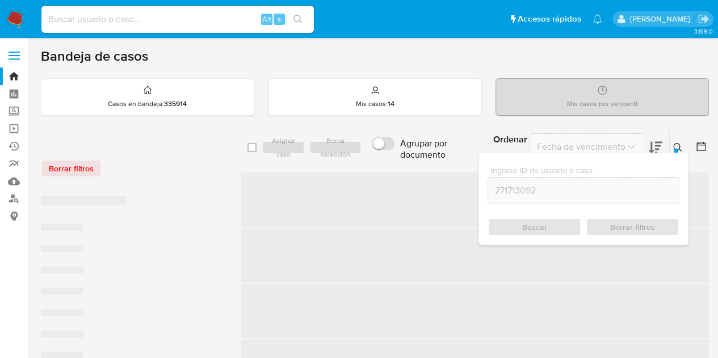
click at [679, 148] on icon at bounding box center [677, 147] width 9 height 9
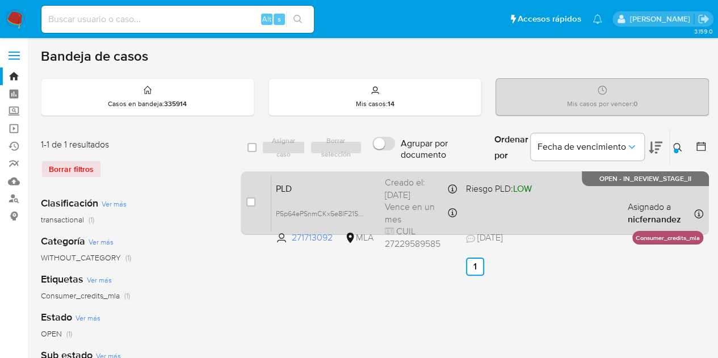
click at [304, 189] on span "PLD" at bounding box center [326, 187] width 100 height 15
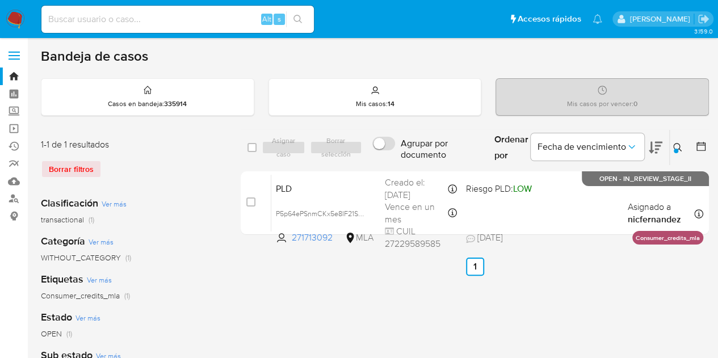
click at [677, 141] on button at bounding box center [679, 148] width 19 height 14
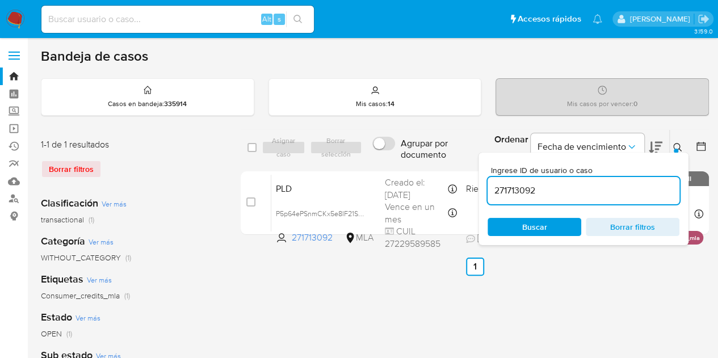
drag, startPoint x: 589, startPoint y: 187, endPoint x: 329, endPoint y: 152, distance: 262.2
click at [331, 152] on div "select-all-cases-checkbox Asignar caso Borrar selección Agrupar por documento O…" at bounding box center [475, 147] width 468 height 37
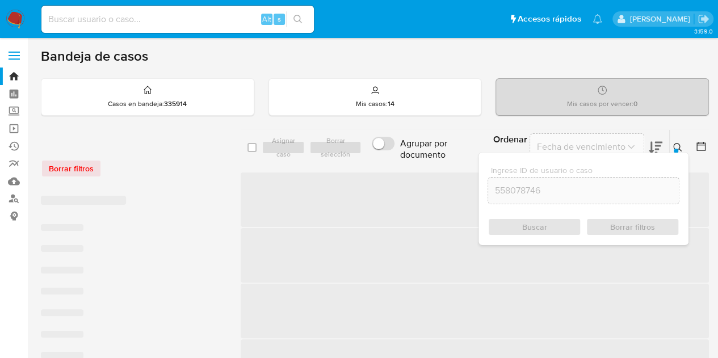
click at [673, 147] on icon at bounding box center [677, 147] width 9 height 9
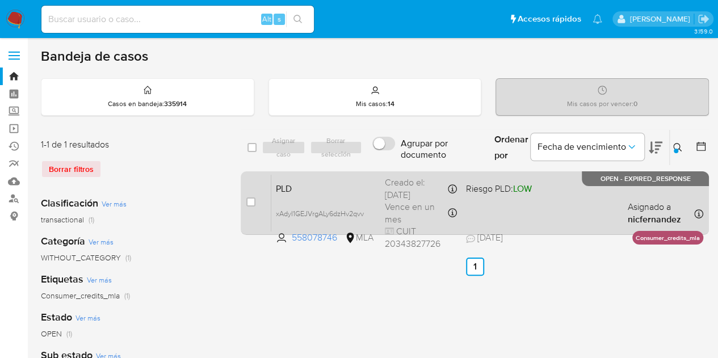
click at [334, 180] on span "PLD" at bounding box center [326, 187] width 100 height 15
click at [317, 183] on span "PLD" at bounding box center [326, 187] width 100 height 15
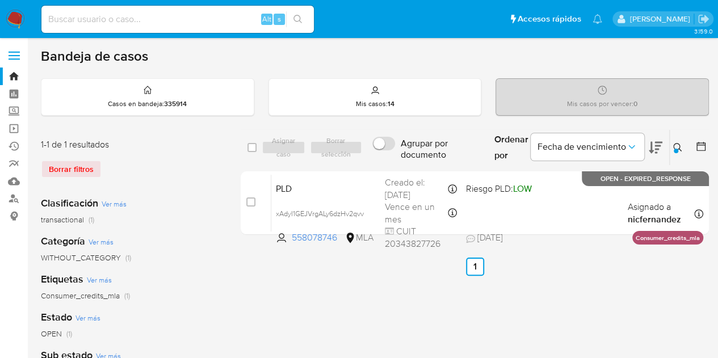
click at [677, 147] on icon at bounding box center [677, 147] width 9 height 9
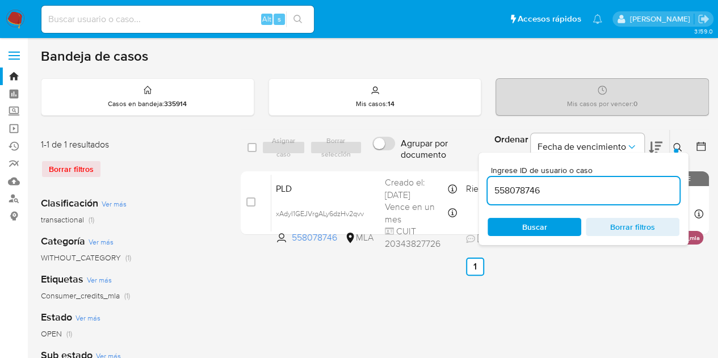
drag, startPoint x: 582, startPoint y: 191, endPoint x: 390, endPoint y: 146, distance: 197.4
click at [390, 146] on div "select-all-cases-checkbox Asignar caso Borrar selección Agrupar por documento O…" at bounding box center [475, 147] width 468 height 37
type input "114541968"
click at [684, 141] on button at bounding box center [679, 148] width 19 height 14
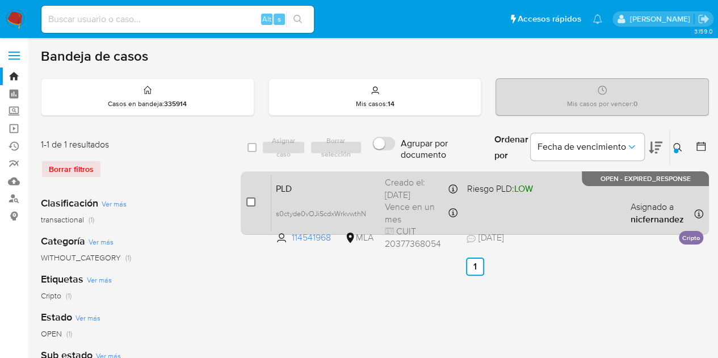
click at [246, 202] on input "checkbox" at bounding box center [250, 201] width 9 height 9
checkbox input "true"
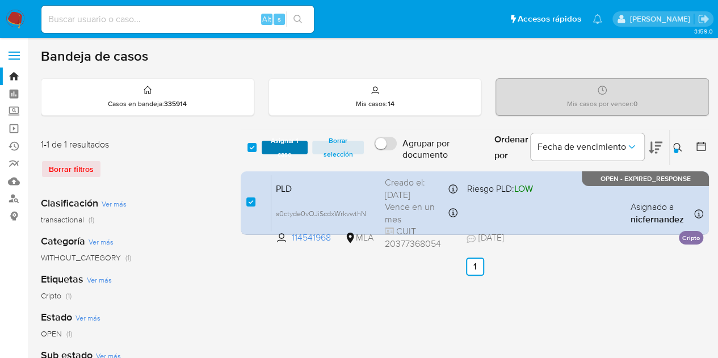
click at [285, 145] on span "Asignar 1 caso" at bounding box center [284, 147] width 35 height 11
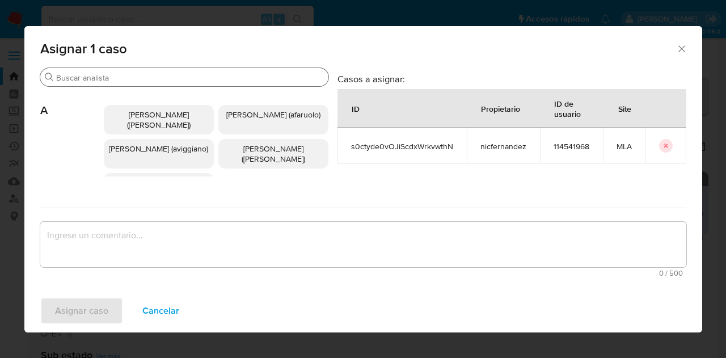
click at [123, 82] on input "Buscar" at bounding box center [190, 78] width 268 height 10
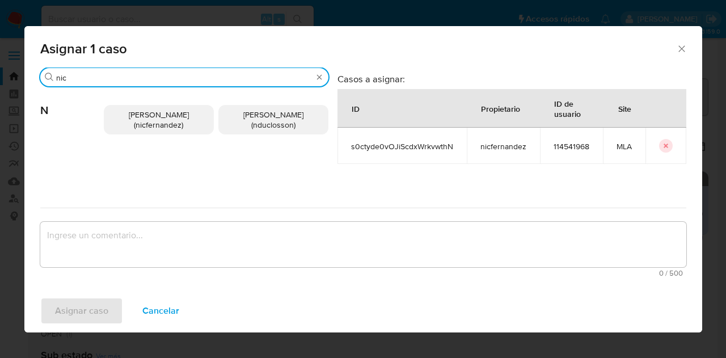
type input "nic"
click at [148, 124] on span "Nicolas Fernandez Allen (nicfernandez)" at bounding box center [159, 120] width 60 height 22
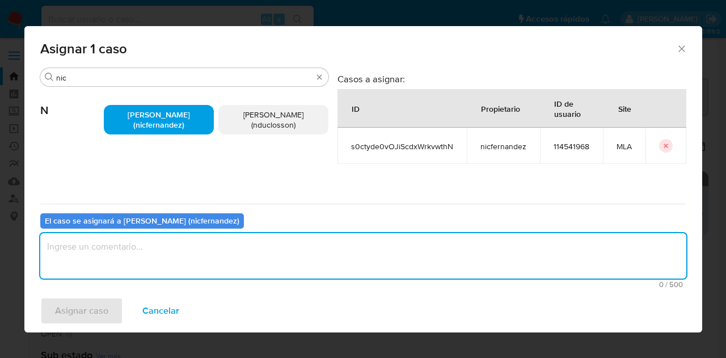
click at [185, 243] on textarea "assign-modal" at bounding box center [363, 255] width 646 height 45
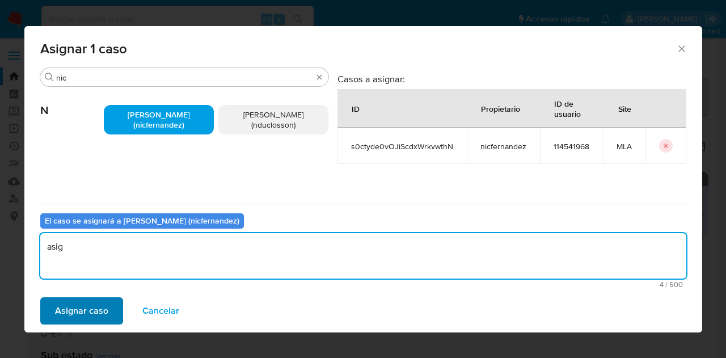
type textarea "asig"
click at [90, 308] on span "Asignar caso" at bounding box center [81, 310] width 53 height 25
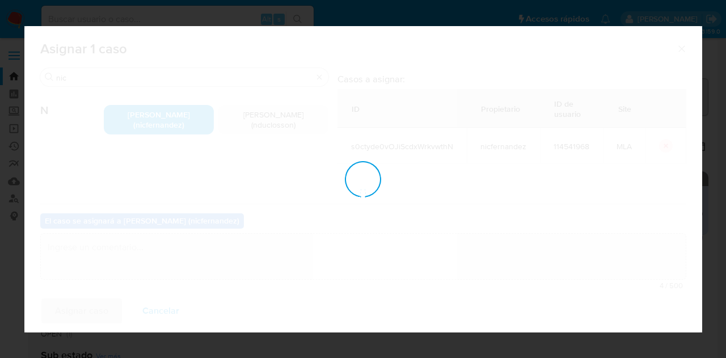
checkbox input "false"
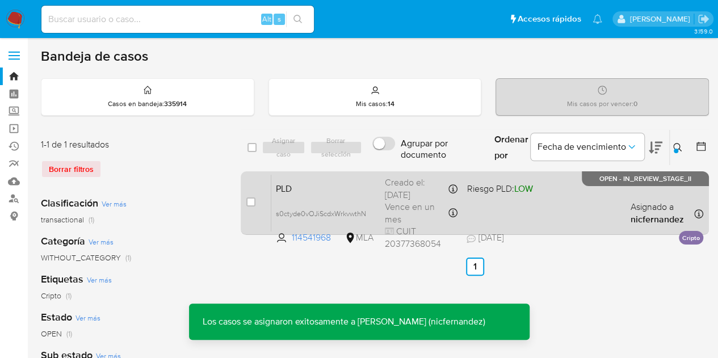
click at [298, 187] on span "PLD" at bounding box center [326, 187] width 100 height 15
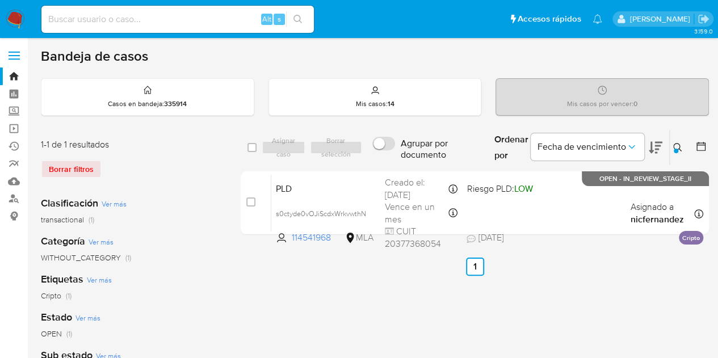
click at [675, 146] on icon at bounding box center [677, 147] width 9 height 9
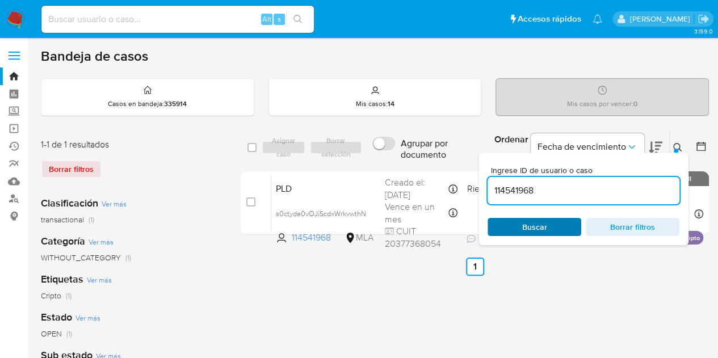
click at [554, 225] on span "Buscar" at bounding box center [534, 227] width 78 height 16
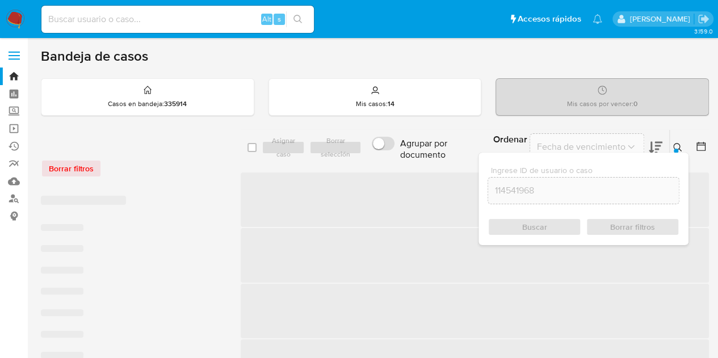
click at [679, 148] on icon at bounding box center [677, 147] width 9 height 9
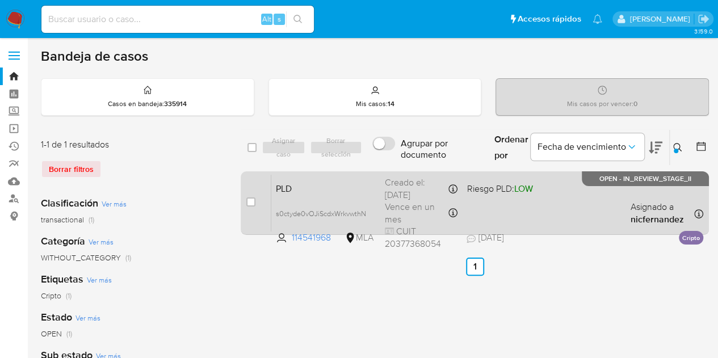
click at [300, 196] on div "PLD s0ctyde0vOJiScdxWrkvwthN 114541968 MLA Riesgo PLD: LOW Creado el: 12/08/202…" at bounding box center [487, 202] width 432 height 57
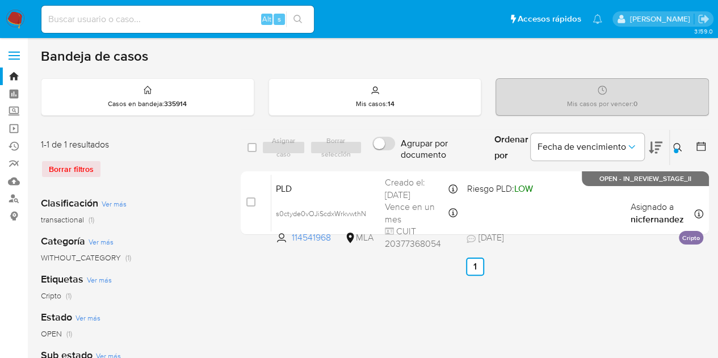
click at [677, 146] on icon at bounding box center [677, 147] width 9 height 9
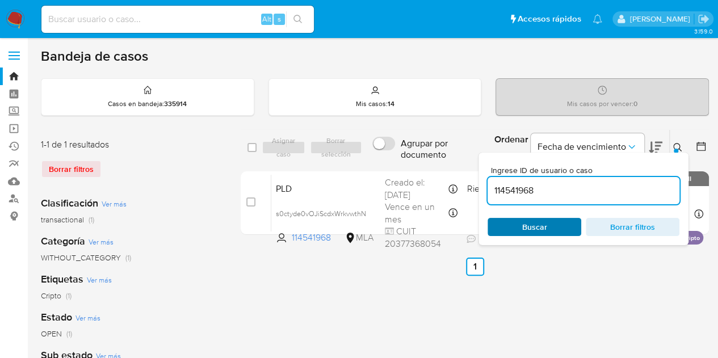
click at [542, 225] on span "Buscar" at bounding box center [534, 227] width 25 height 18
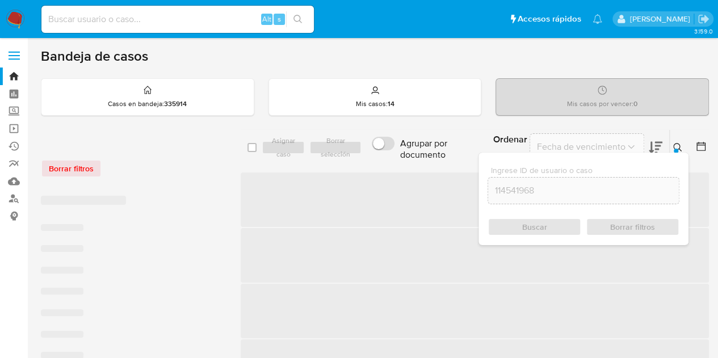
click at [681, 144] on icon at bounding box center [677, 147] width 9 height 9
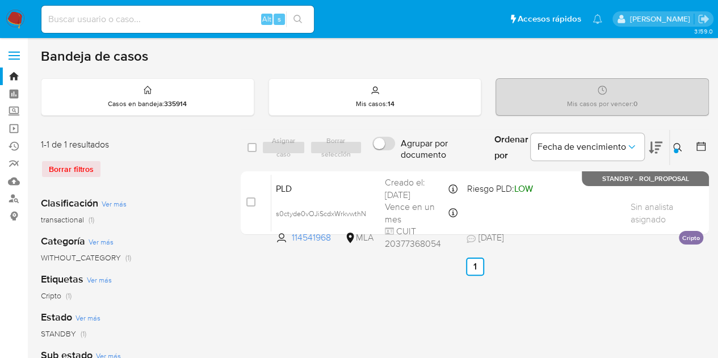
click at [681, 144] on icon at bounding box center [677, 147] width 9 height 9
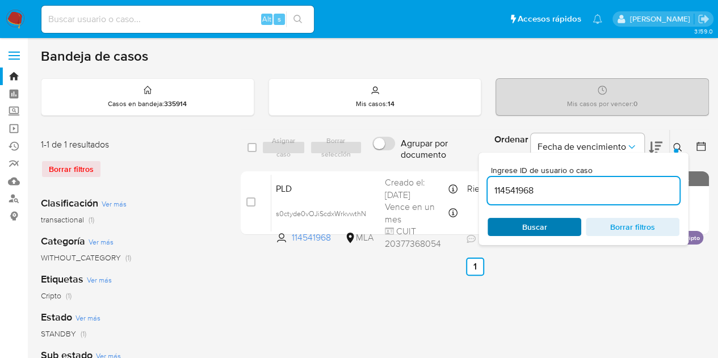
click at [550, 226] on span "Buscar" at bounding box center [534, 227] width 78 height 16
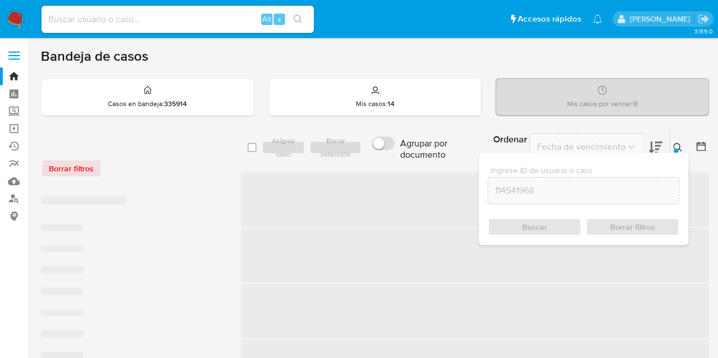
click at [677, 148] on icon at bounding box center [677, 147] width 9 height 9
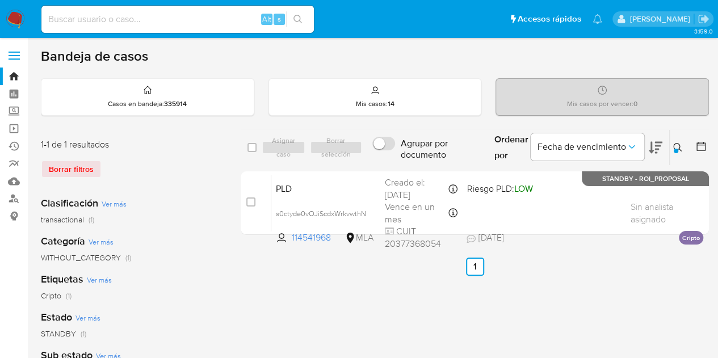
click at [674, 146] on icon at bounding box center [677, 147] width 9 height 9
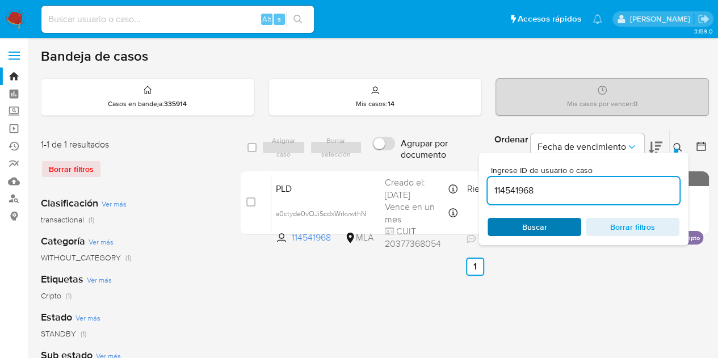
click at [547, 226] on span "Buscar" at bounding box center [534, 227] width 78 height 16
click at [675, 149] on div at bounding box center [675, 151] width 5 height 5
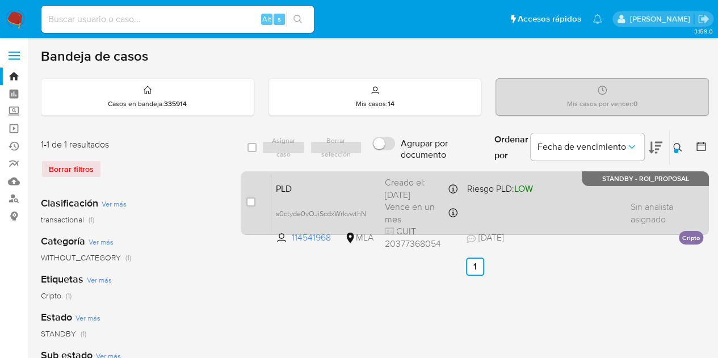
click at [300, 182] on span "PLD" at bounding box center [326, 187] width 100 height 15
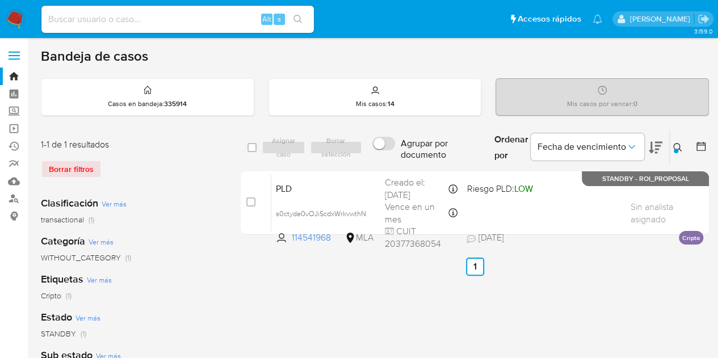
click at [677, 145] on icon at bounding box center [677, 147] width 9 height 9
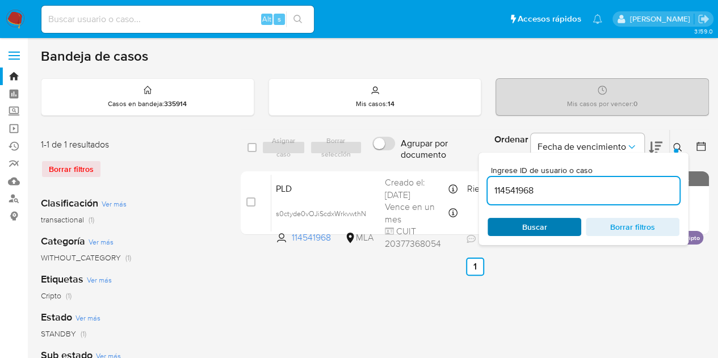
click at [542, 221] on span "Buscar" at bounding box center [534, 227] width 25 height 18
click at [676, 148] on icon at bounding box center [677, 147] width 9 height 9
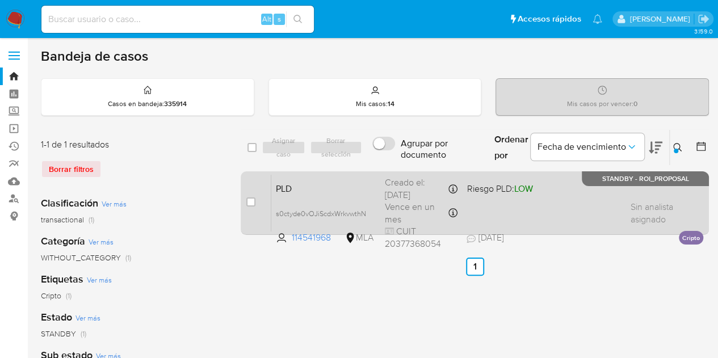
click at [336, 195] on div "PLD s0ctyde0vOJiScdxWrkvwthN 114541968 MLA Riesgo PLD: LOW Creado el: 12/08/202…" at bounding box center [487, 202] width 432 height 57
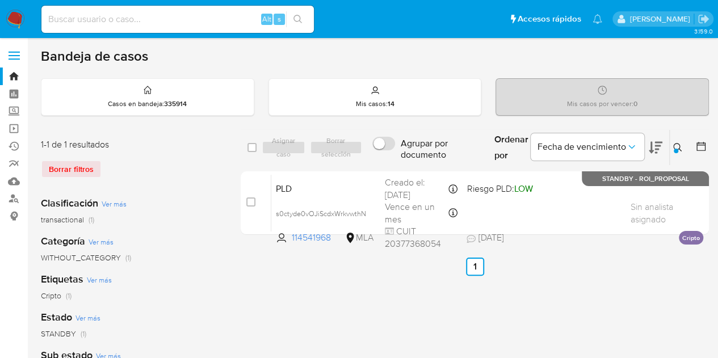
click at [672, 149] on button at bounding box center [679, 148] width 19 height 14
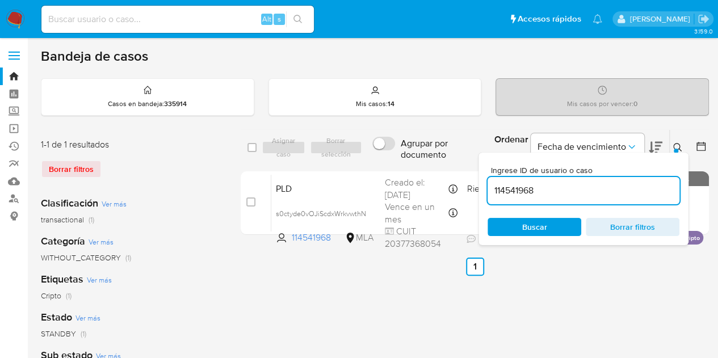
drag, startPoint x: 508, startPoint y: 180, endPoint x: 413, endPoint y: 170, distance: 95.9
click at [413, 170] on div "select-all-cases-checkbox Asignar caso Borrar selección Agrupar por documento O…" at bounding box center [475, 184] width 468 height 110
type input "1337277484"
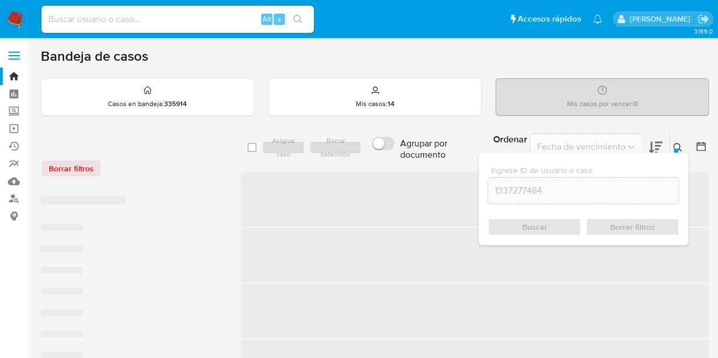
click at [676, 150] on div at bounding box center [675, 151] width 5 height 5
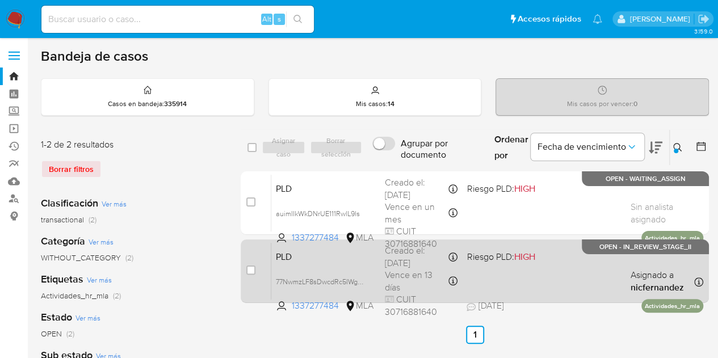
click at [310, 264] on div "PLD 77NwmzLF8sDwcdRc5IWgQptO 1337277484 MLA Riesgo PLD: HIGH Creado el: 12/08/2…" at bounding box center [487, 270] width 432 height 57
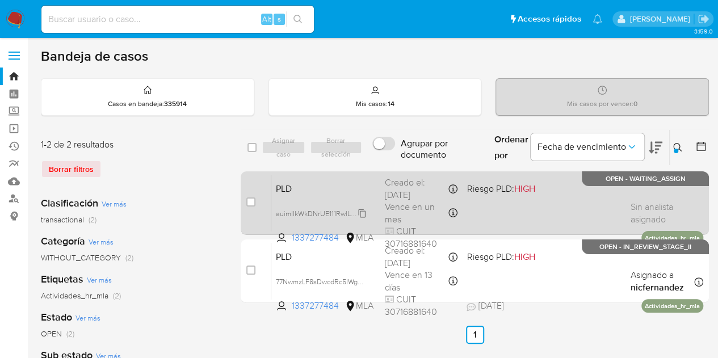
click at [360, 209] on icon at bounding box center [362, 213] width 7 height 9
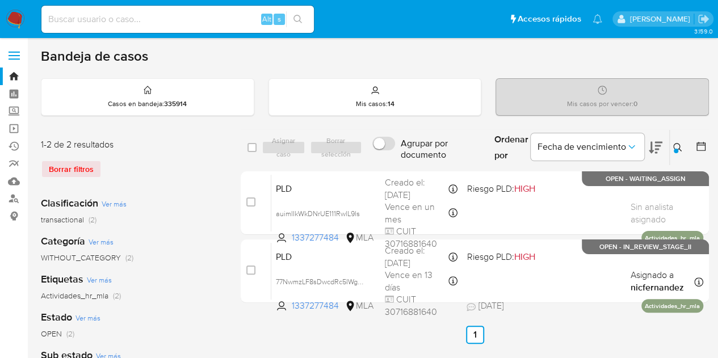
drag, startPoint x: 681, startPoint y: 152, endPoint x: 634, endPoint y: 184, distance: 57.1
click at [680, 152] on button at bounding box center [679, 148] width 19 height 14
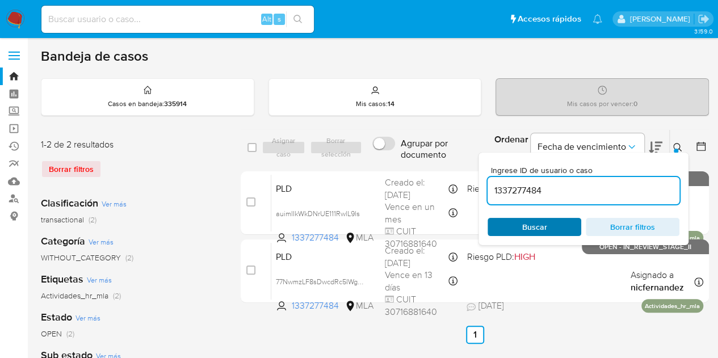
click at [538, 223] on span "Buscar" at bounding box center [534, 227] width 25 height 18
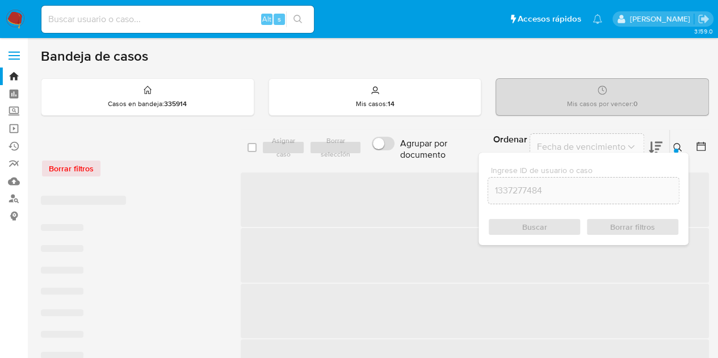
click at [676, 145] on icon at bounding box center [677, 147] width 9 height 9
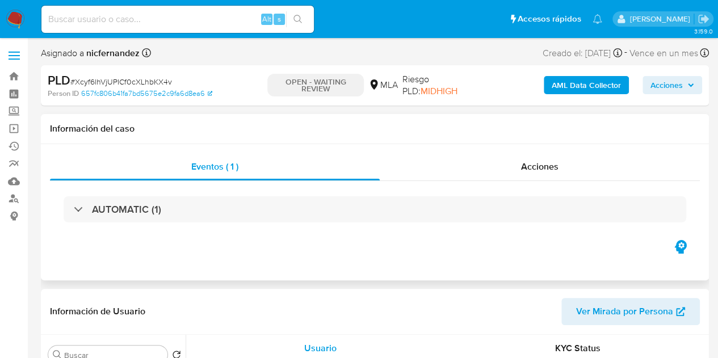
select select "10"
drag, startPoint x: 77, startPoint y: 83, endPoint x: 187, endPoint y: 70, distance: 110.3
click at [187, 70] on div "PLD # Xcyf6lhVjUPICf0cXLhbKX4v Person ID 657fc806b41fa7bd5675e2c9fa6d8ea6 OPEN …" at bounding box center [375, 85] width 668 height 40
copy span "Xcyf6lhVjUPICf0cXLhbKX4v"
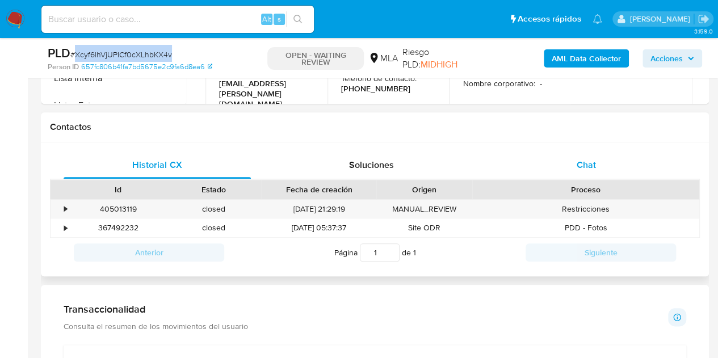
scroll to position [483, 0]
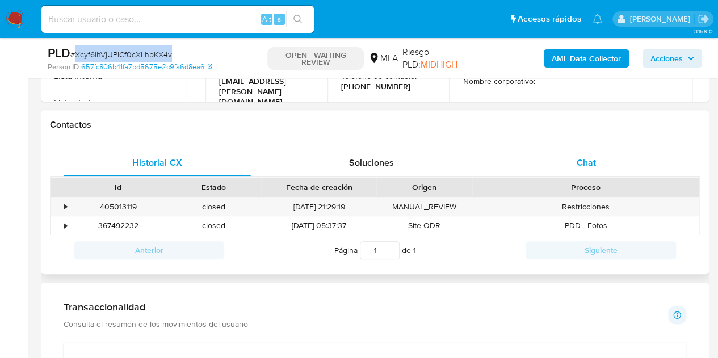
click at [631, 161] on div "Chat" at bounding box center [585, 162] width 187 height 27
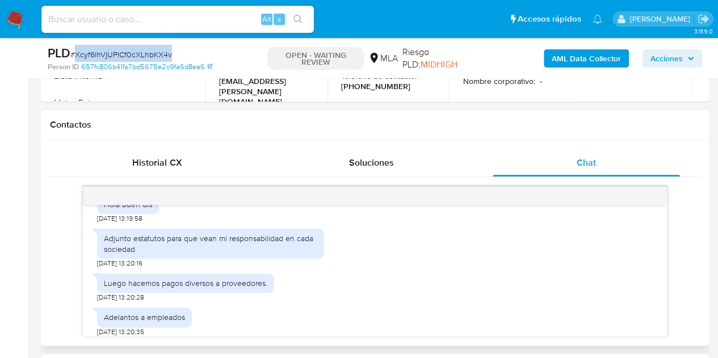
scroll to position [575, 0]
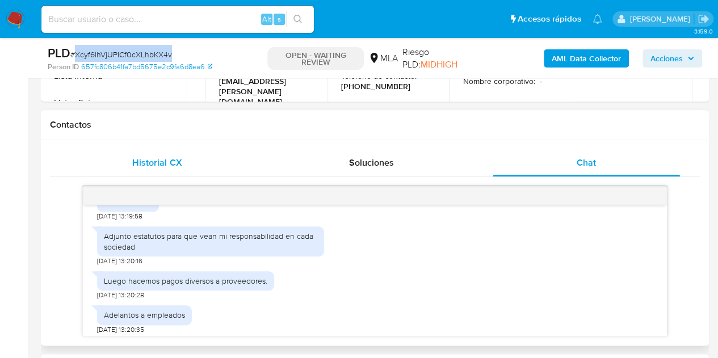
click at [174, 164] on span "Historial CX" at bounding box center [156, 162] width 49 height 13
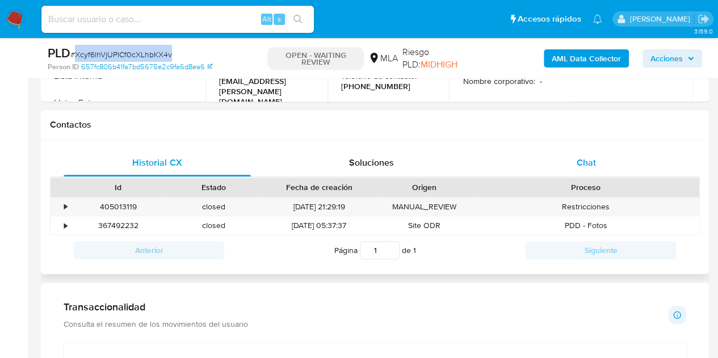
click at [559, 166] on div "Chat" at bounding box center [585, 162] width 187 height 27
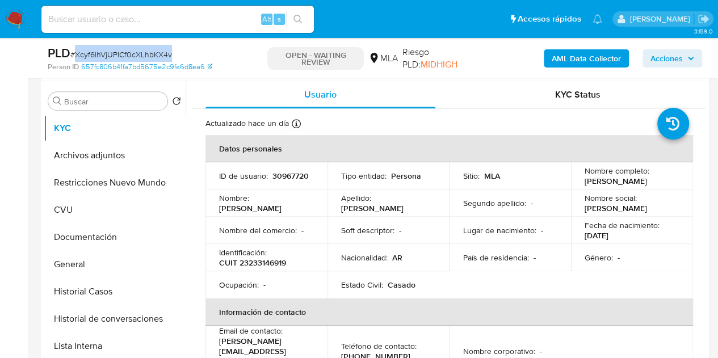
scroll to position [211, 0]
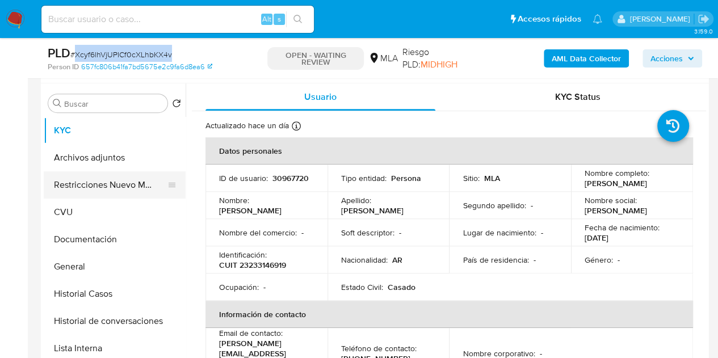
click at [81, 184] on button "Restricciones Nuevo Mundo" at bounding box center [110, 184] width 133 height 27
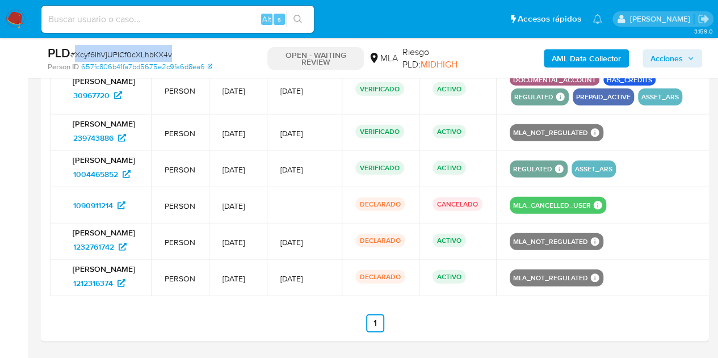
scroll to position [1555, 0]
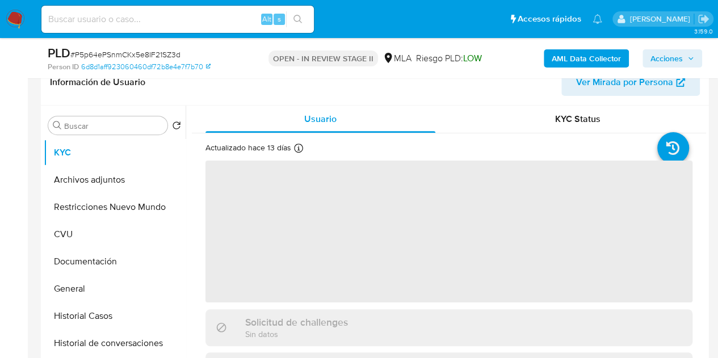
scroll to position [195, 0]
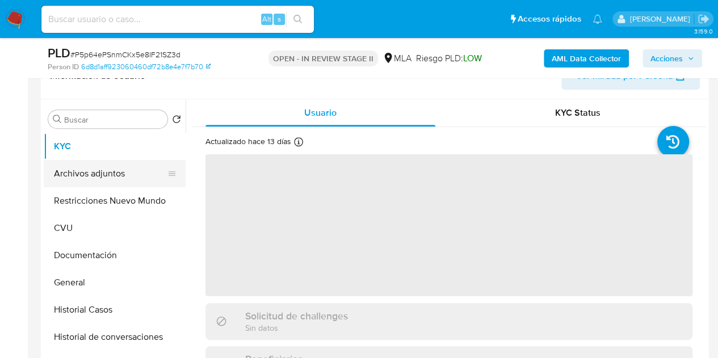
click at [86, 173] on button "Archivos adjuntos" at bounding box center [110, 173] width 133 height 27
select select "10"
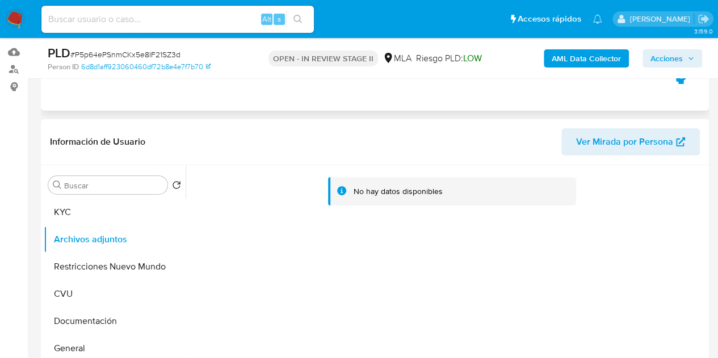
scroll to position [127, 0]
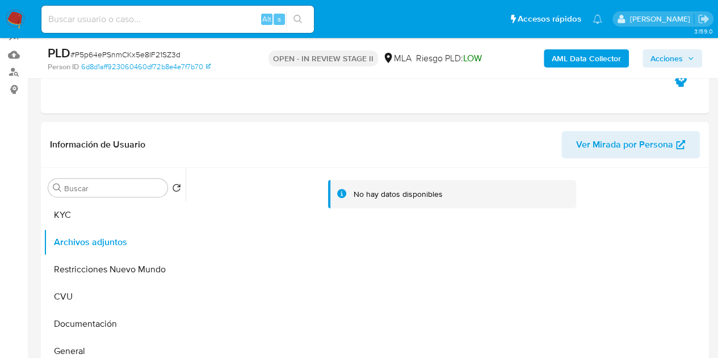
click at [587, 64] on b "AML Data Collector" at bounding box center [586, 58] width 69 height 18
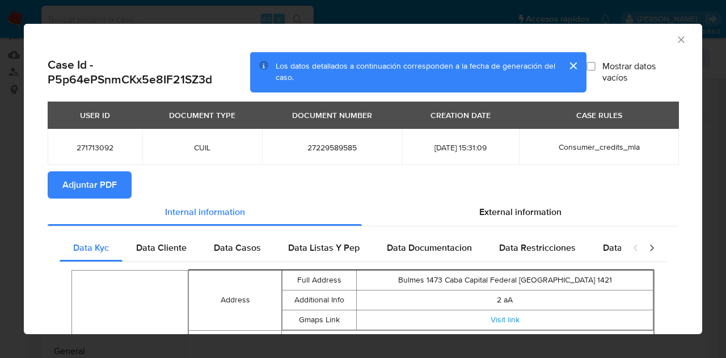
click at [114, 186] on span "Adjuntar PDF" at bounding box center [89, 184] width 54 height 25
click at [565, 69] on button "cerrar" at bounding box center [572, 65] width 27 height 27
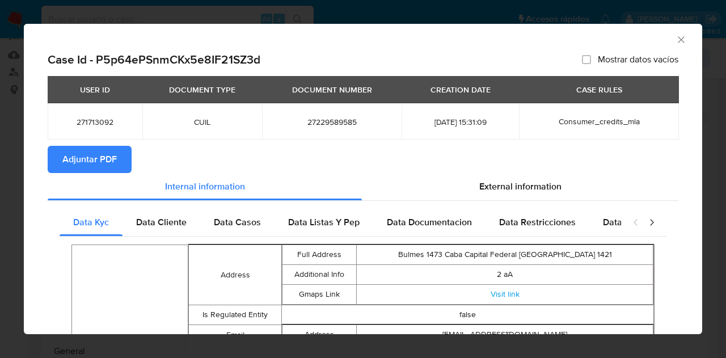
click at [678, 37] on icon "Cerrar ventana" at bounding box center [681, 39] width 6 height 6
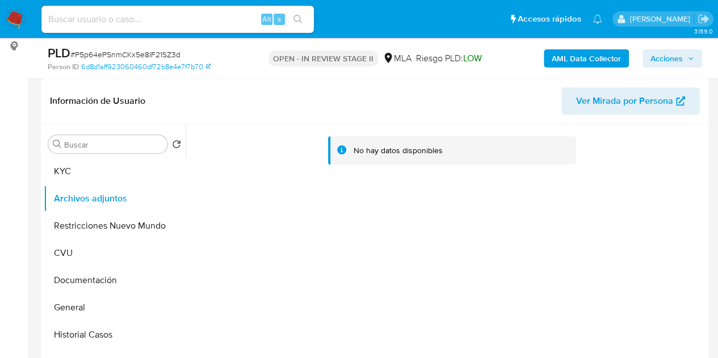
scroll to position [207, 0]
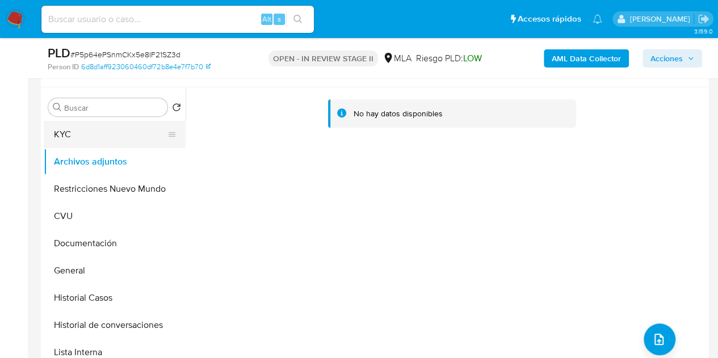
click at [103, 133] on button "KYC" at bounding box center [110, 134] width 133 height 27
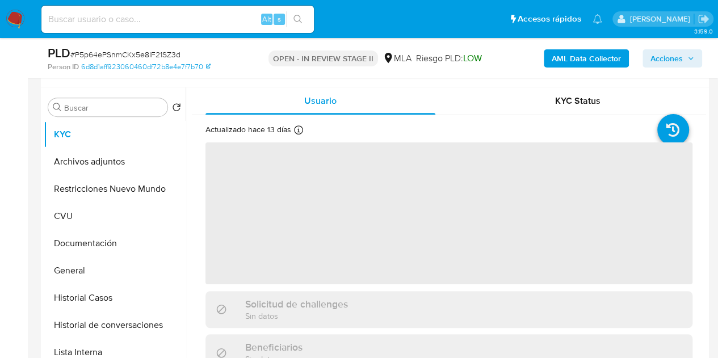
scroll to position [530, 0]
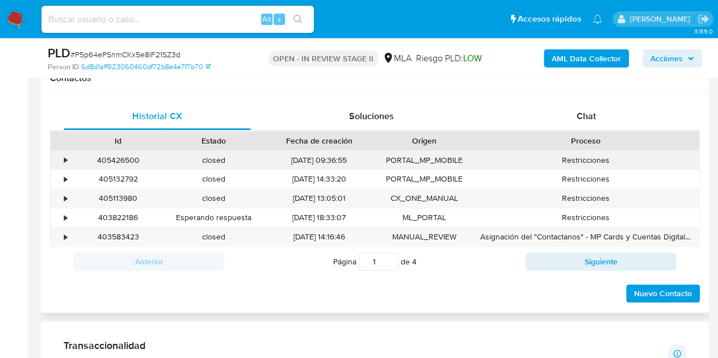
click at [137, 157] on div "405426500" at bounding box center [117, 160] width 95 height 19
click at [133, 157] on div "405426500" at bounding box center [117, 160] width 95 height 19
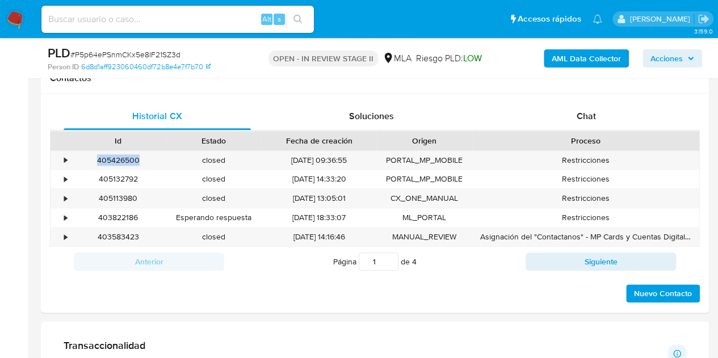
copy div "405426500"
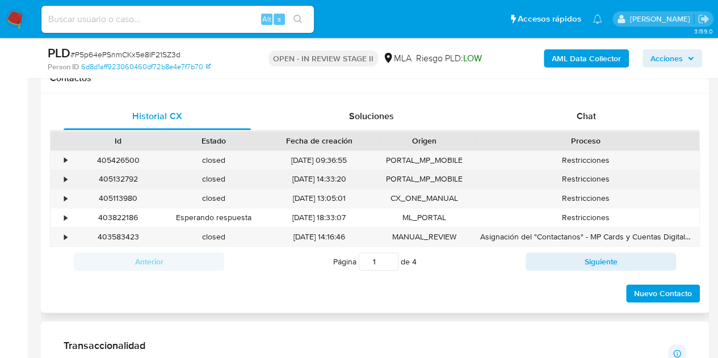
click at [472, 170] on div "Restricciones" at bounding box center [585, 179] width 227 height 19
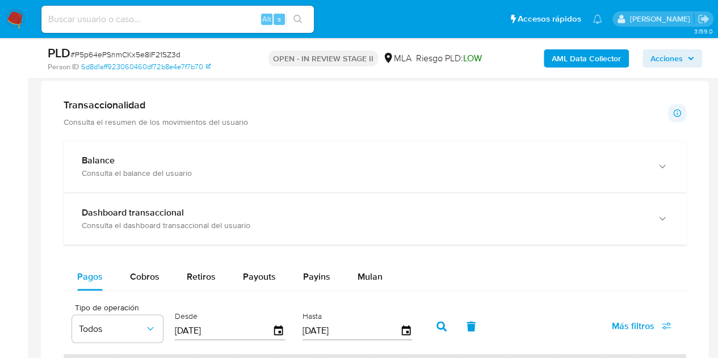
scroll to position [749, 0]
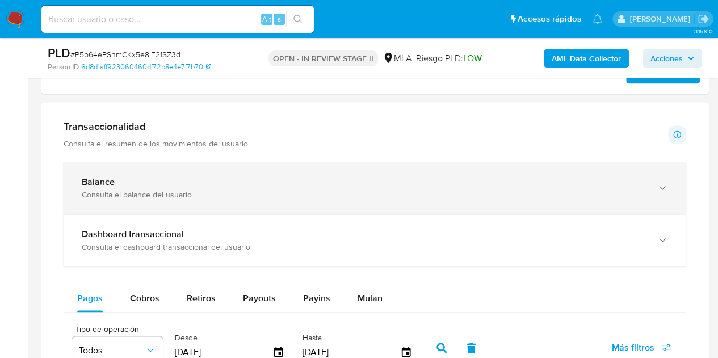
click at [569, 190] on div "Consulta el balance del usuario" at bounding box center [363, 195] width 563 height 10
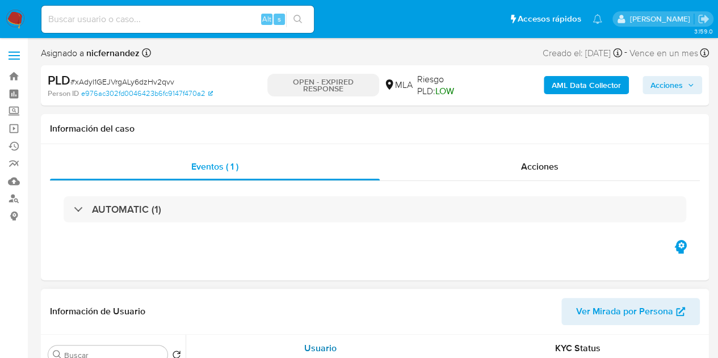
select select "10"
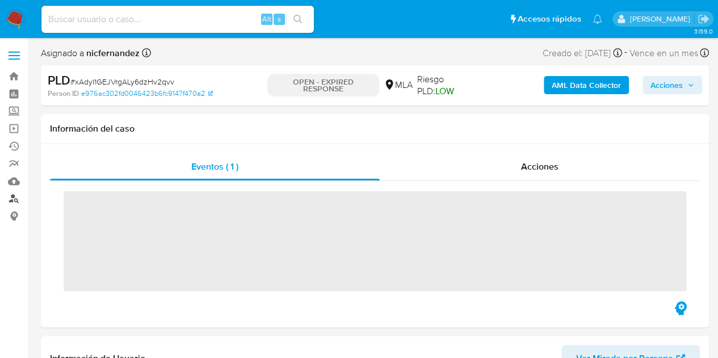
click at [14, 197] on link "Buscador de personas" at bounding box center [67, 199] width 135 height 18
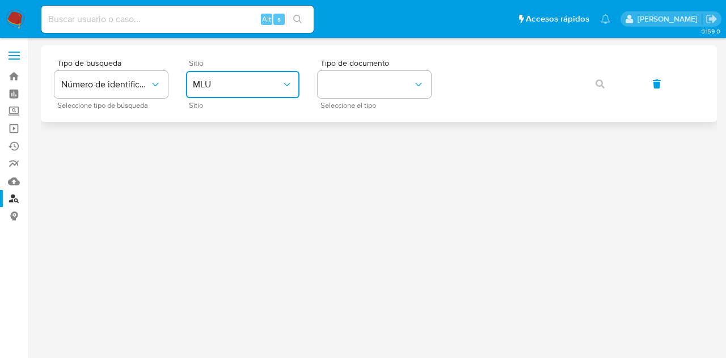
click at [239, 90] on button "MLU" at bounding box center [242, 84] width 113 height 27
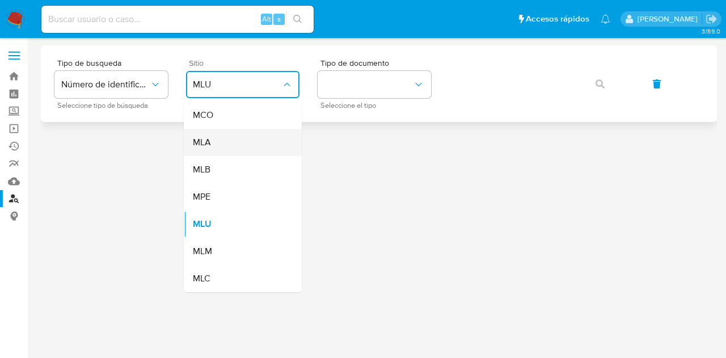
click at [254, 144] on div "MLA" at bounding box center [239, 142] width 93 height 27
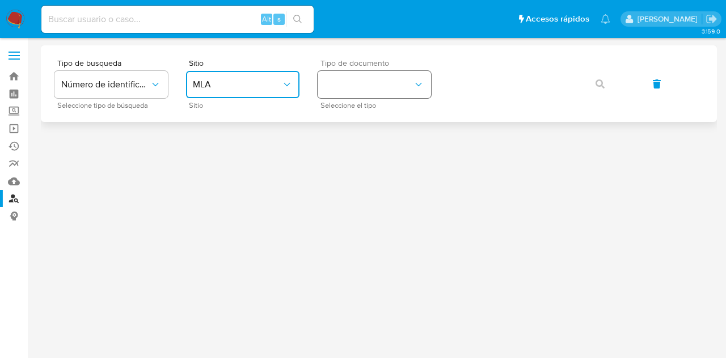
click at [360, 89] on button "identificationType" at bounding box center [374, 84] width 113 height 27
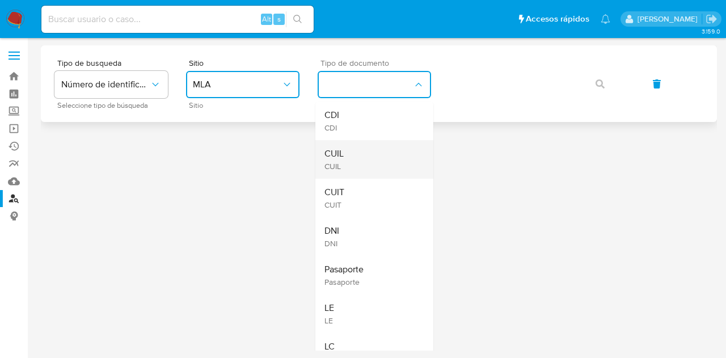
click at [368, 157] on div "CUIL CUIL" at bounding box center [371, 159] width 93 height 39
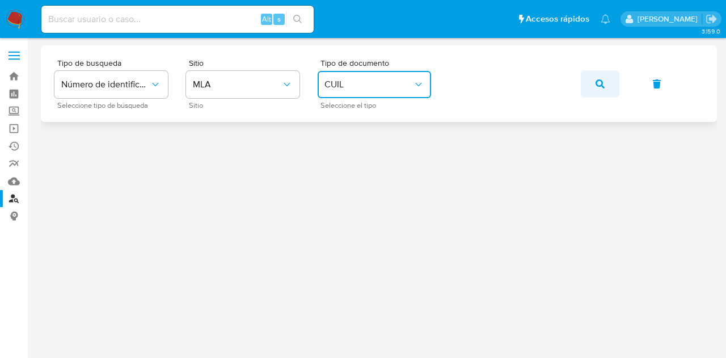
click at [595, 86] on button "button" at bounding box center [600, 83] width 39 height 27
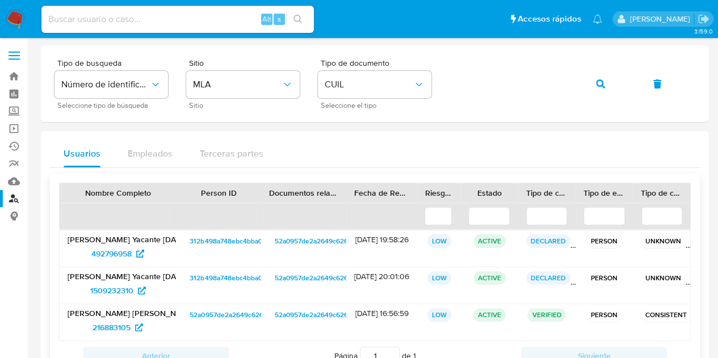
click at [234, 235] on span "312b498a748ebc4bba06250f8c467b48" at bounding box center [250, 241] width 121 height 14
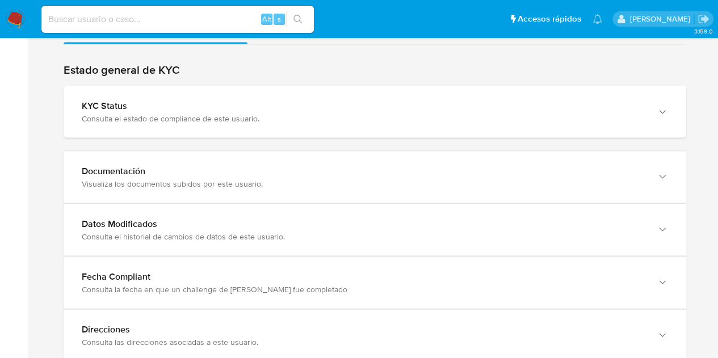
scroll to position [1124, 0]
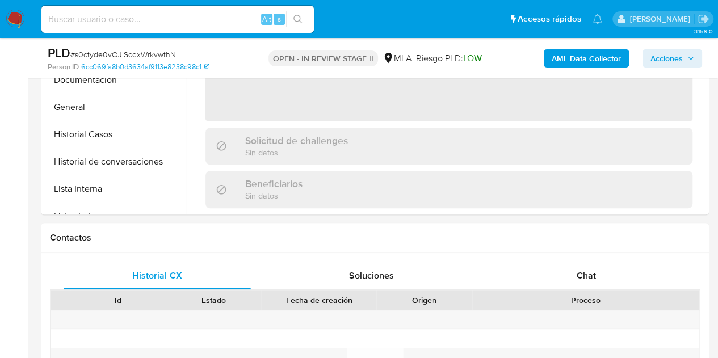
select select "10"
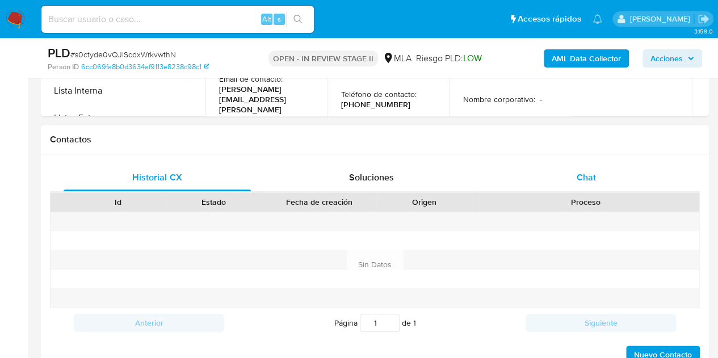
click at [594, 173] on span "Chat" at bounding box center [585, 177] width 19 height 13
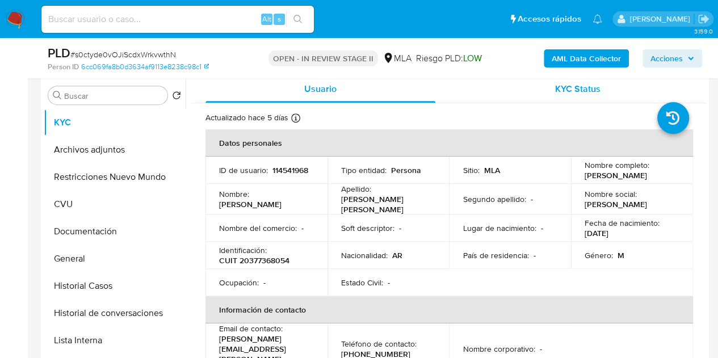
scroll to position [212, 0]
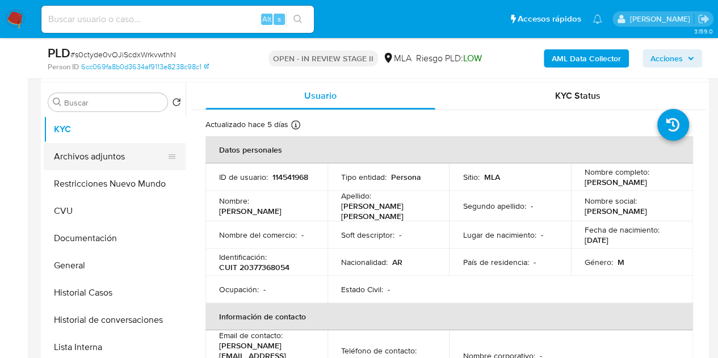
click at [69, 161] on button "Archivos adjuntos" at bounding box center [110, 156] width 133 height 27
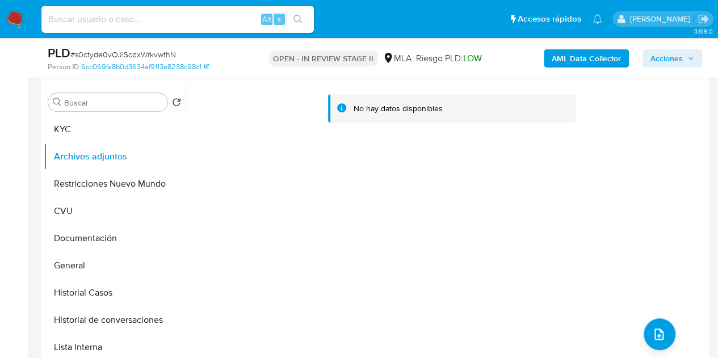
click at [569, 65] on b "AML Data Collector" at bounding box center [586, 58] width 69 height 18
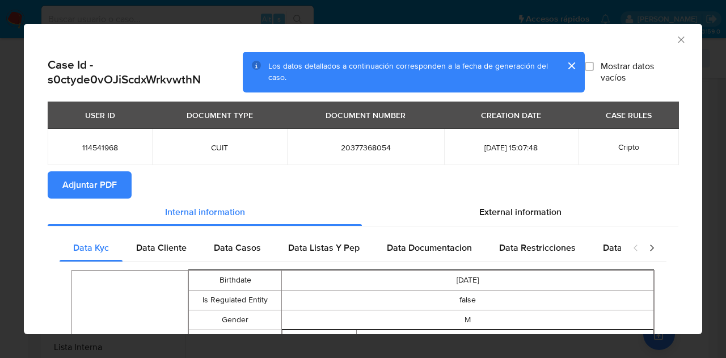
click at [103, 186] on span "Adjuntar PDF" at bounding box center [89, 184] width 54 height 25
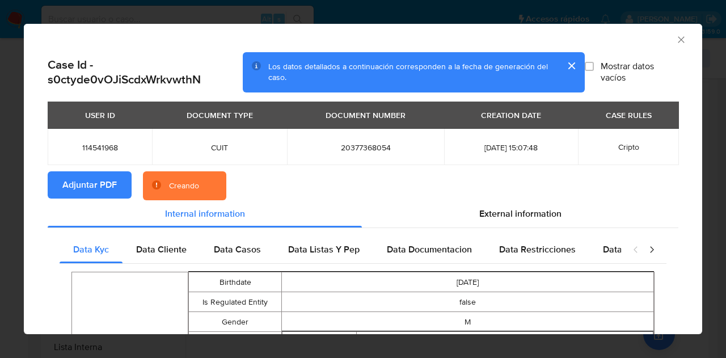
click at [276, 195] on section "Adjuntar PDF Creando" at bounding box center [363, 186] width 631 height 30
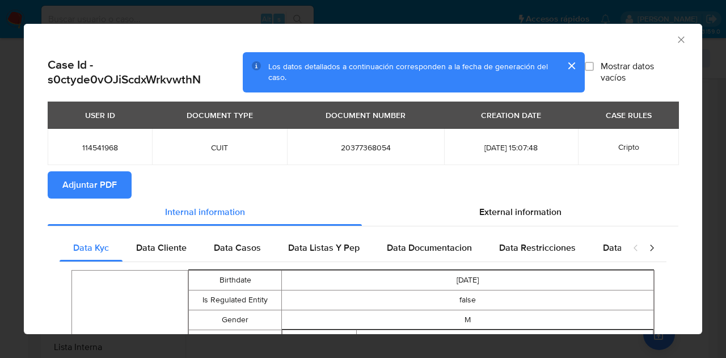
click at [676, 41] on icon "Cerrar ventana" at bounding box center [681, 39] width 11 height 11
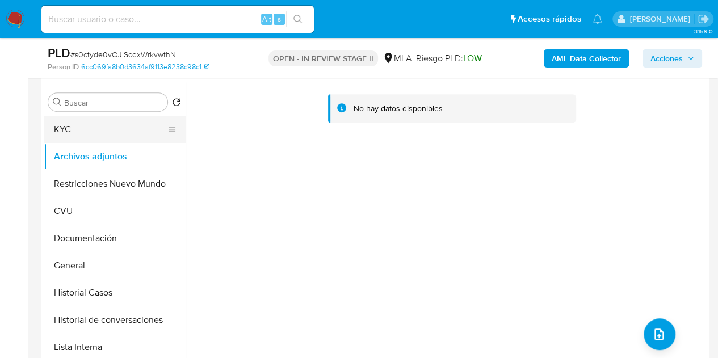
click at [104, 133] on button "KYC" at bounding box center [110, 129] width 133 height 27
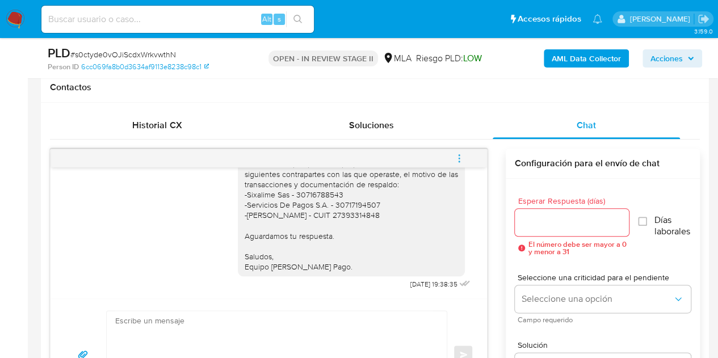
scroll to position [542, 0]
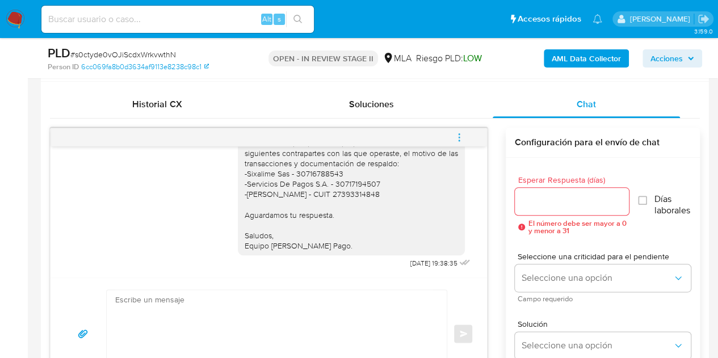
click at [456, 137] on icon "menu-action" at bounding box center [459, 137] width 10 height 10
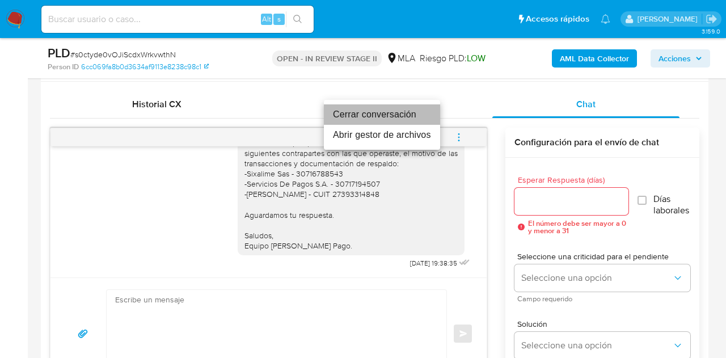
click at [413, 113] on li "Cerrar conversación" at bounding box center [382, 114] width 116 height 20
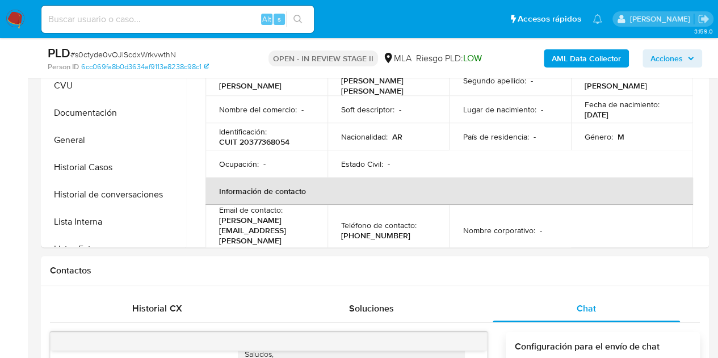
scroll to position [262, 0]
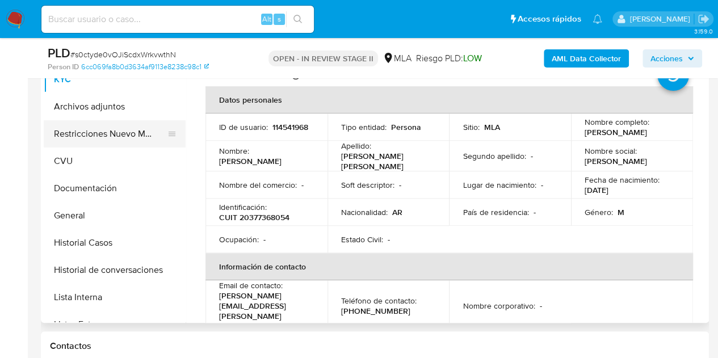
click at [77, 132] on button "Restricciones Nuevo Mundo" at bounding box center [110, 133] width 133 height 27
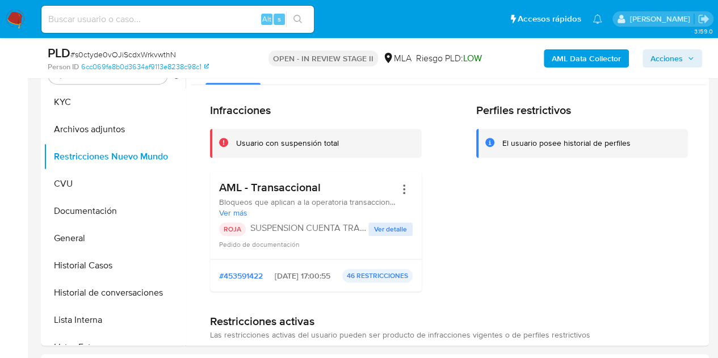
scroll to position [235, 0]
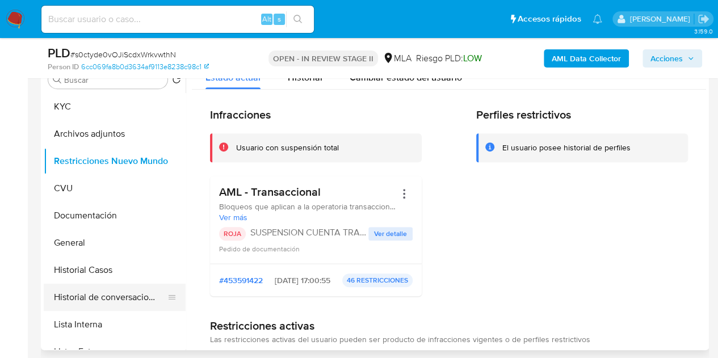
click at [110, 299] on button "Historial de conversaciones" at bounding box center [110, 297] width 133 height 27
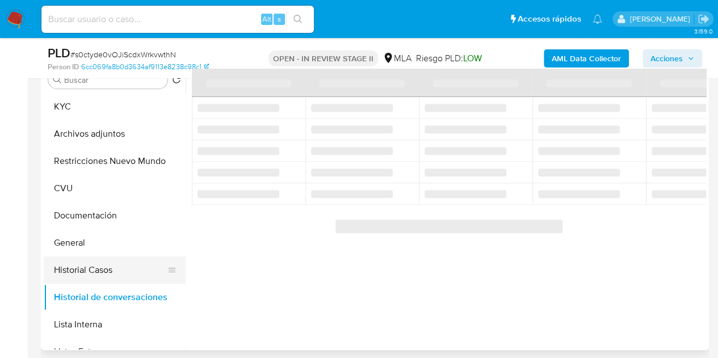
click at [95, 270] on button "Historial Casos" at bounding box center [110, 269] width 133 height 27
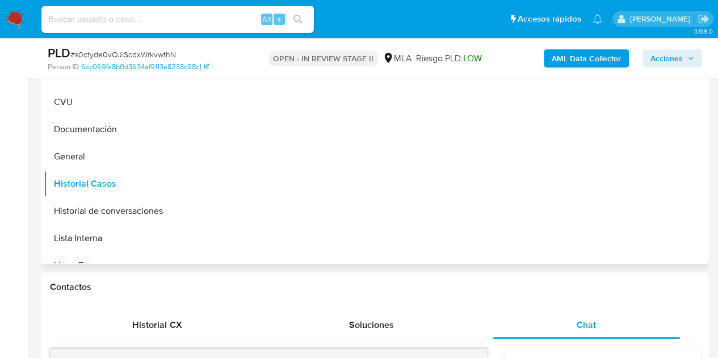
scroll to position [340, 0]
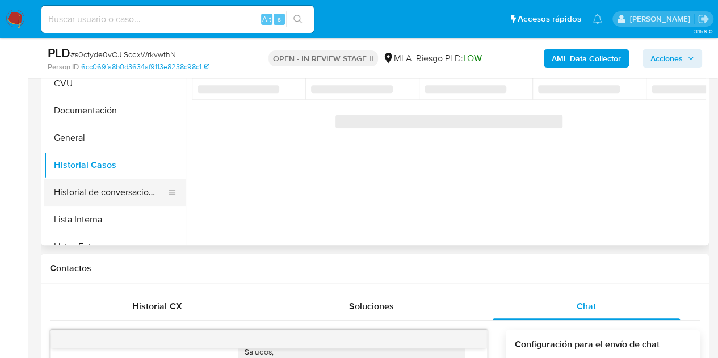
click at [91, 195] on button "Historial de conversaciones" at bounding box center [110, 192] width 133 height 27
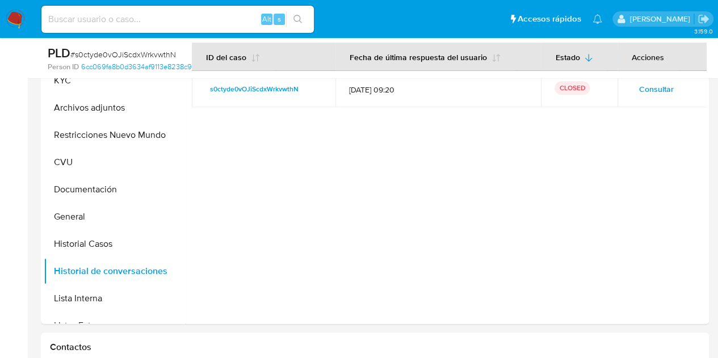
scroll to position [239, 0]
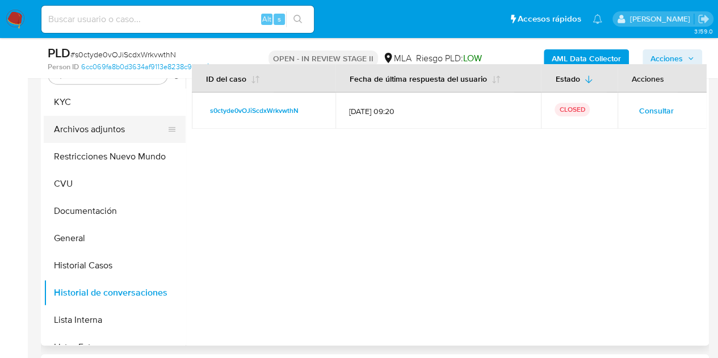
click at [75, 124] on button "Archivos adjuntos" at bounding box center [110, 129] width 133 height 27
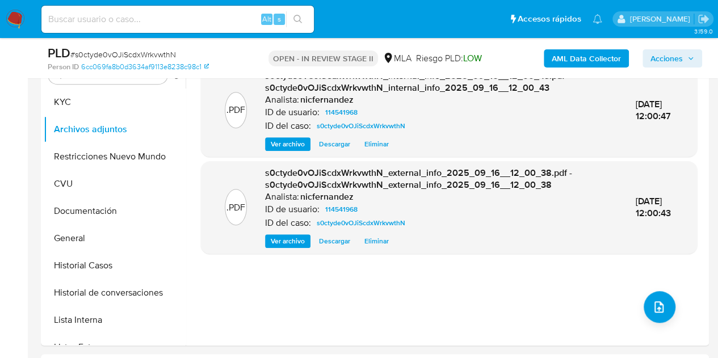
drag, startPoint x: 350, startPoint y: 289, endPoint x: 726, endPoint y: 83, distance: 428.6
click at [351, 289] on div ".PDF s0ctyde0vOJiScdxWrkvwthN_internal_info_2025_09_16__12_00_43.pdf - s0ctyde0…" at bounding box center [449, 200] width 496 height 272
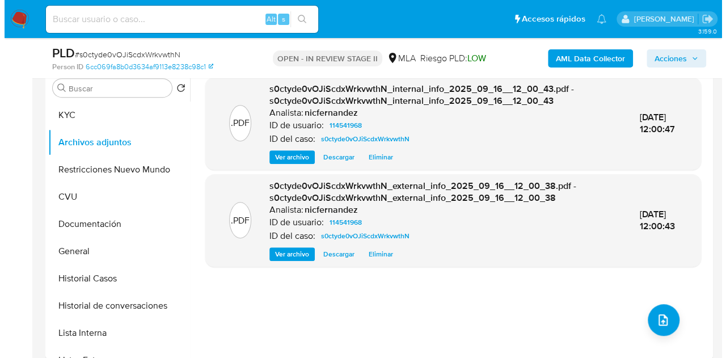
scroll to position [224, 0]
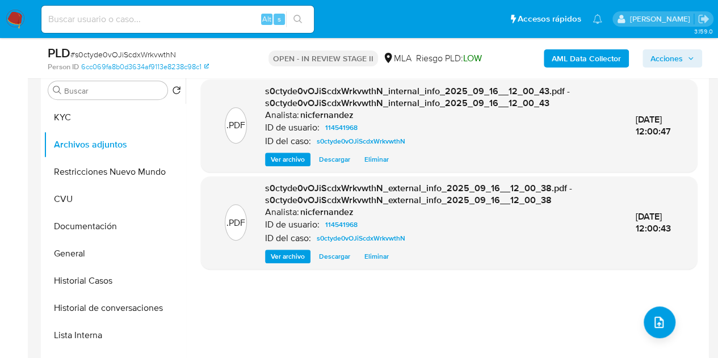
click at [643, 309] on div ".PDF s0ctyde0vOJiScdxWrkvwthN_internal_info_2025_09_16__12_00_43.pdf - s0ctyde0…" at bounding box center [449, 215] width 496 height 272
click at [652, 310] on button "upload-file" at bounding box center [659, 322] width 32 height 32
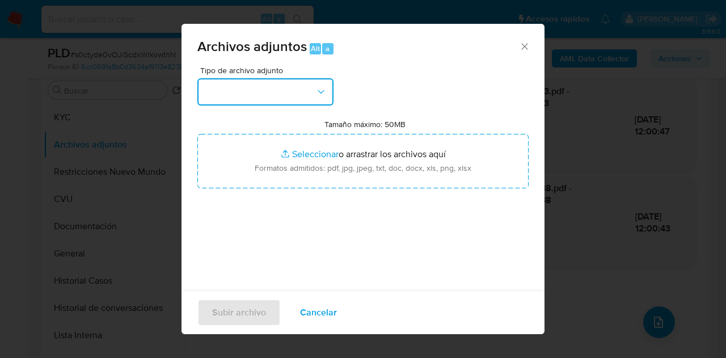
click at [313, 86] on button "button" at bounding box center [265, 91] width 136 height 27
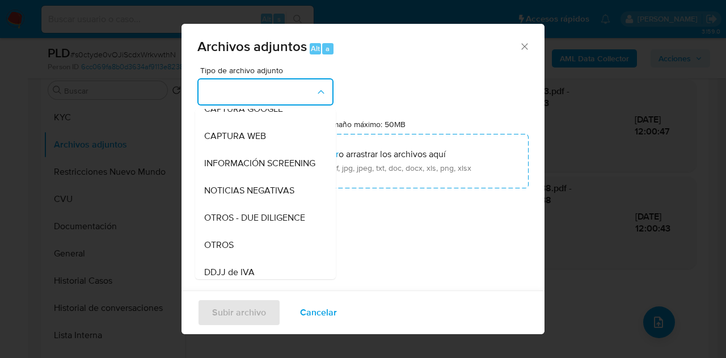
scroll to position [121, 0]
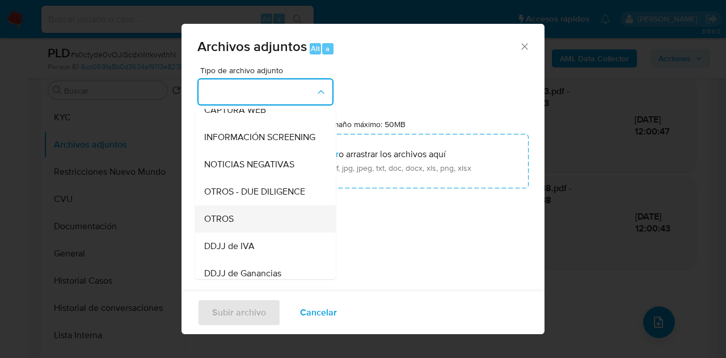
click at [261, 230] on div "OTROS" at bounding box center [262, 218] width 116 height 27
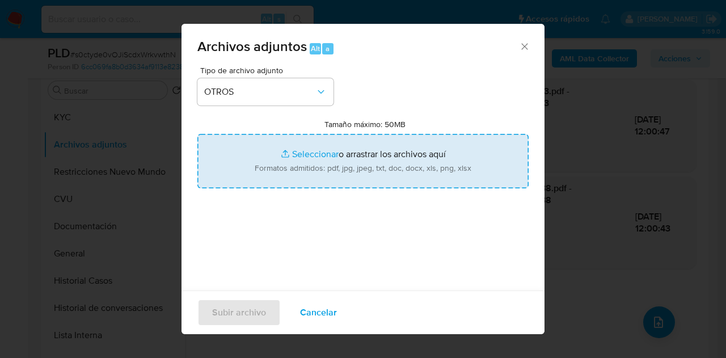
click at [292, 170] on input "Tamaño máximo: 50MB Seleccionar archivos" at bounding box center [362, 161] width 331 height 54
type input "C:\fakepath\Constancia de monotributo.pdf"
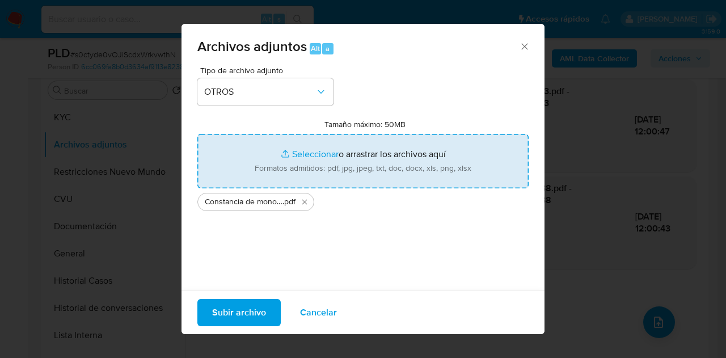
click at [236, 311] on span "Subir archivo" at bounding box center [239, 312] width 54 height 25
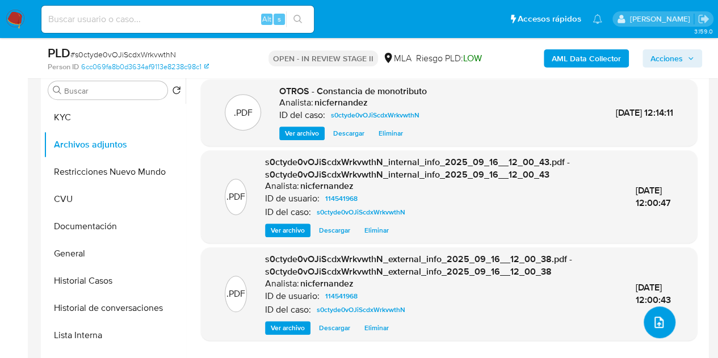
click at [653, 319] on icon "upload-file" at bounding box center [659, 322] width 14 height 14
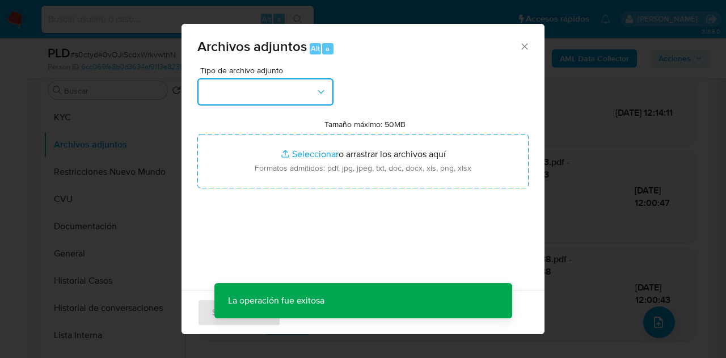
click at [305, 95] on button "button" at bounding box center [265, 91] width 136 height 27
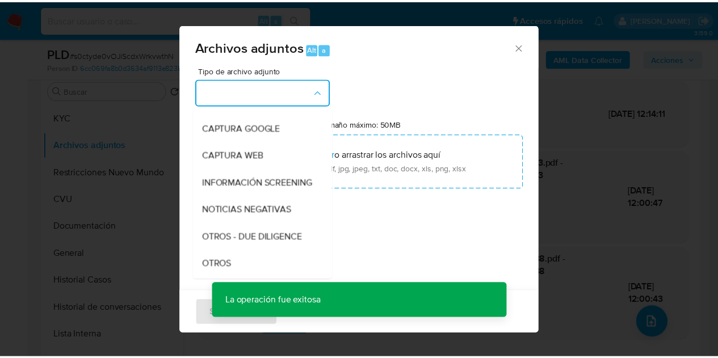
scroll to position [103, 0]
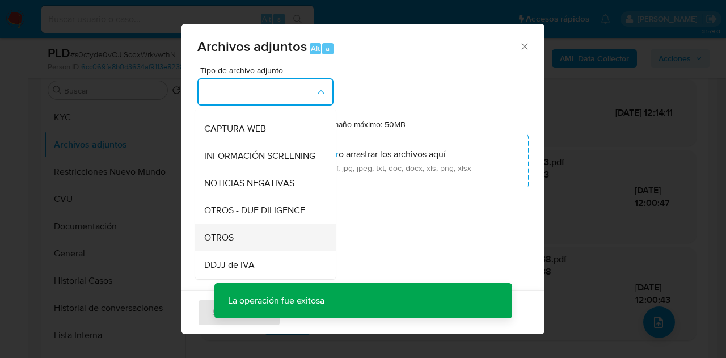
click at [258, 235] on div "OTROS" at bounding box center [262, 237] width 116 height 27
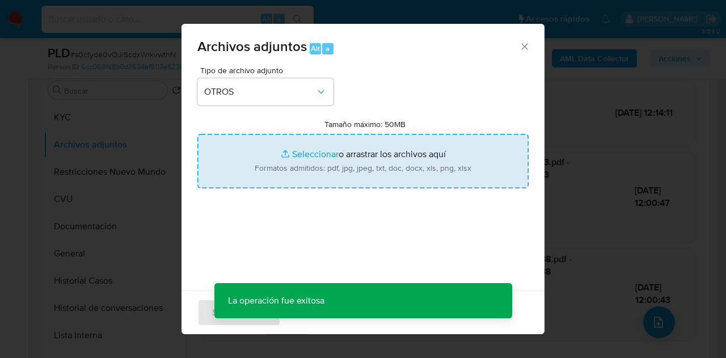
click at [294, 150] on input "Tamaño máximo: 50MB Seleccionar archivos" at bounding box center [362, 161] width 331 height 54
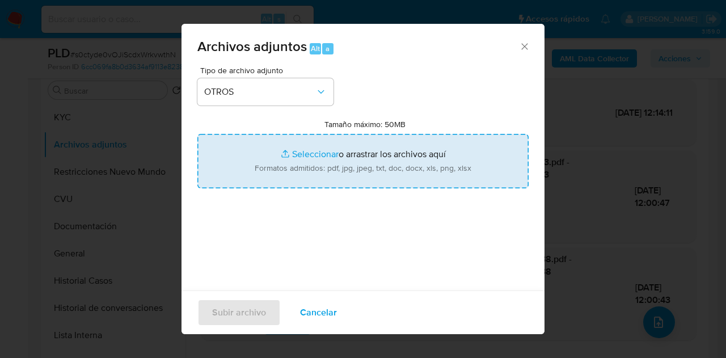
type input "C:\fakepath\Caselog s0ctyde0vOJiScdxWrkvwthN_2025_08_18_22_27_07.docx"
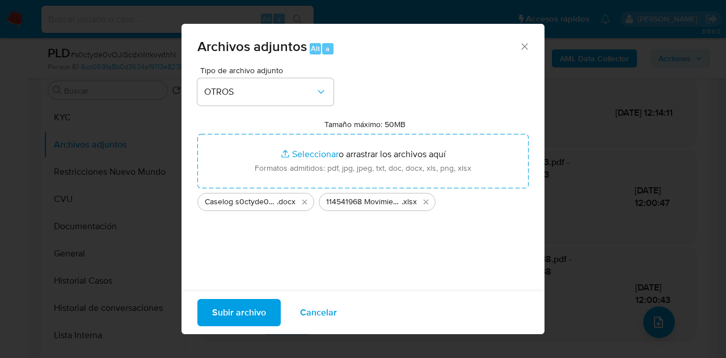
click at [242, 300] on span "Subir archivo" at bounding box center [239, 312] width 54 height 25
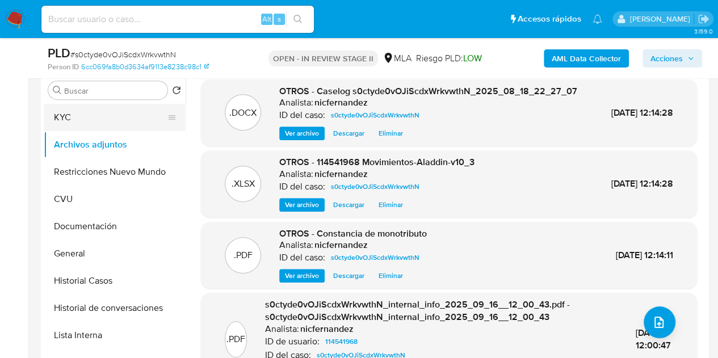
click at [94, 116] on button "KYC" at bounding box center [110, 117] width 133 height 27
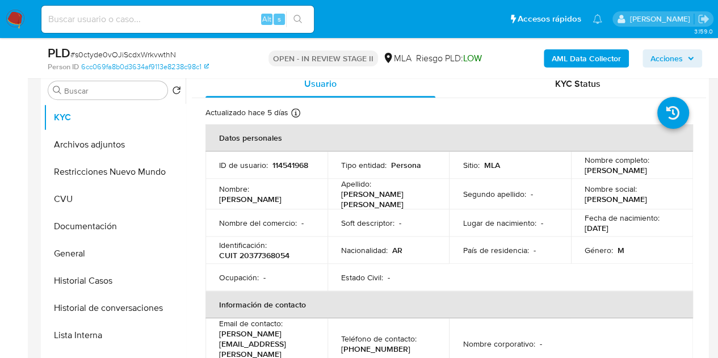
drag, startPoint x: 224, startPoint y: 182, endPoint x: 199, endPoint y: 170, distance: 27.7
click at [223, 181] on tbody "ID de usuario : 114541968 Tipo entidad : Persona Sitio : MLA Nombre completo : …" at bounding box center [448, 221] width 487 height 140
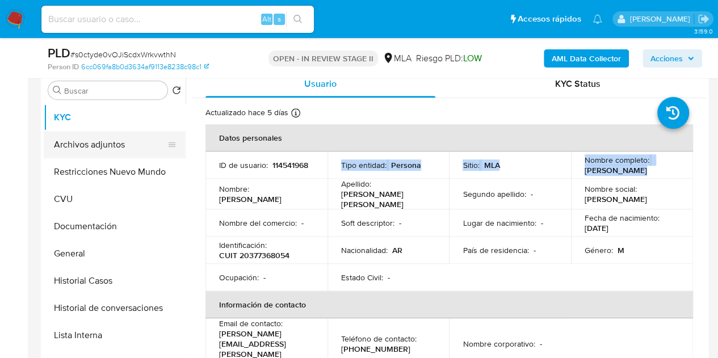
click at [85, 148] on button "Archivos adjuntos" at bounding box center [110, 144] width 133 height 27
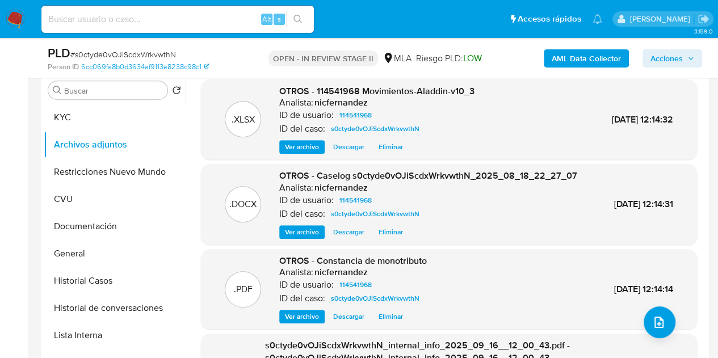
click at [308, 238] on span "Ver archivo" at bounding box center [302, 231] width 34 height 11
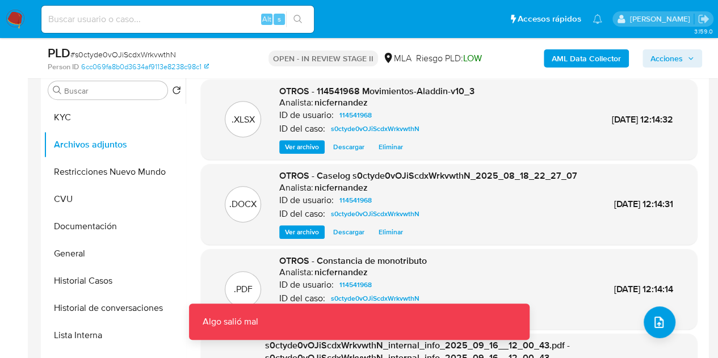
click at [306, 238] on span "Ver archivo" at bounding box center [302, 231] width 34 height 11
click at [302, 149] on span "Ver archivo" at bounding box center [302, 146] width 34 height 11
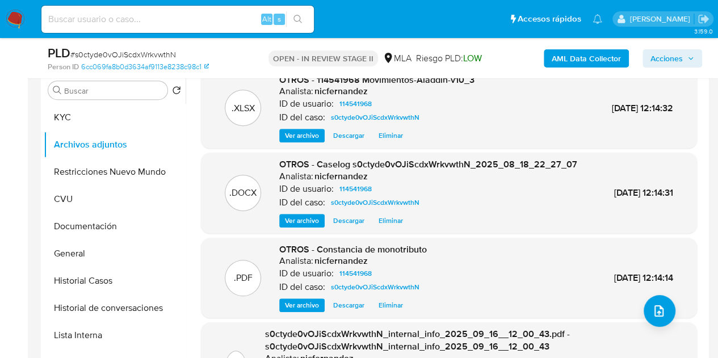
scroll to position [7, 0]
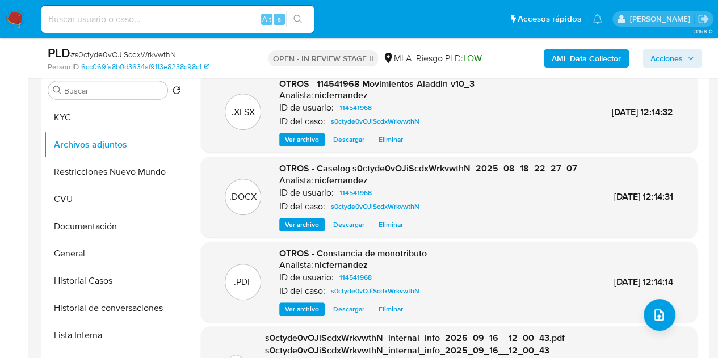
click at [296, 140] on span "Ver archivo" at bounding box center [302, 139] width 34 height 11
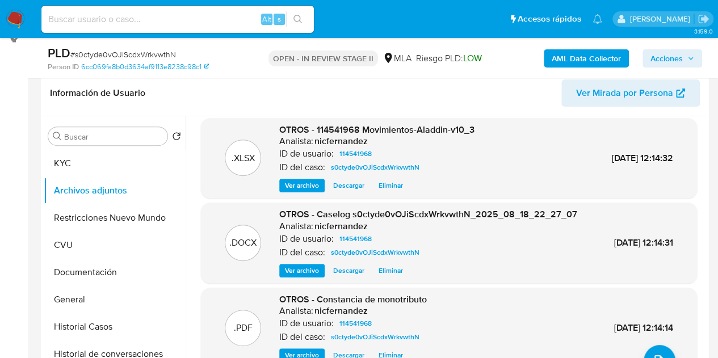
click at [309, 188] on span "Ver archivo" at bounding box center [302, 185] width 34 height 11
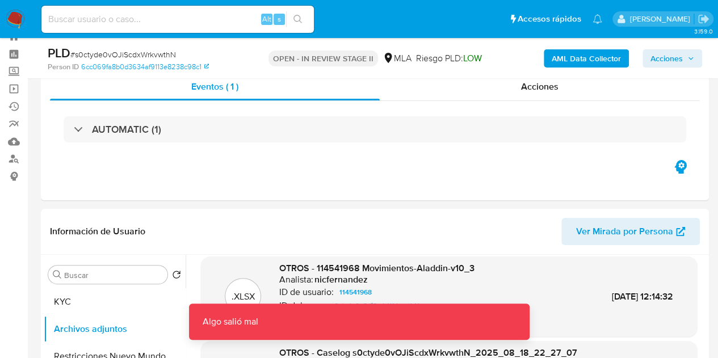
scroll to position [37, 0]
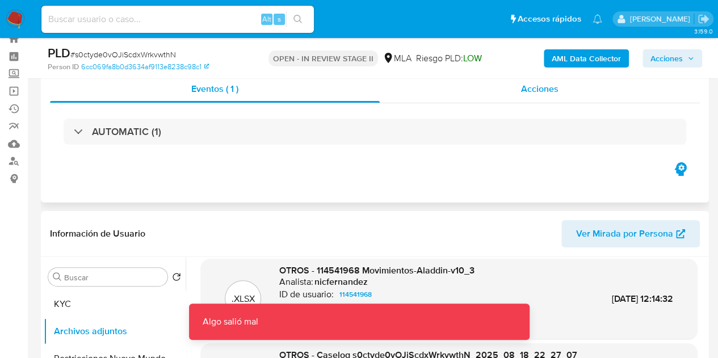
click at [528, 83] on span "Acciones" at bounding box center [539, 88] width 37 height 13
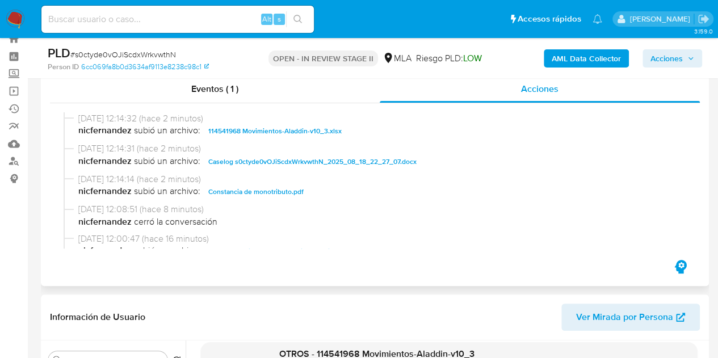
click at [260, 157] on span "Caselog s0ctyde0vOJiScdxWrkvwthN_2025_08_18_22_27_07.docx" at bounding box center [312, 162] width 208 height 14
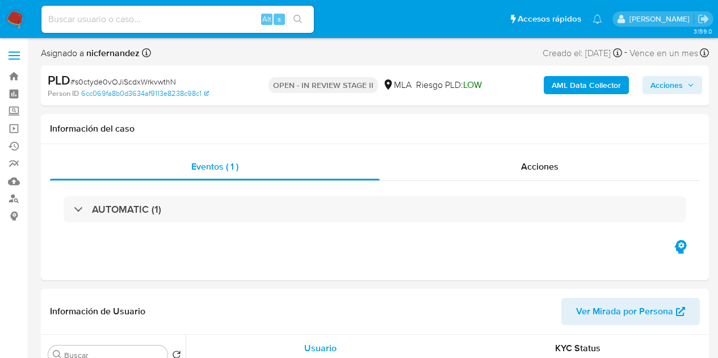
select select "10"
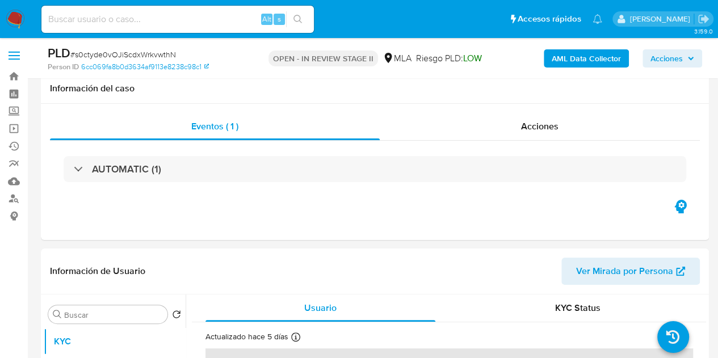
scroll to position [157, 0]
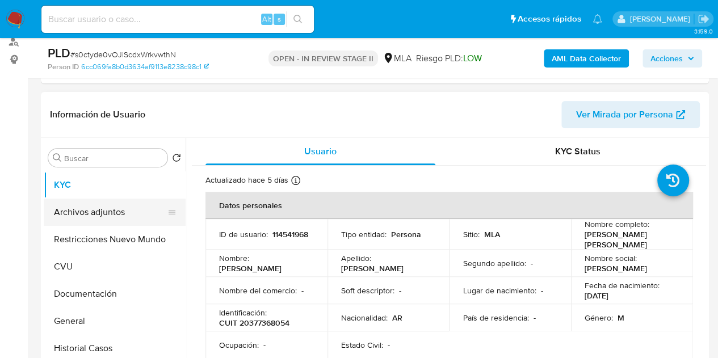
click at [80, 209] on button "Archivos adjuntos" at bounding box center [110, 212] width 133 height 27
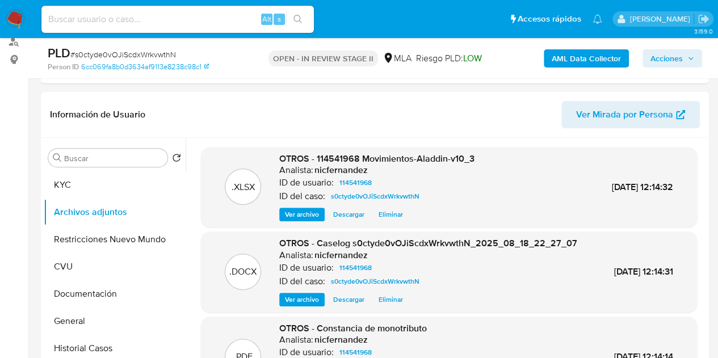
scroll to position [266, 0]
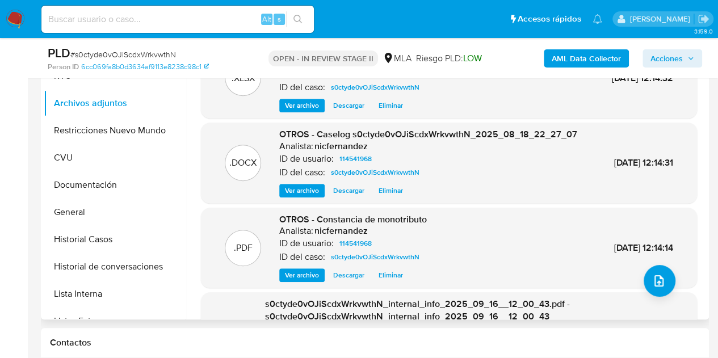
click at [296, 281] on span "Ver archivo" at bounding box center [302, 275] width 34 height 11
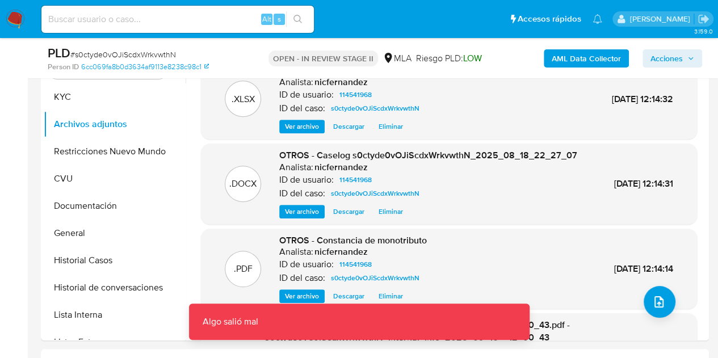
scroll to position [213, 0]
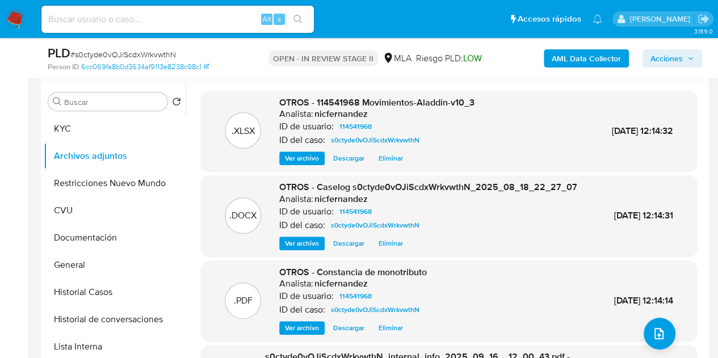
click at [306, 161] on span "Ver archivo" at bounding box center [302, 158] width 34 height 11
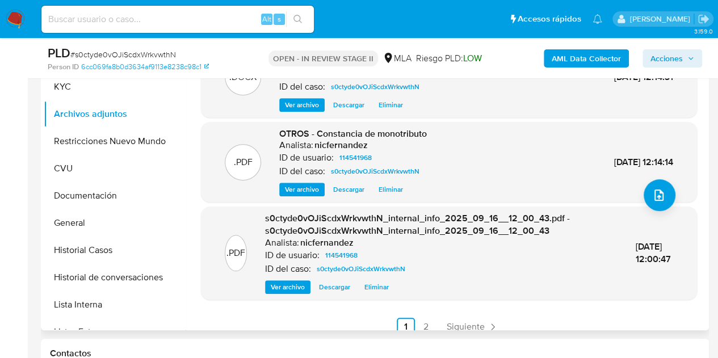
scroll to position [120, 0]
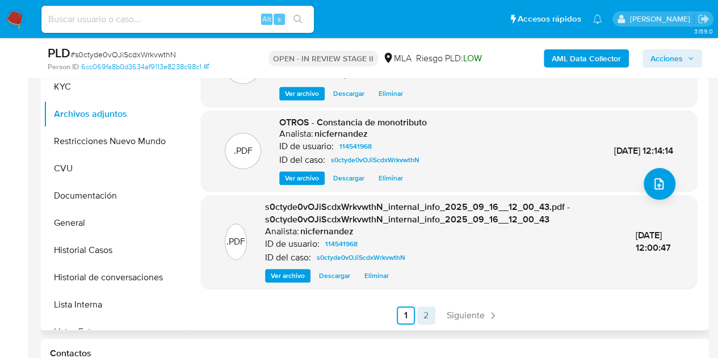
click at [417, 316] on link "2" at bounding box center [426, 315] width 18 height 18
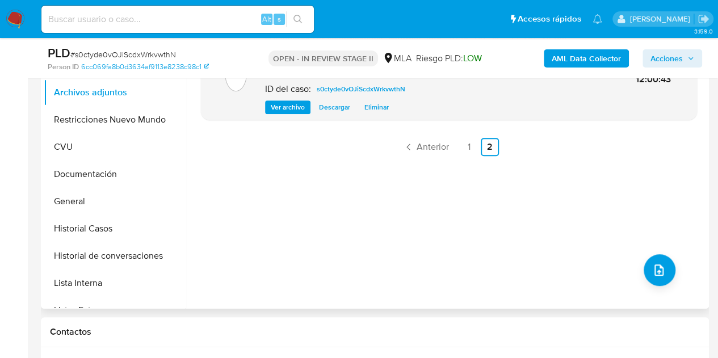
scroll to position [283, 0]
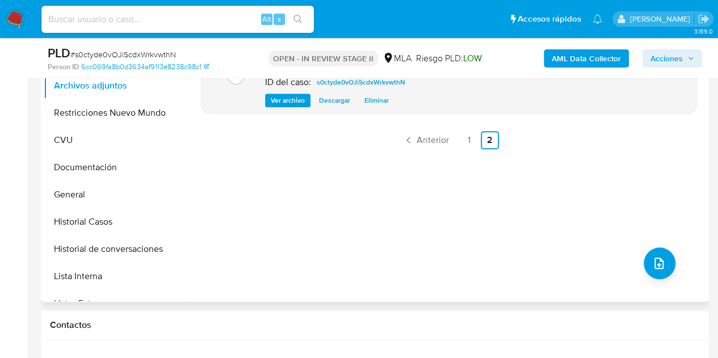
click at [288, 102] on span "Ver archivo" at bounding box center [288, 100] width 34 height 11
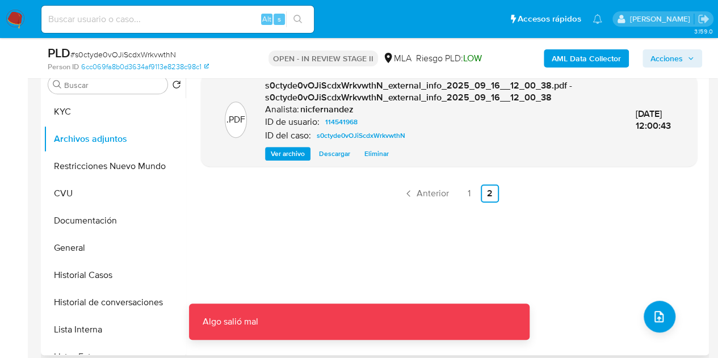
scroll to position [221, 0]
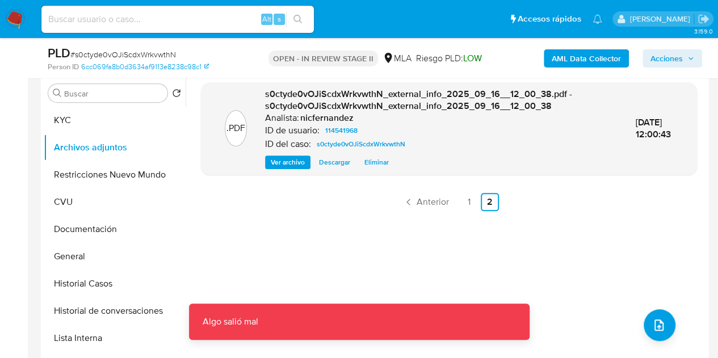
click at [468, 204] on link "1" at bounding box center [469, 202] width 18 height 18
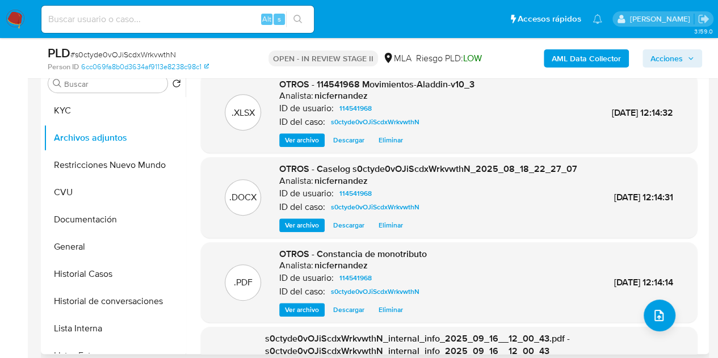
scroll to position [200, 0]
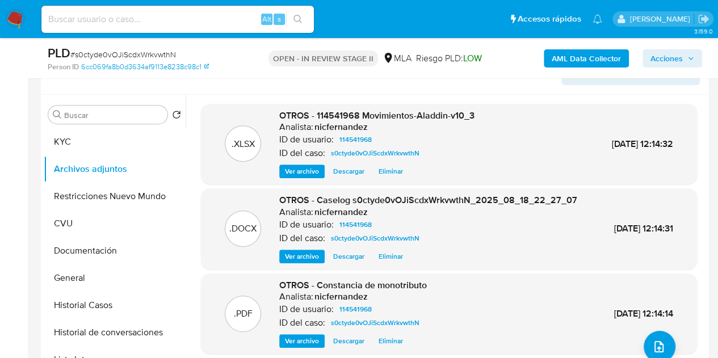
click at [298, 171] on span "Ver archivo" at bounding box center [302, 171] width 34 height 11
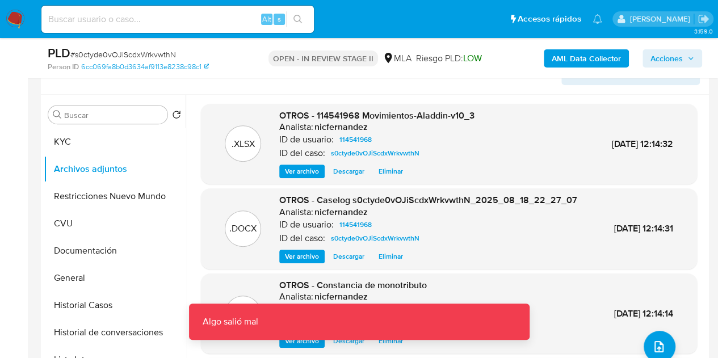
click at [296, 262] on span "Ver archivo" at bounding box center [302, 256] width 34 height 11
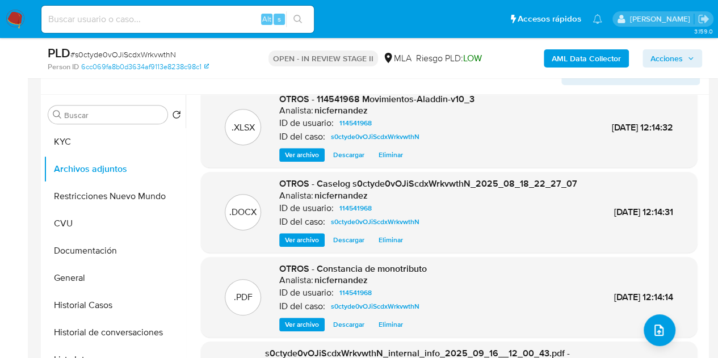
scroll to position [0, 0]
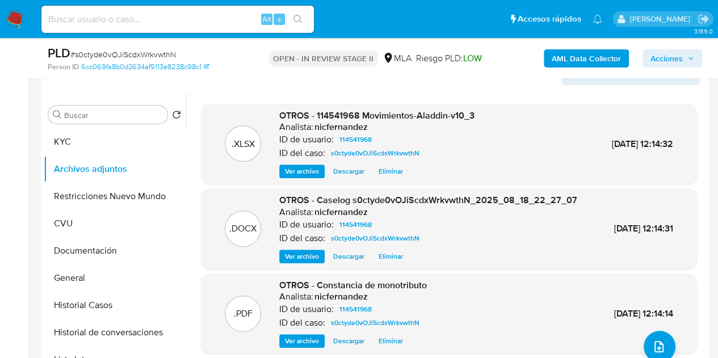
click at [294, 169] on span "Ver archivo" at bounding box center [302, 171] width 34 height 11
click at [309, 169] on span "Ver archivo" at bounding box center [302, 171] width 34 height 11
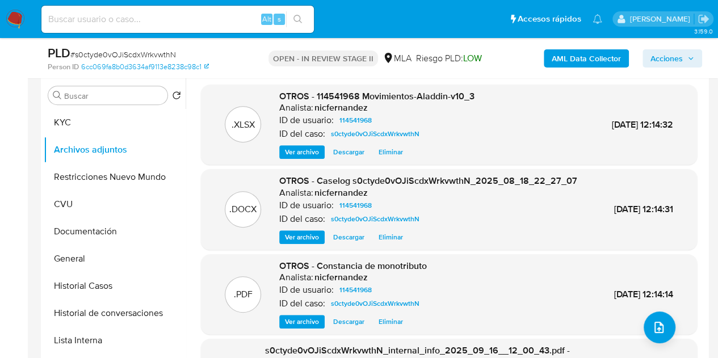
scroll to position [160, 0]
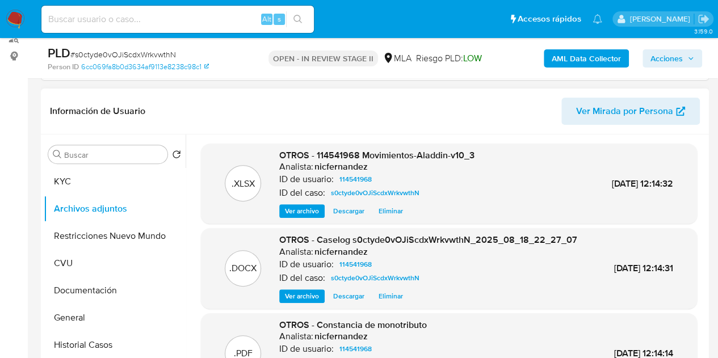
click at [293, 211] on span "Ver archivo" at bounding box center [302, 210] width 34 height 11
click at [287, 241] on span "OTROS - Caselog s0ctyde0vOJiScdxWrkvwthN_2025_08_18_22_27_07" at bounding box center [428, 239] width 298 height 13
click at [299, 205] on span "Ver archivo" at bounding box center [302, 210] width 34 height 11
drag, startPoint x: 675, startPoint y: 56, endPoint x: 661, endPoint y: 66, distance: 17.2
click at [675, 56] on span "Acciones" at bounding box center [666, 58] width 32 height 18
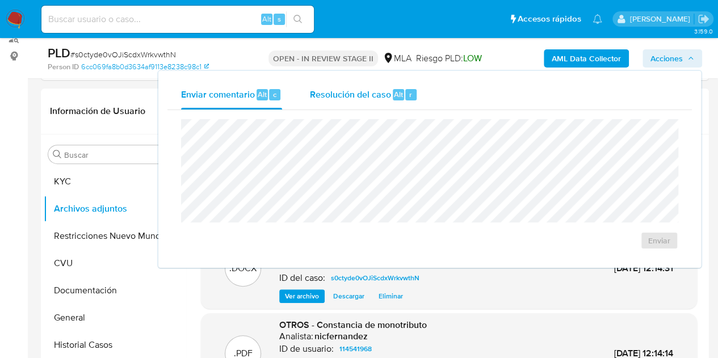
click at [393, 95] on div "Alt" at bounding box center [398, 94] width 11 height 11
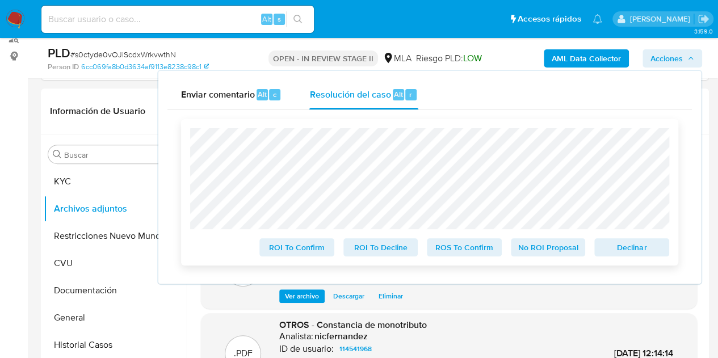
click at [622, 254] on span "Declinar" at bounding box center [631, 247] width 59 height 16
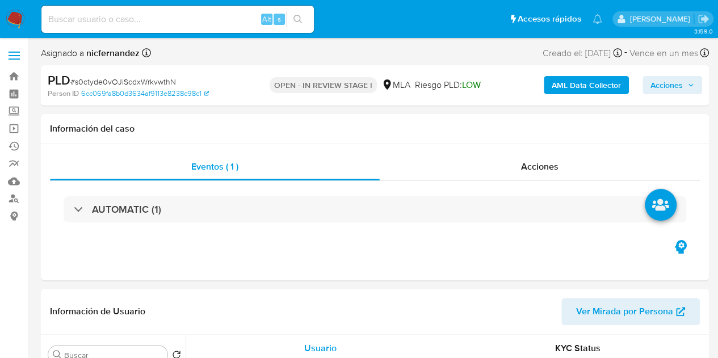
click at [670, 86] on span "Acciones" at bounding box center [666, 85] width 32 height 18
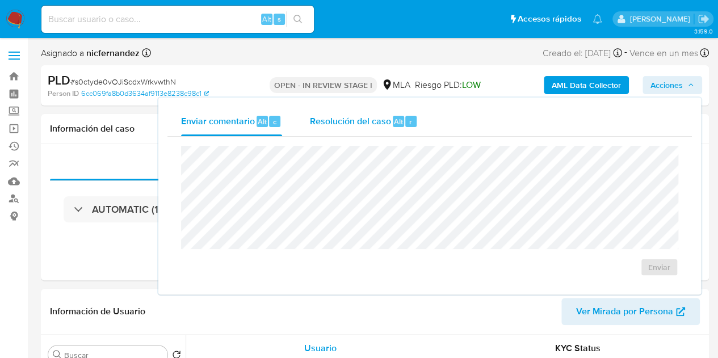
click at [384, 117] on span "Resolución del caso" at bounding box center [349, 121] width 81 height 13
select select "10"
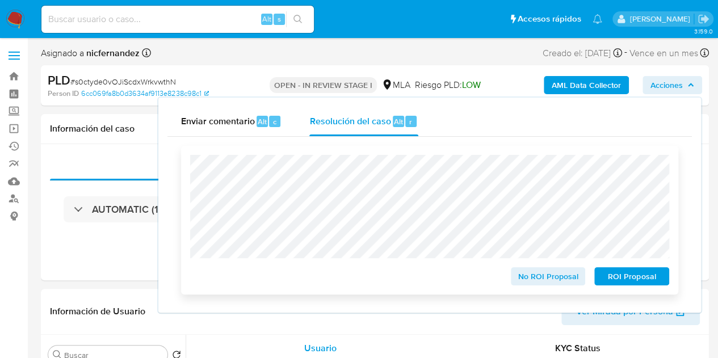
click at [614, 280] on span "ROI Proposal" at bounding box center [631, 276] width 59 height 16
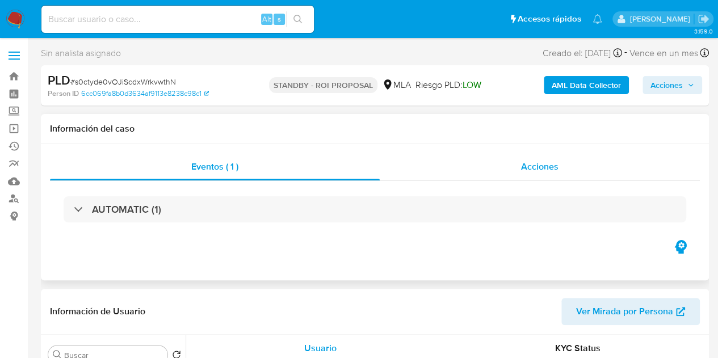
click at [510, 172] on div "Acciones" at bounding box center [540, 166] width 320 height 27
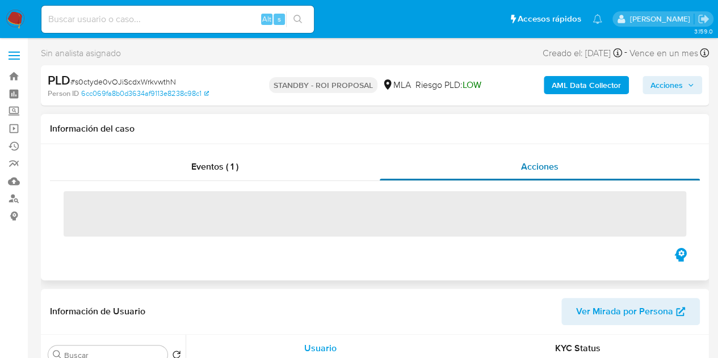
select select "10"
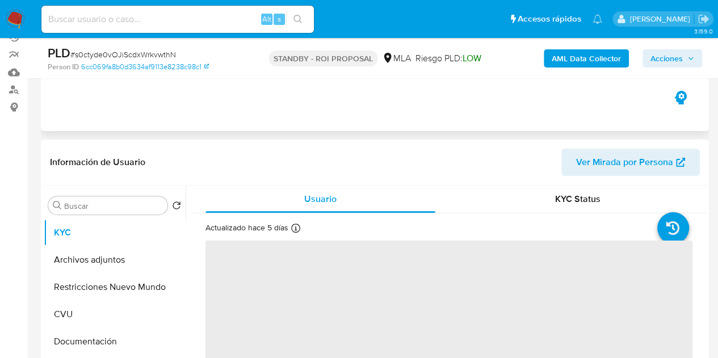
scroll to position [142, 0]
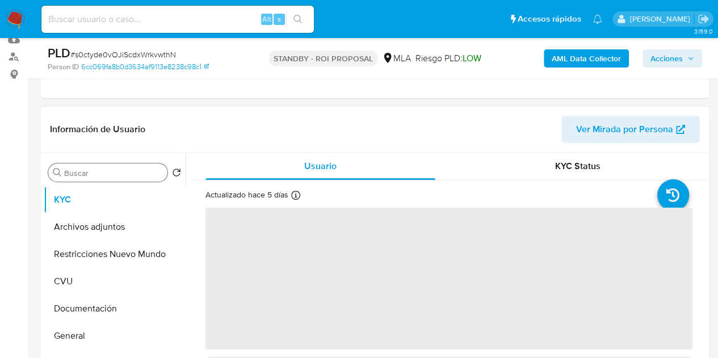
select select "10"
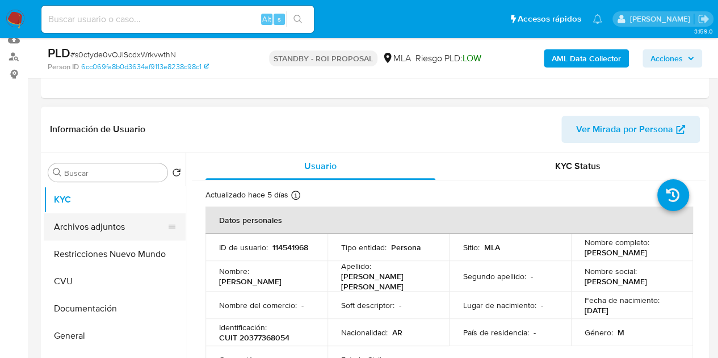
click at [92, 238] on button "Archivos adjuntos" at bounding box center [110, 226] width 133 height 27
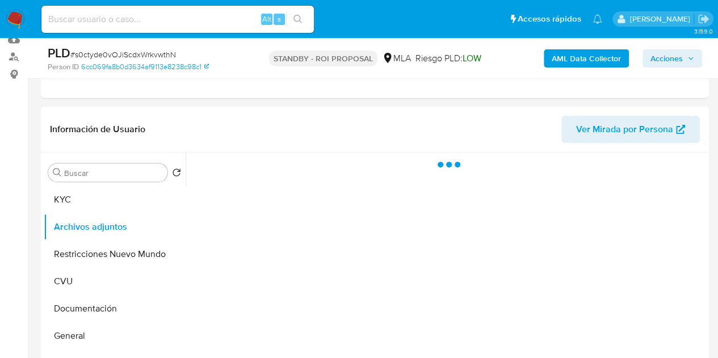
scroll to position [198, 0]
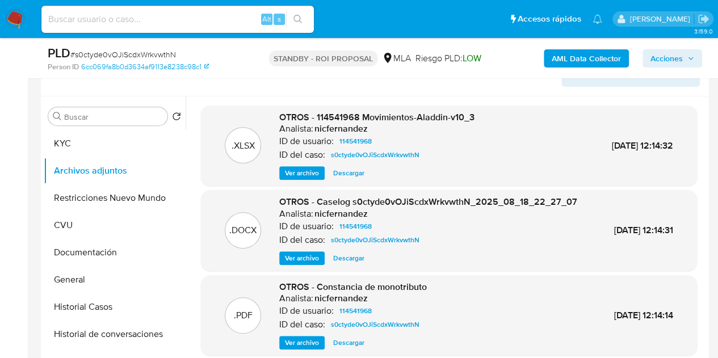
click at [299, 263] on span "Ver archivo" at bounding box center [302, 257] width 34 height 11
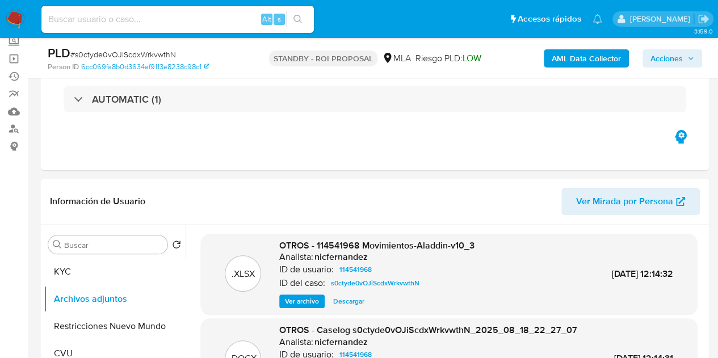
scroll to position [0, 0]
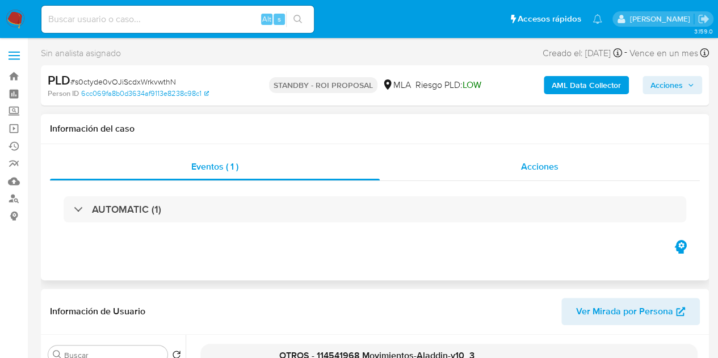
click at [542, 167] on span "Acciones" at bounding box center [539, 166] width 37 height 13
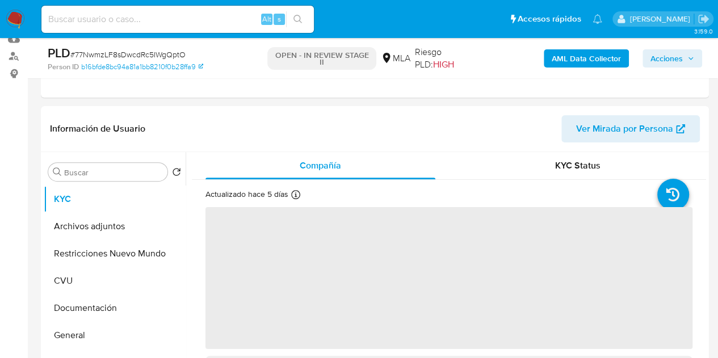
select select "10"
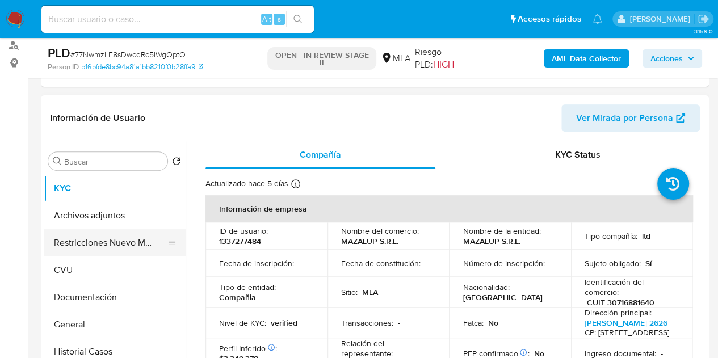
click at [62, 239] on button "Restricciones Nuevo Mundo" at bounding box center [110, 242] width 133 height 27
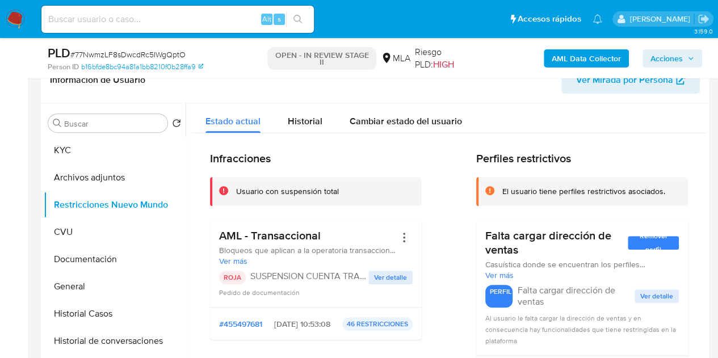
scroll to position [187, 0]
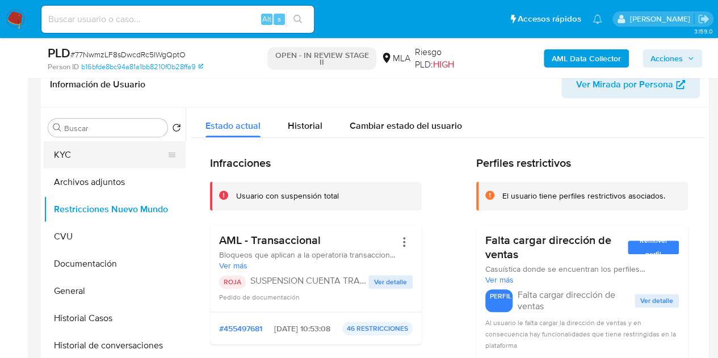
click at [100, 151] on button "KYC" at bounding box center [110, 154] width 133 height 27
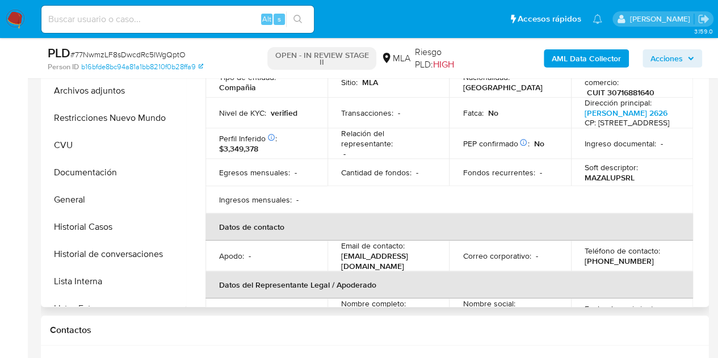
scroll to position [112, 0]
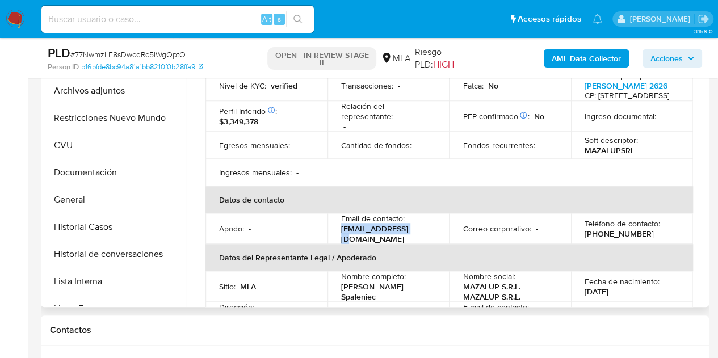
drag, startPoint x: 336, startPoint y: 242, endPoint x: 418, endPoint y: 241, distance: 81.1
click at [418, 241] on td "Email de contacto : [EMAIL_ADDRESS][DOMAIN_NAME]" at bounding box center [388, 228] width 122 height 31
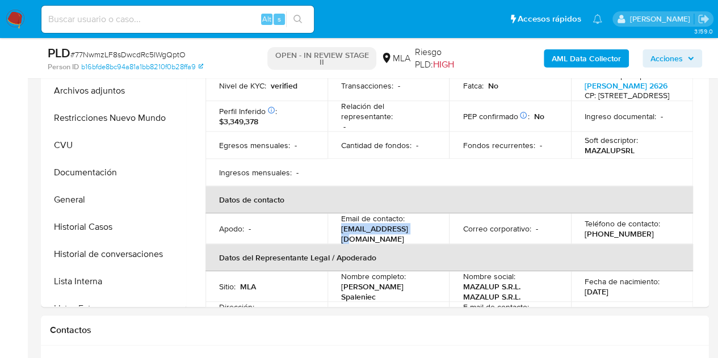
copy p "[EMAIL_ADDRESS][DOMAIN_NAME]"
